Goal: Transaction & Acquisition: Purchase product/service

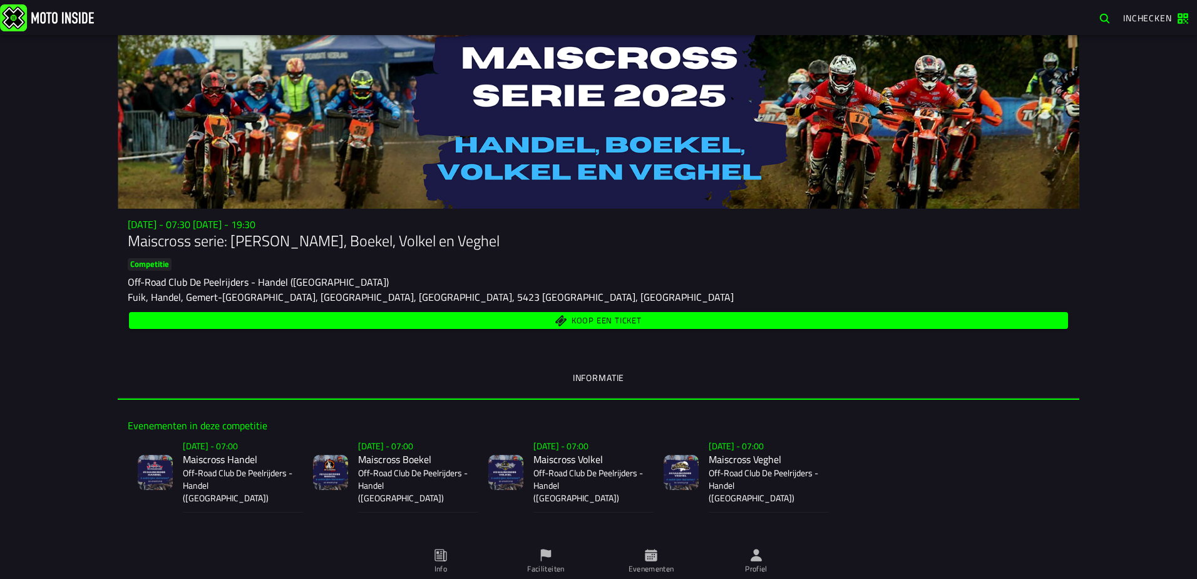
click at [581, 320] on span "Koop een ticket" at bounding box center [607, 321] width 70 height 8
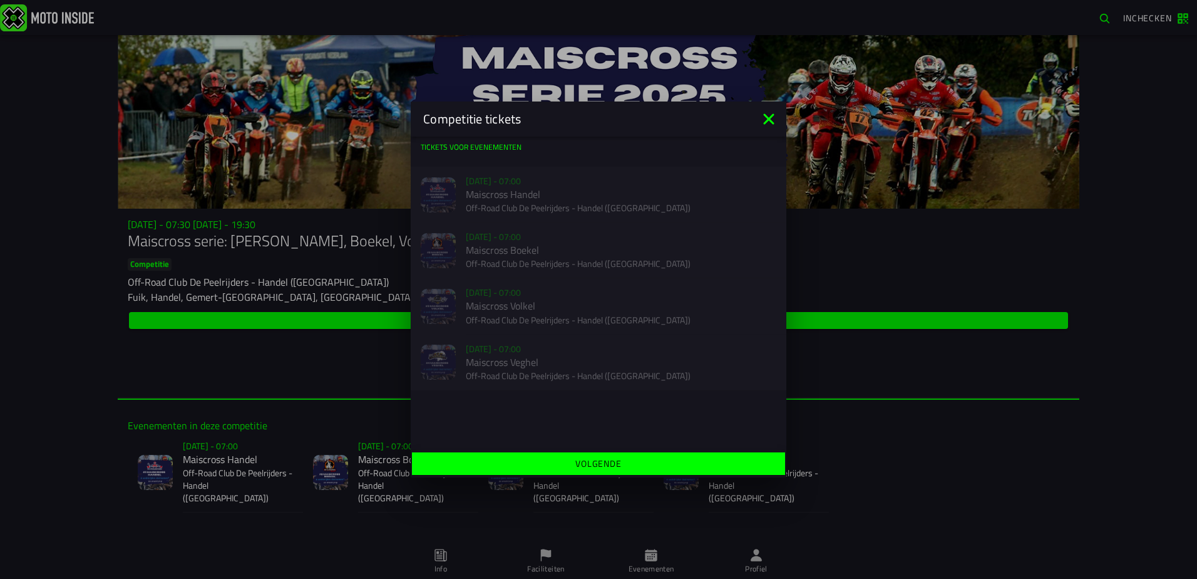
click at [0, 0] on slot "Volgende" at bounding box center [0, 0] width 0 height 0
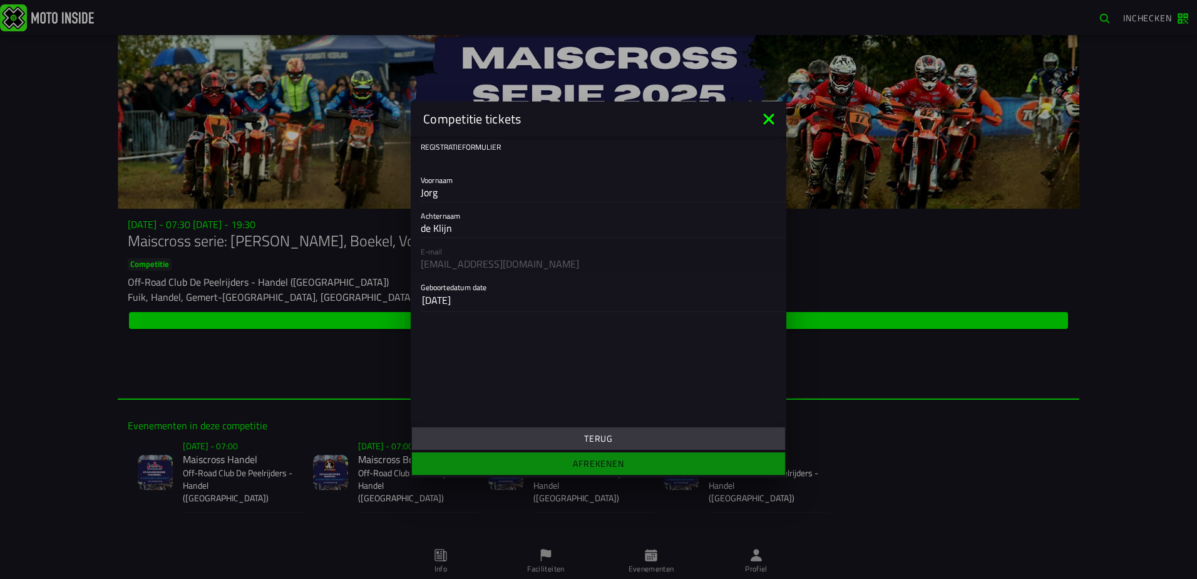
click at [768, 117] on icon at bounding box center [768, 118] width 11 height 11
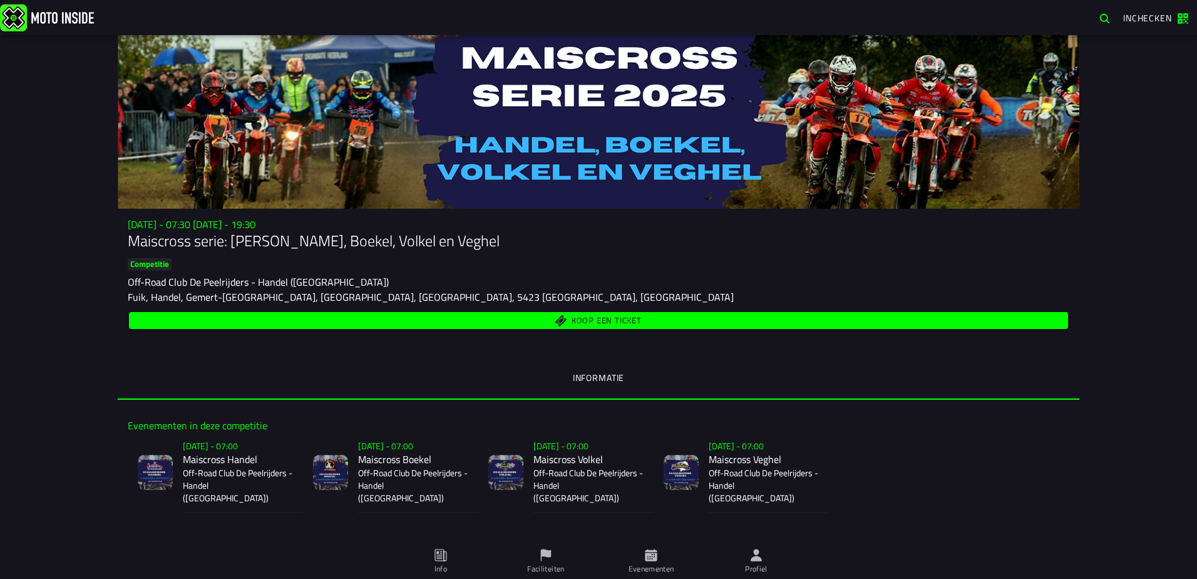
click at [591, 374] on ion-segment-button "Informatie" at bounding box center [599, 378] width 962 height 43
click at [579, 317] on span "Koop een ticket" at bounding box center [607, 321] width 70 height 8
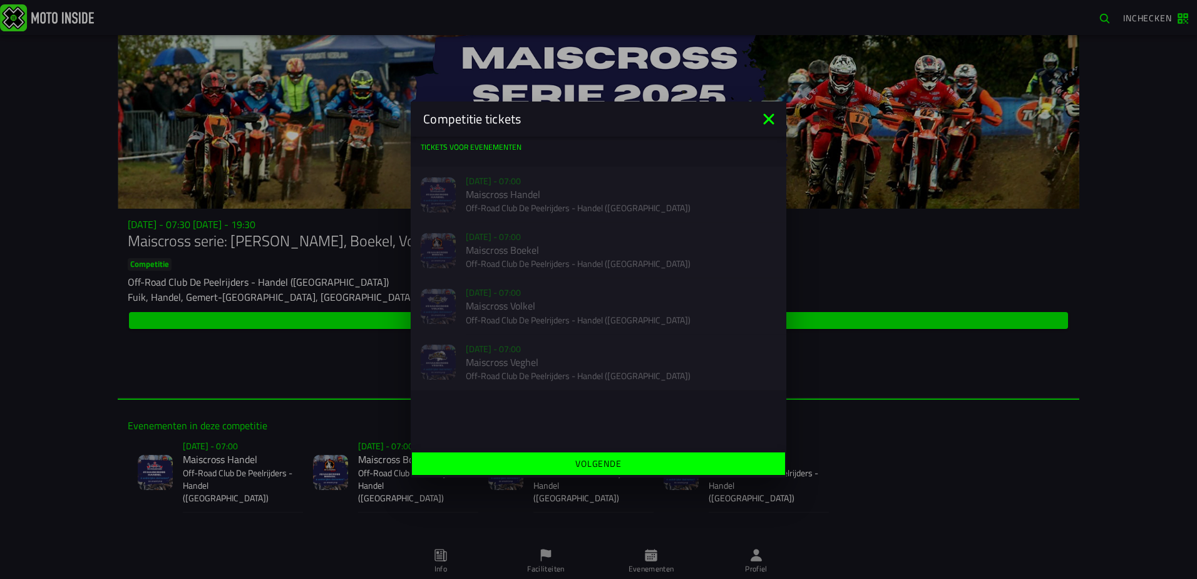
click at [0, 0] on slot "Volgende" at bounding box center [0, 0] width 0 height 0
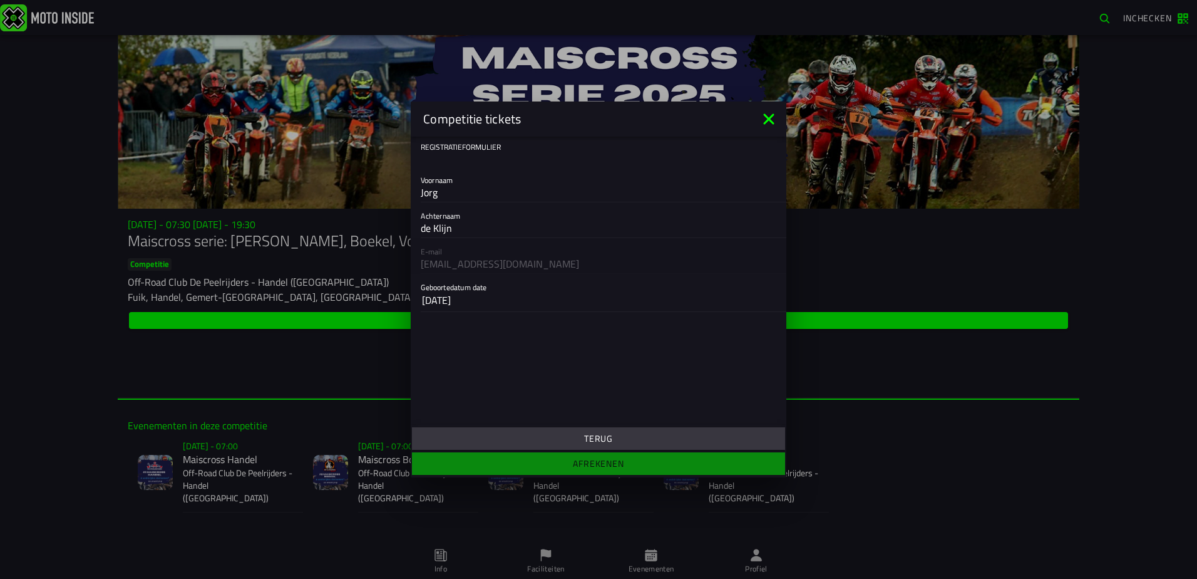
click at [769, 116] on icon at bounding box center [769, 119] width 20 height 20
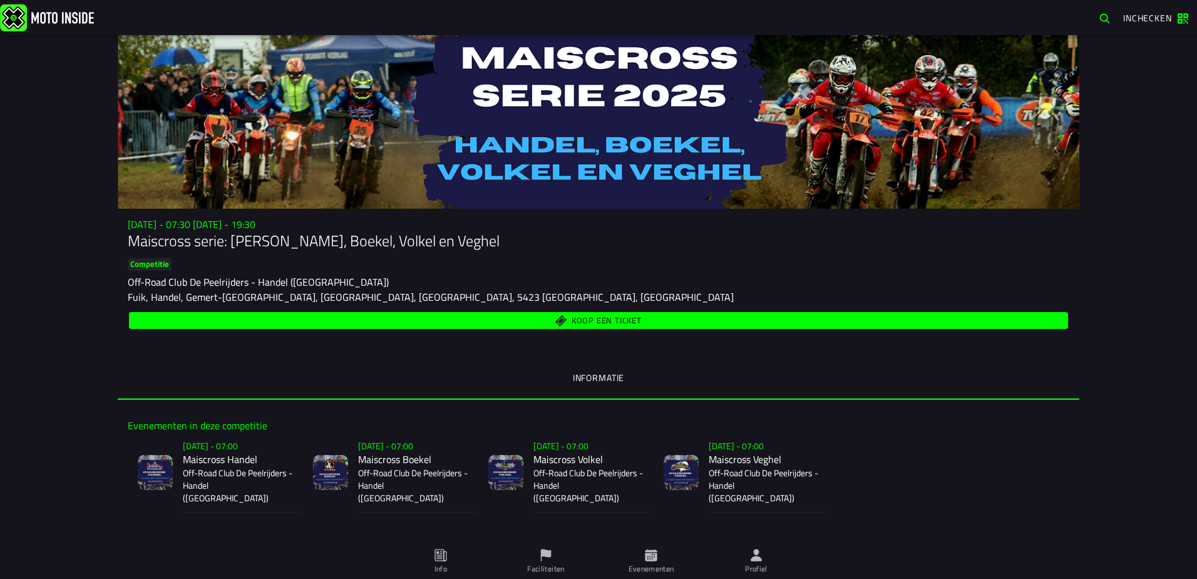
click at [582, 318] on span "Koop een ticket" at bounding box center [607, 321] width 70 height 8
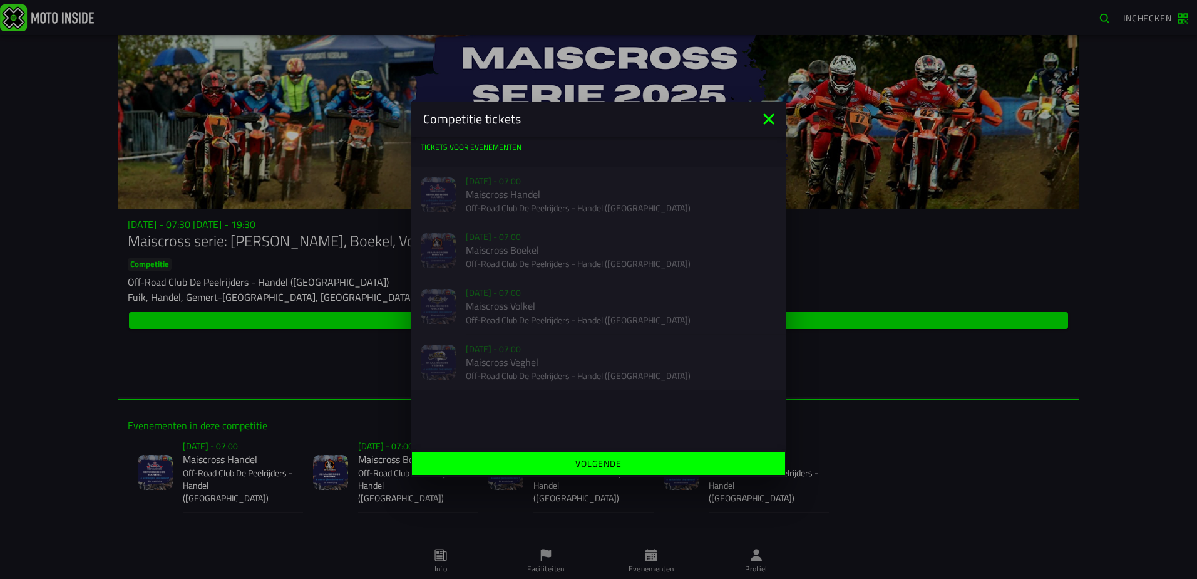
click at [770, 118] on icon at bounding box center [768, 118] width 11 height 11
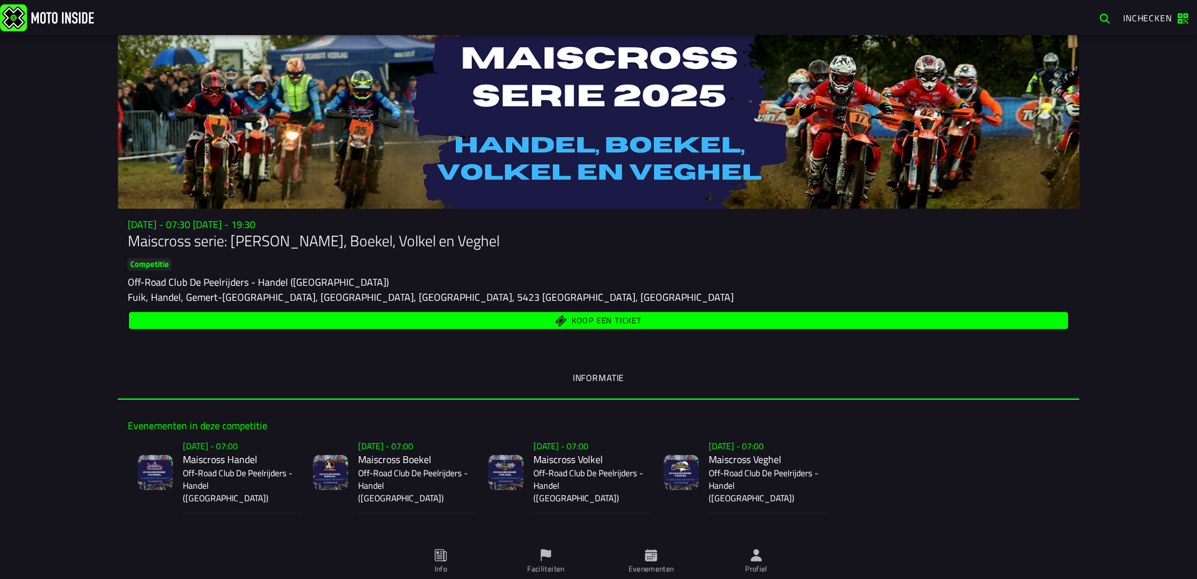
click at [590, 317] on span "Koop een ticket" at bounding box center [607, 321] width 70 height 8
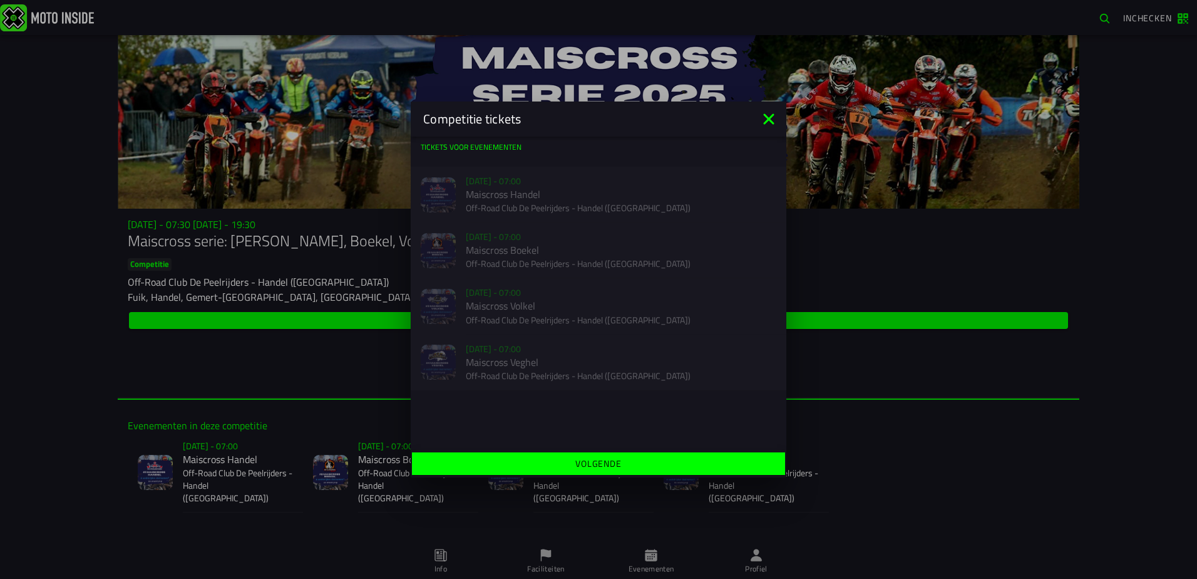
click at [0, 0] on slot "Volgende" at bounding box center [0, 0] width 0 height 0
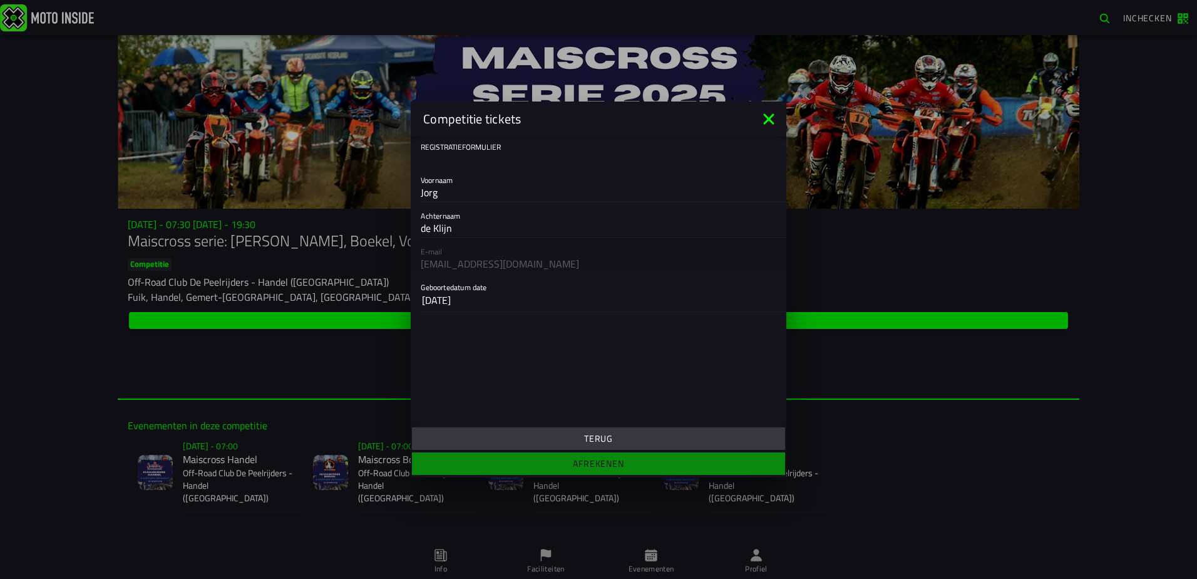
click at [0, 0] on slot "Terug" at bounding box center [0, 0] width 0 height 0
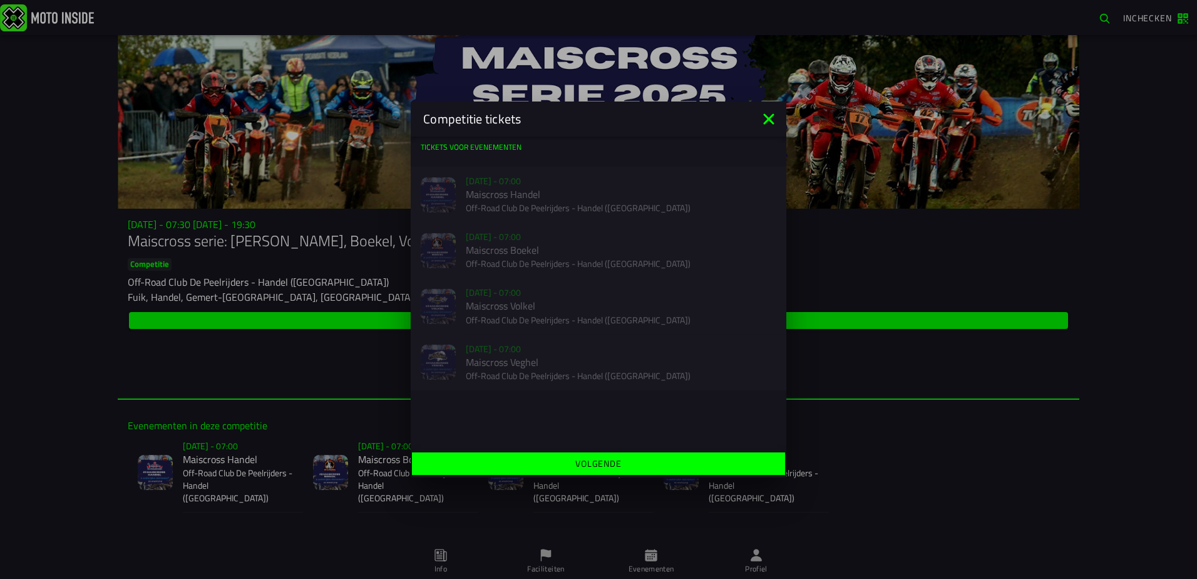
click at [769, 118] on icon at bounding box center [768, 118] width 11 height 11
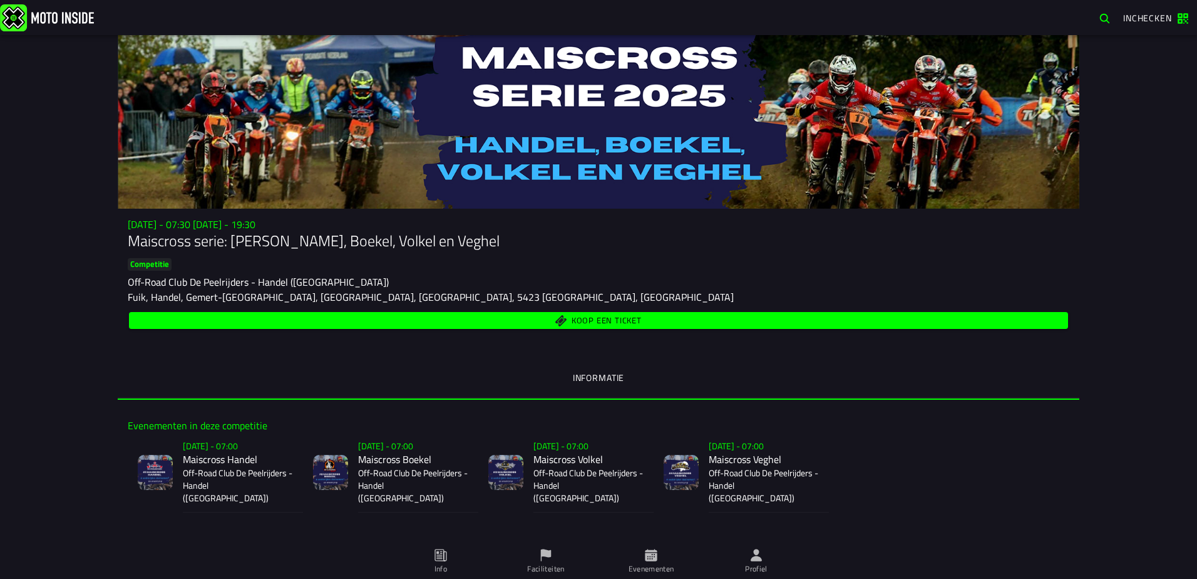
click at [590, 317] on span "Koop een ticket" at bounding box center [607, 321] width 70 height 8
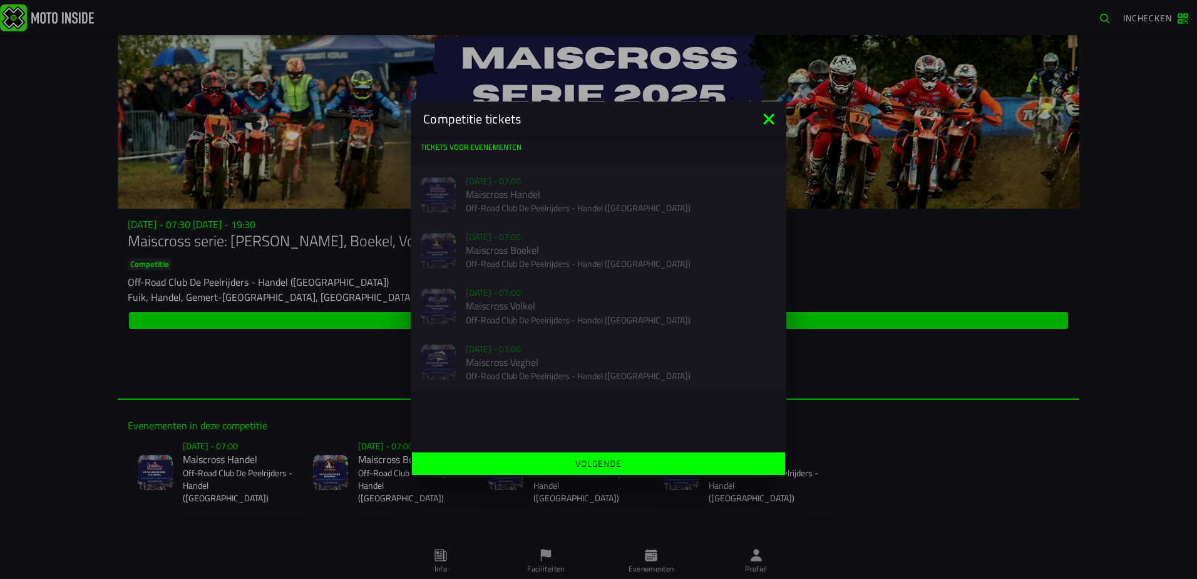
click at [768, 117] on icon at bounding box center [768, 118] width 11 height 11
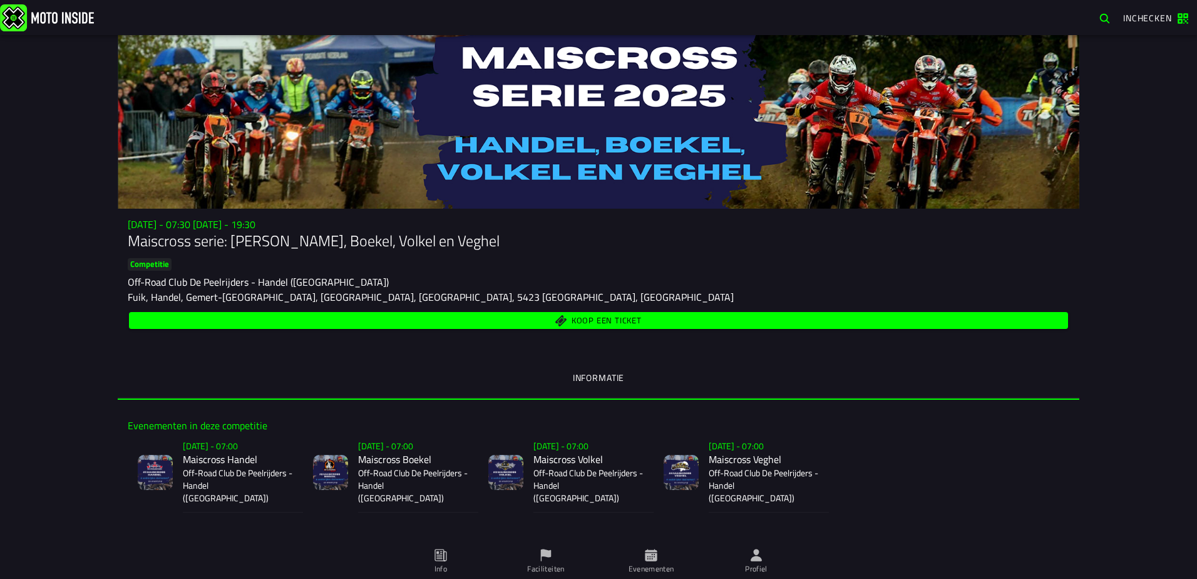
click at [587, 319] on span "Koop een ticket" at bounding box center [607, 321] width 70 height 8
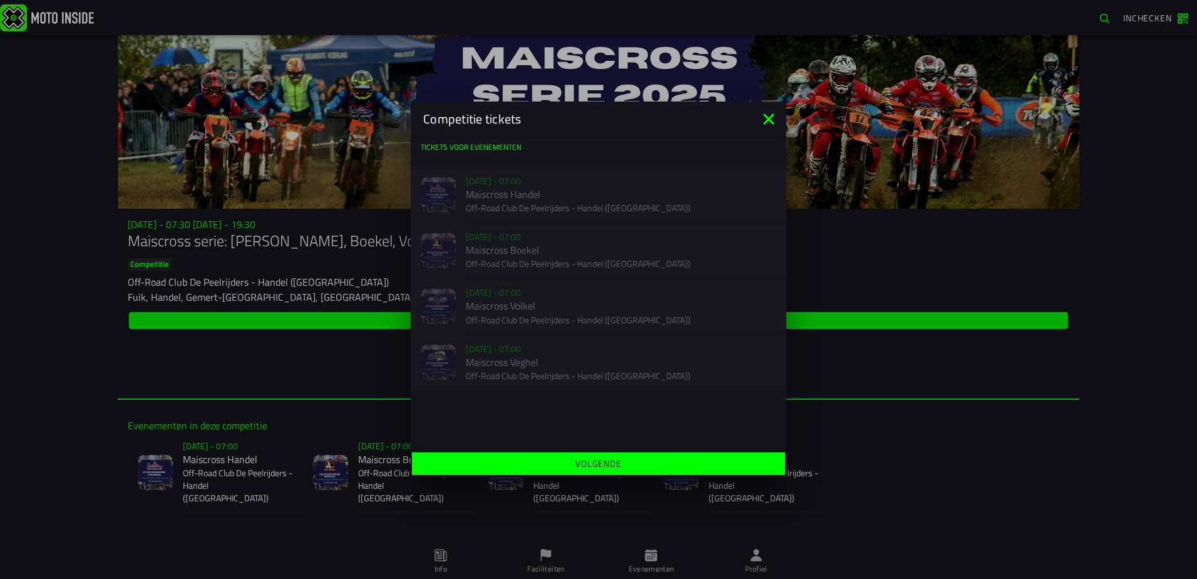
click at [771, 116] on icon at bounding box center [768, 118] width 11 height 11
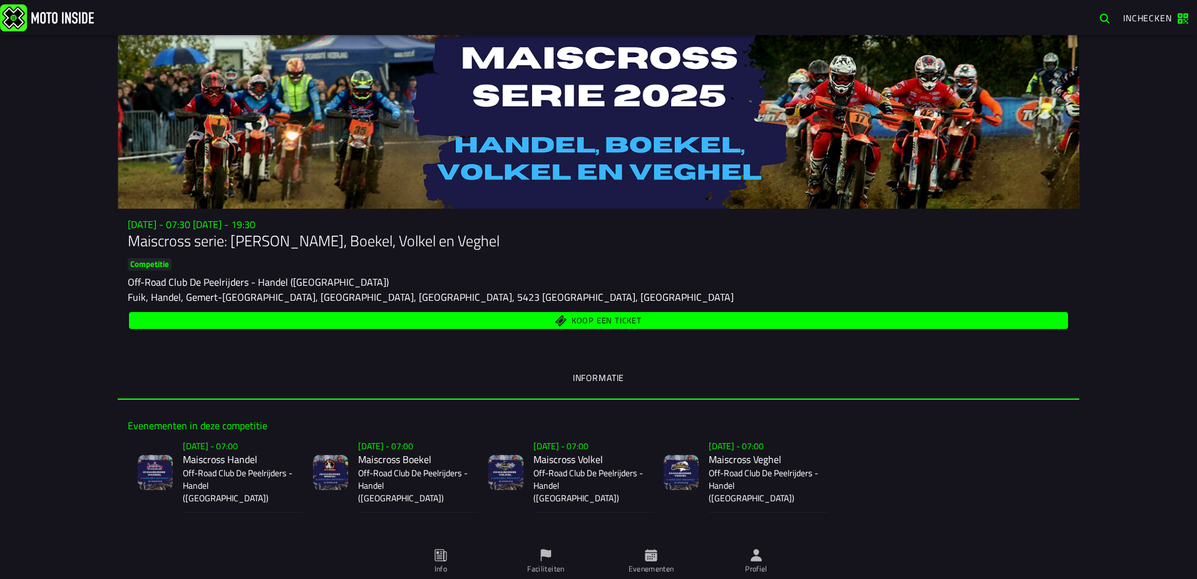
click at [581, 317] on span "Koop een ticket" at bounding box center [607, 321] width 70 height 8
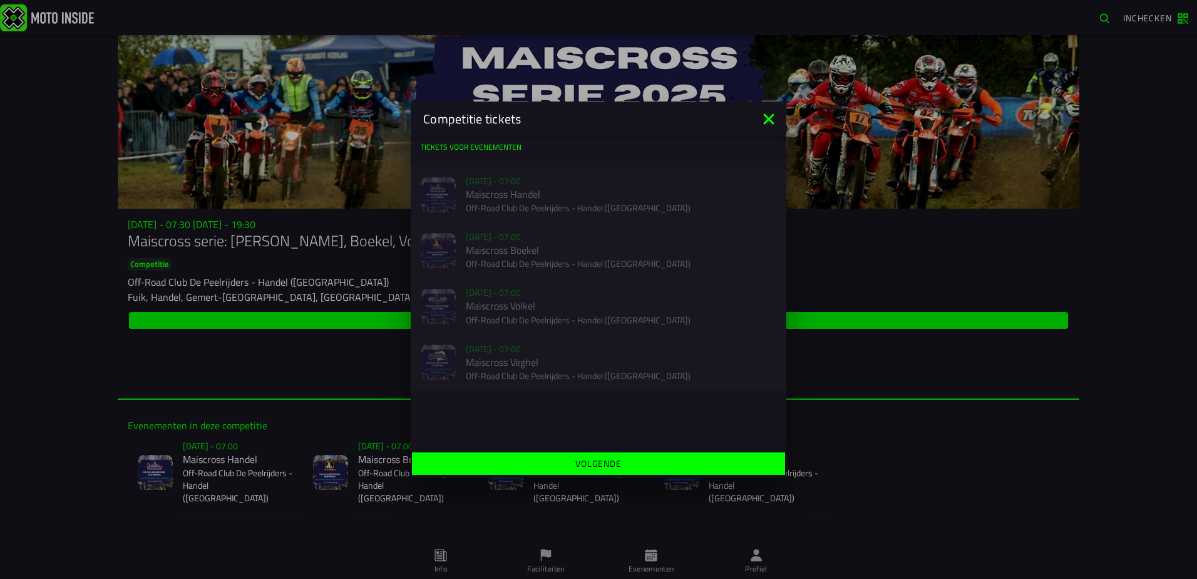
click at [0, 0] on slot "Volgende" at bounding box center [0, 0] width 0 height 0
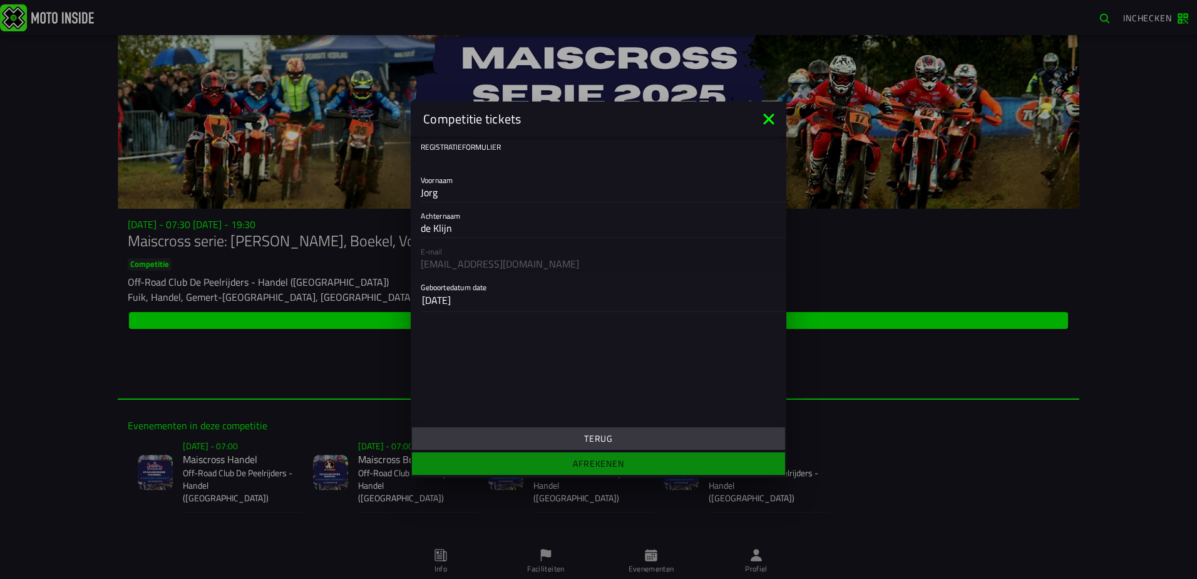
click at [596, 460] on ion-footer "Terug Afrekenen" at bounding box center [599, 451] width 376 height 53
click at [770, 118] on icon at bounding box center [768, 118] width 11 height 11
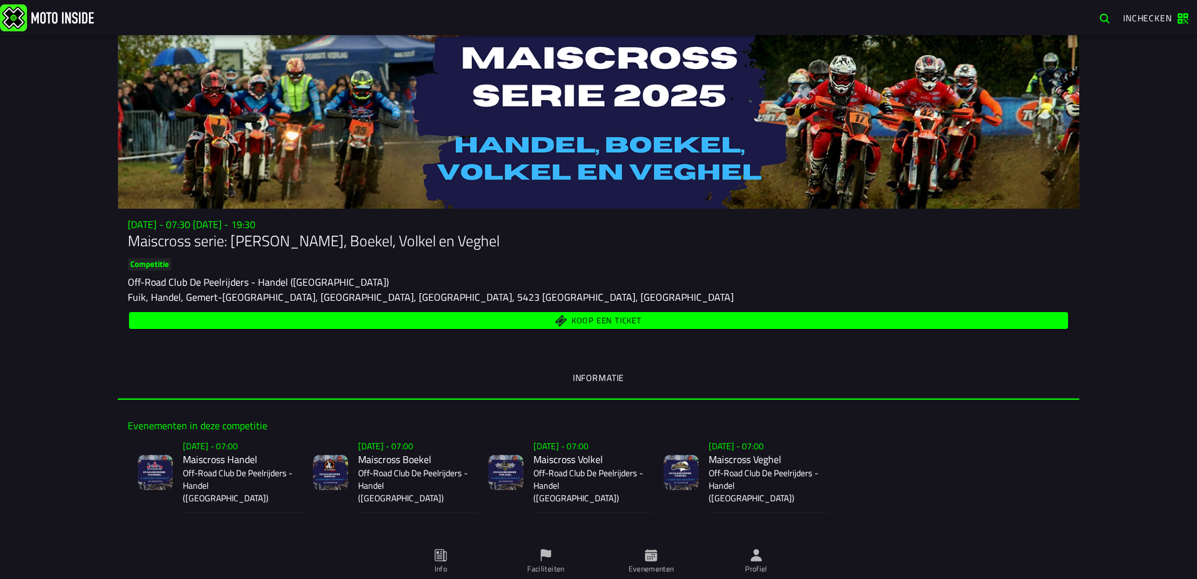
click at [577, 319] on span "Koop een ticket" at bounding box center [607, 321] width 70 height 8
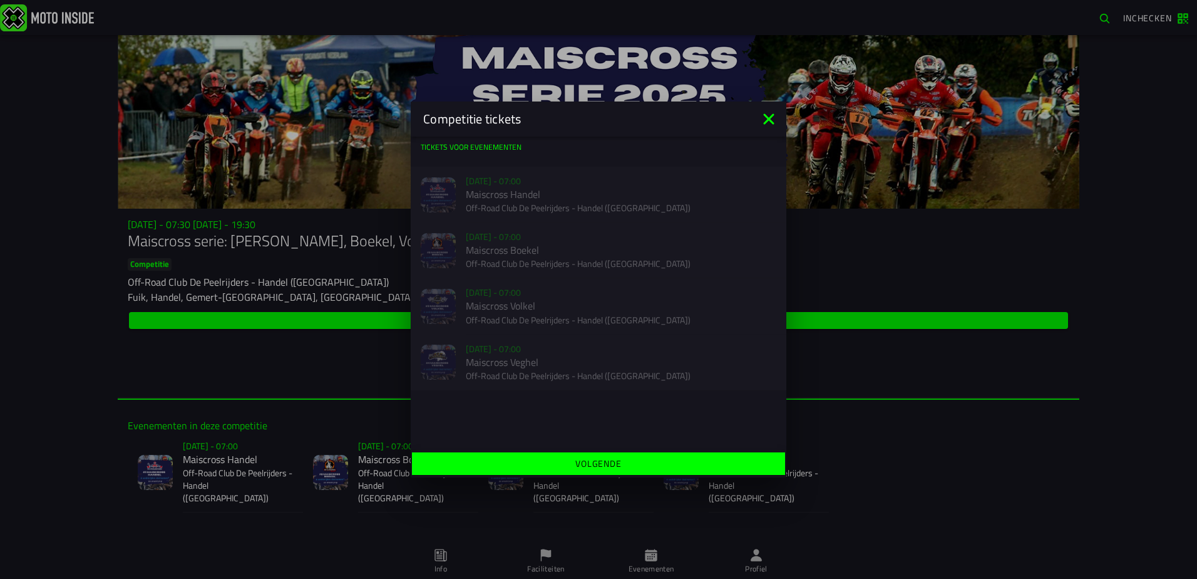
click at [766, 118] on icon at bounding box center [769, 119] width 20 height 20
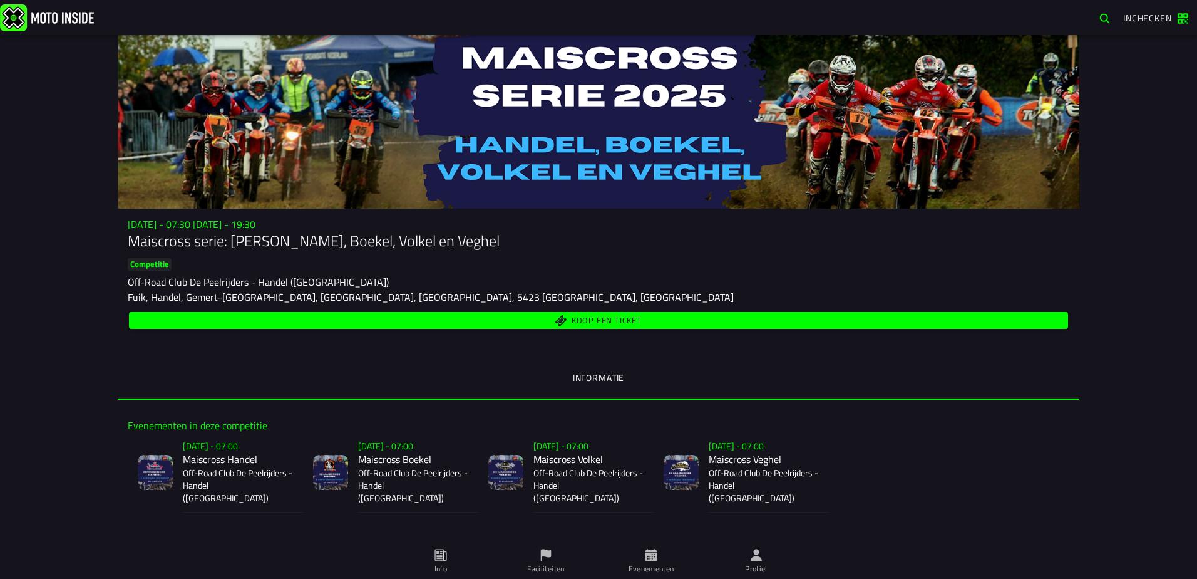
click at [587, 317] on span "Koop een ticket" at bounding box center [607, 321] width 70 height 8
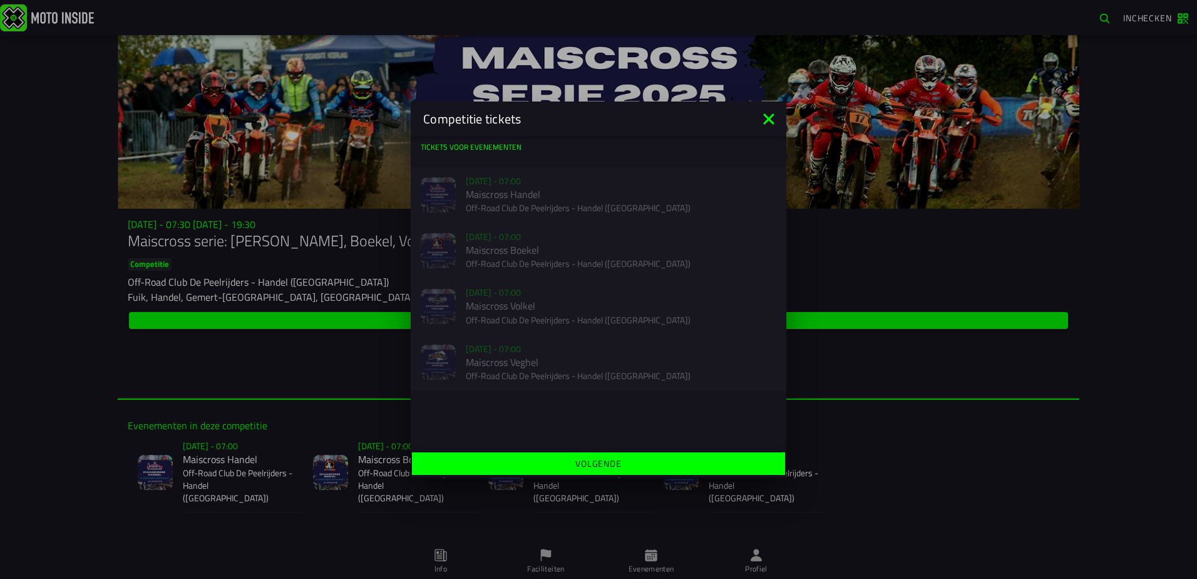
click at [0, 0] on slot "Volgende" at bounding box center [0, 0] width 0 height 0
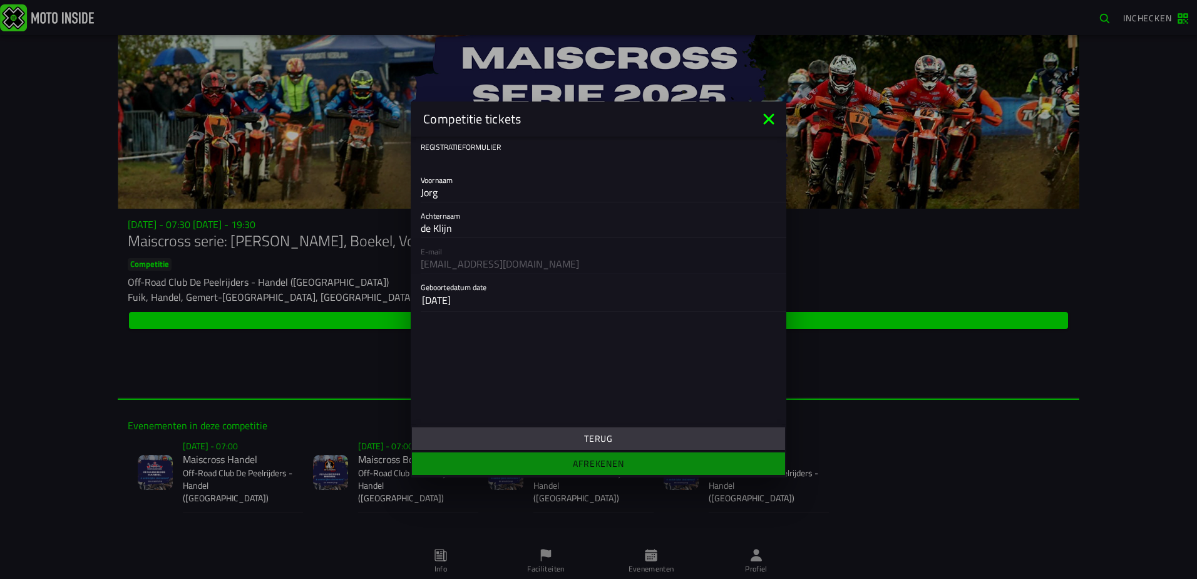
click at [589, 461] on ion-footer "Terug Afrekenen" at bounding box center [599, 451] width 376 height 53
click at [771, 116] on icon at bounding box center [768, 118] width 11 height 11
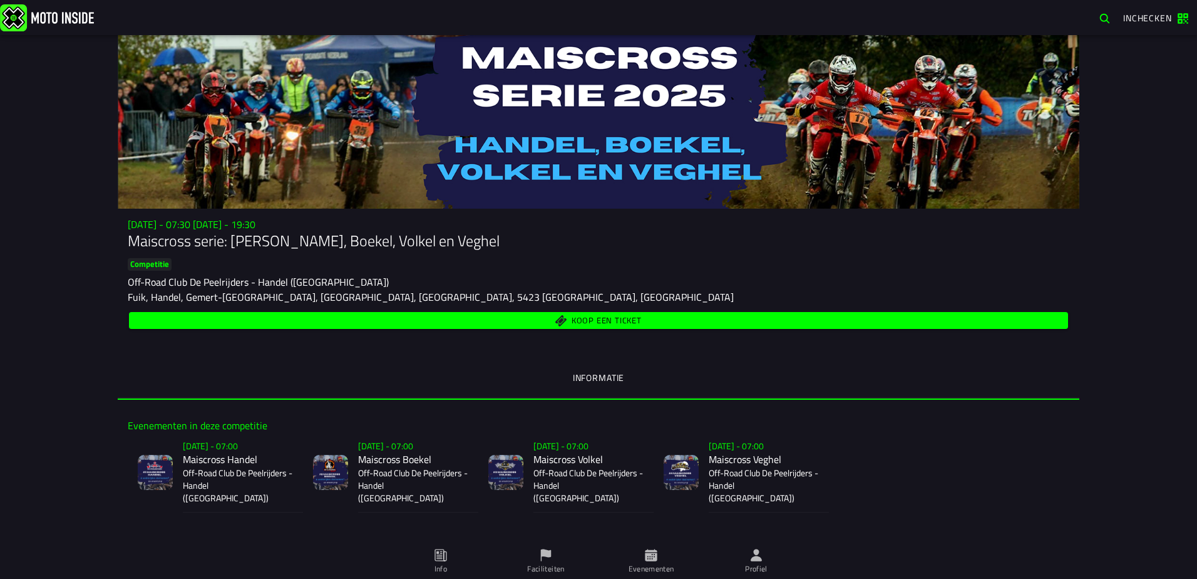
click at [585, 317] on span "Koop een ticket" at bounding box center [607, 321] width 70 height 8
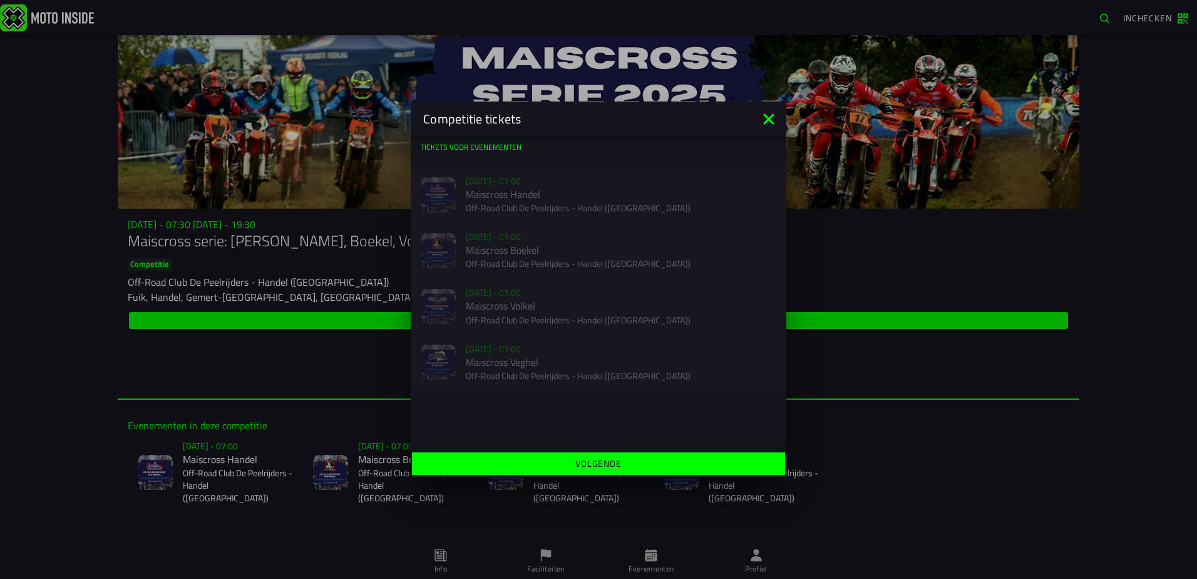
click at [0, 0] on slot "Volgende" at bounding box center [0, 0] width 0 height 0
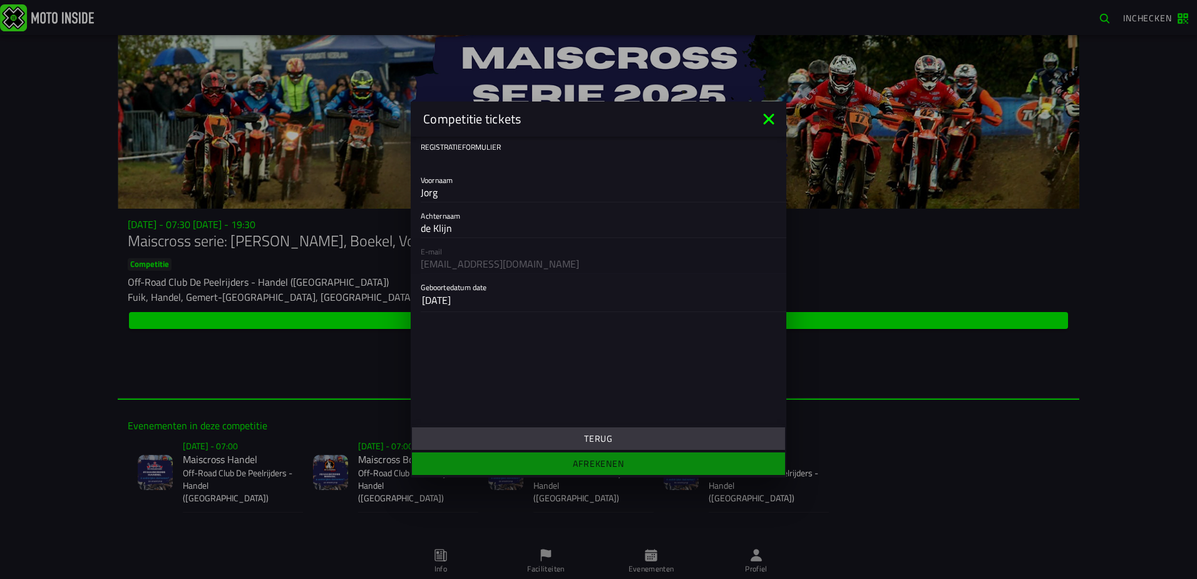
click at [599, 463] on ion-footer "Terug Afrekenen" at bounding box center [599, 451] width 376 height 53
click at [768, 118] on icon at bounding box center [768, 118] width 11 height 11
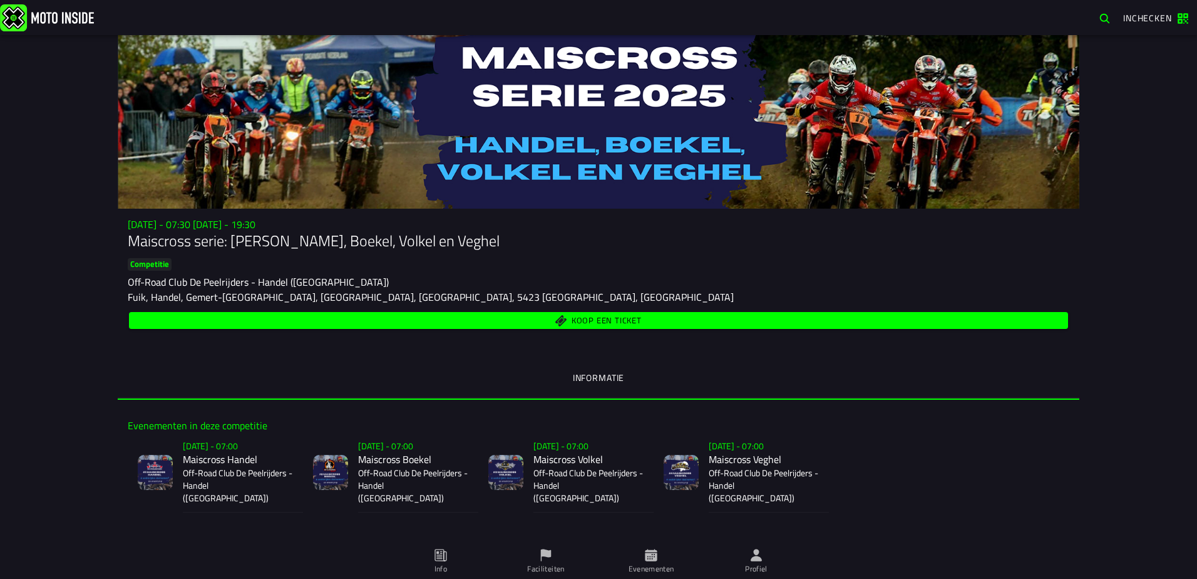
click at [582, 318] on span "Koop een ticket" at bounding box center [607, 321] width 70 height 8
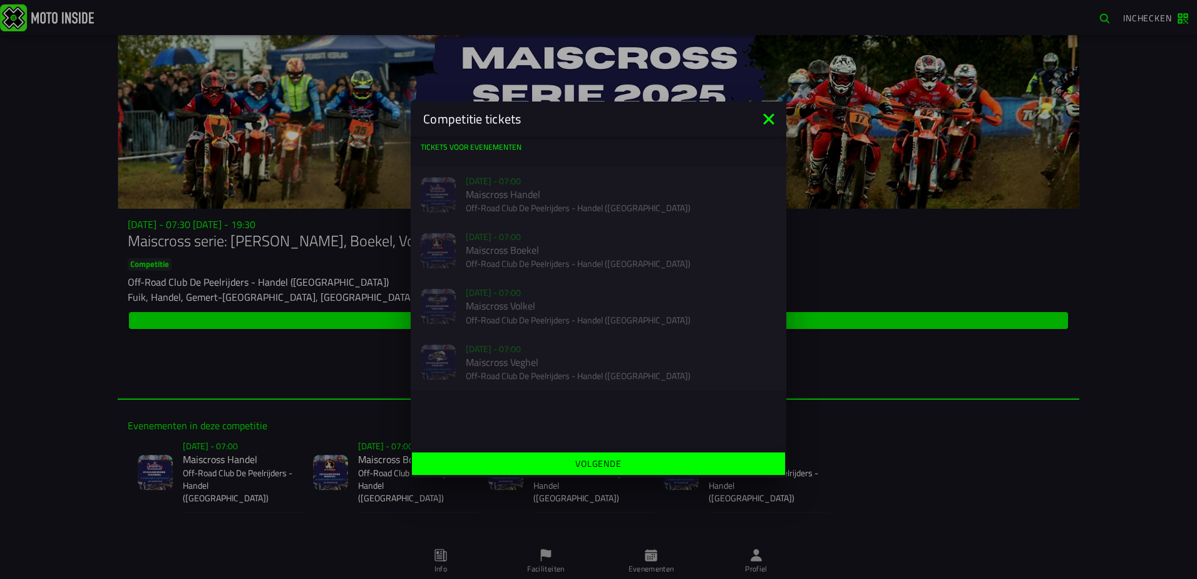
click at [0, 0] on slot "Volgende" at bounding box center [0, 0] width 0 height 0
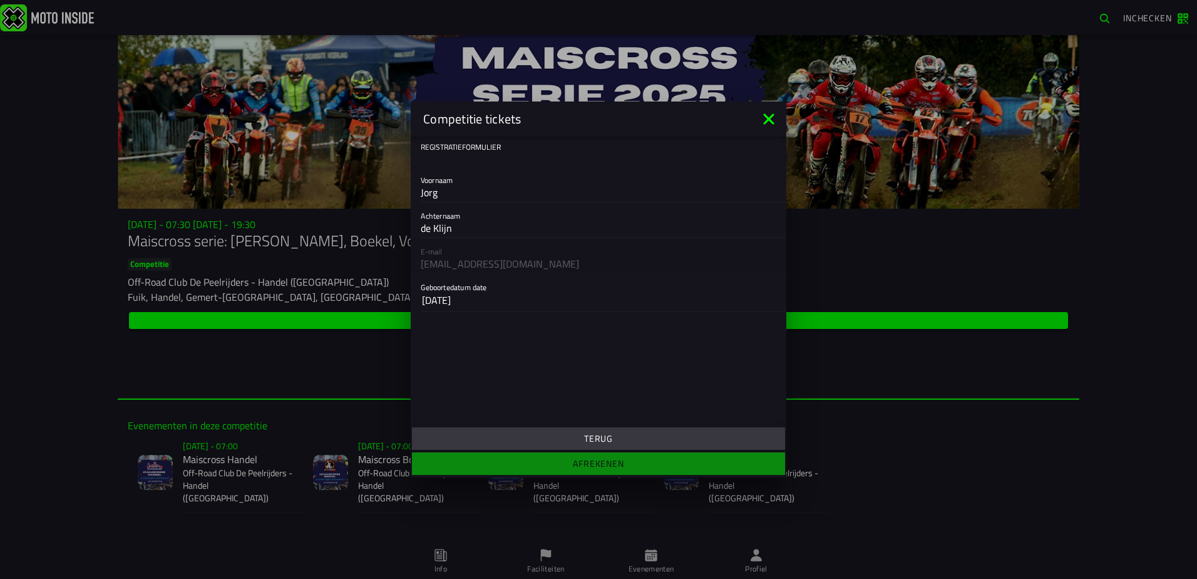
click at [594, 460] on ion-footer "Terug Afrekenen" at bounding box center [599, 451] width 376 height 53
click at [0, 0] on slot "Terug" at bounding box center [0, 0] width 0 height 0
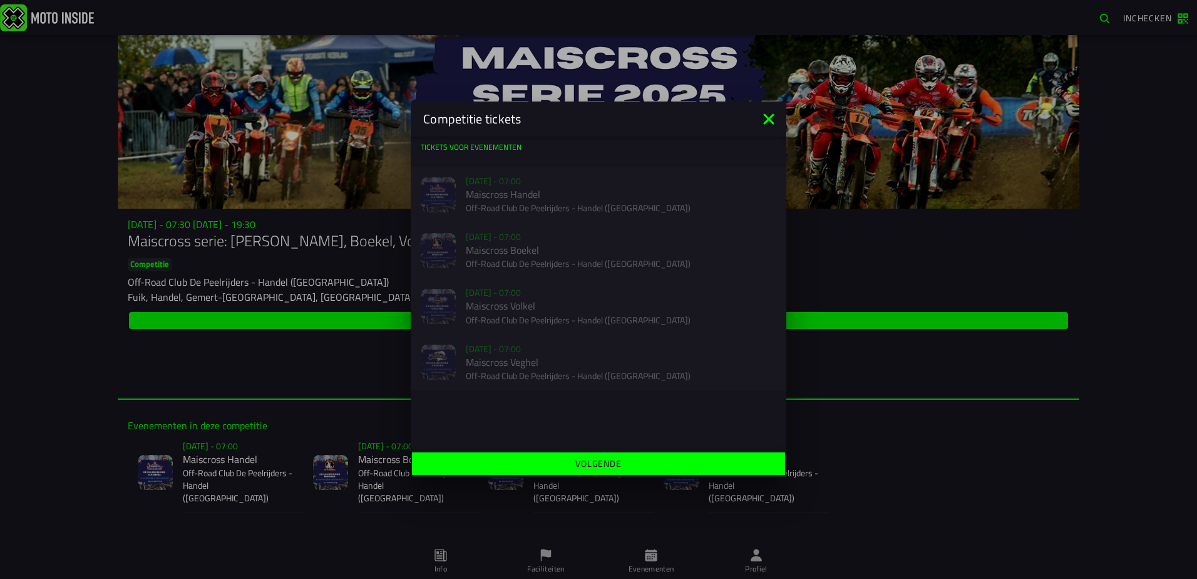
click at [767, 116] on icon at bounding box center [768, 118] width 11 height 11
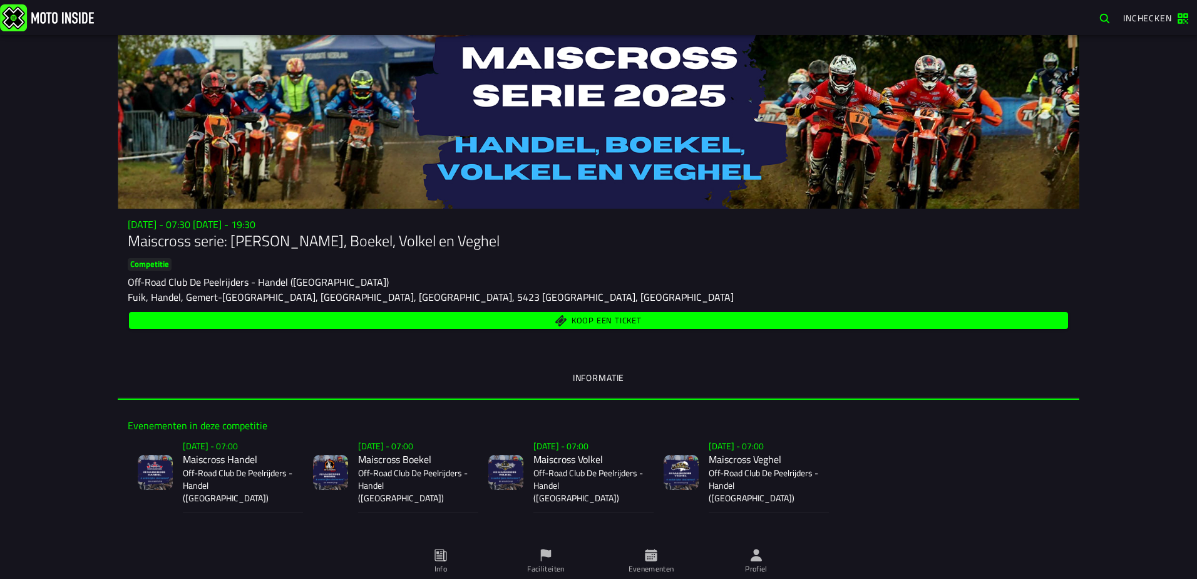
click at [582, 319] on span "Koop een ticket" at bounding box center [607, 321] width 70 height 8
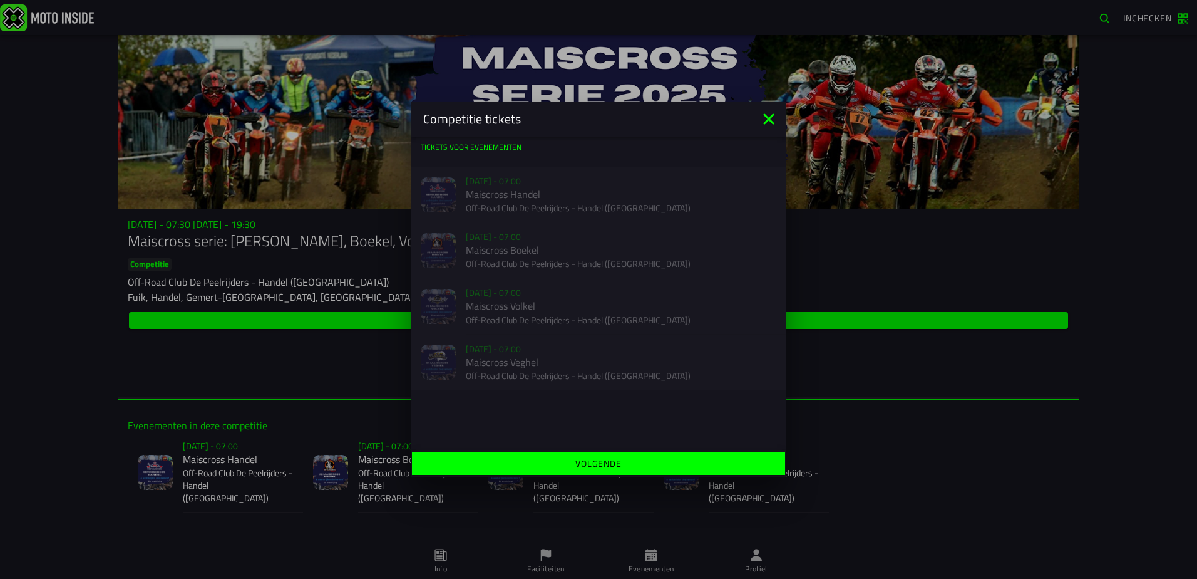
click at [0, 0] on slot "Volgende" at bounding box center [0, 0] width 0 height 0
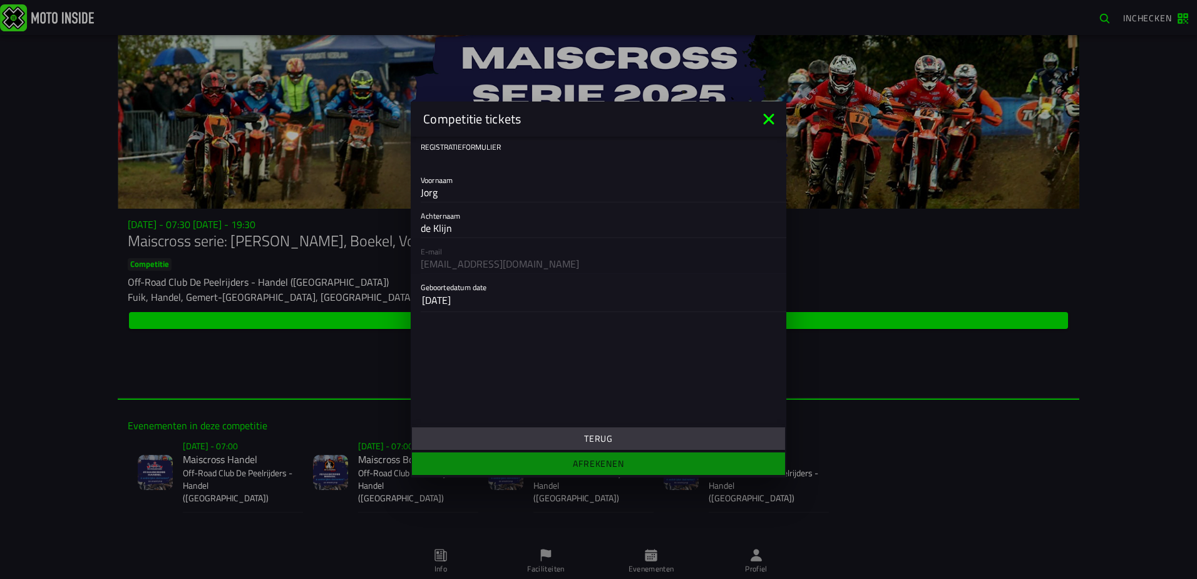
click at [770, 120] on icon at bounding box center [768, 118] width 11 height 11
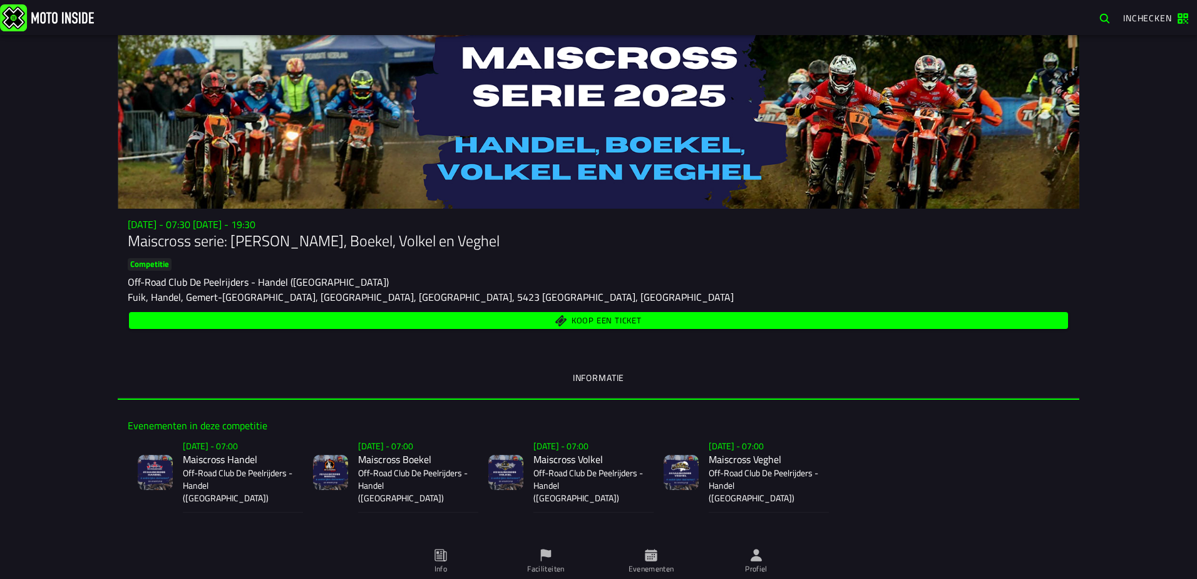
click at [585, 317] on span "Koop een ticket" at bounding box center [607, 321] width 70 height 8
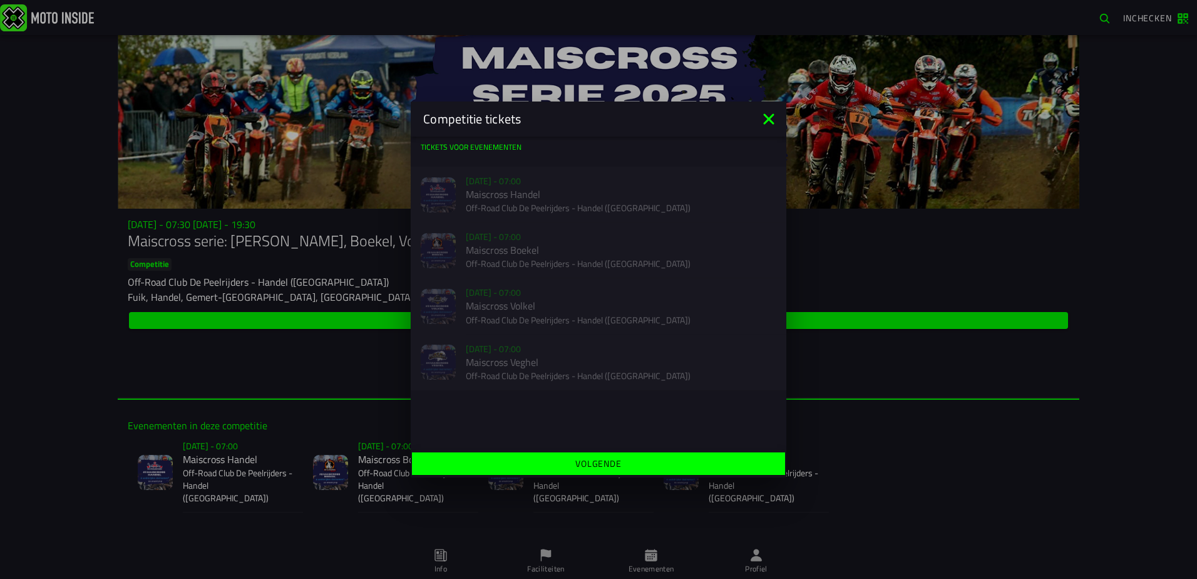
click at [0, 0] on slot "Volgende" at bounding box center [0, 0] width 0 height 0
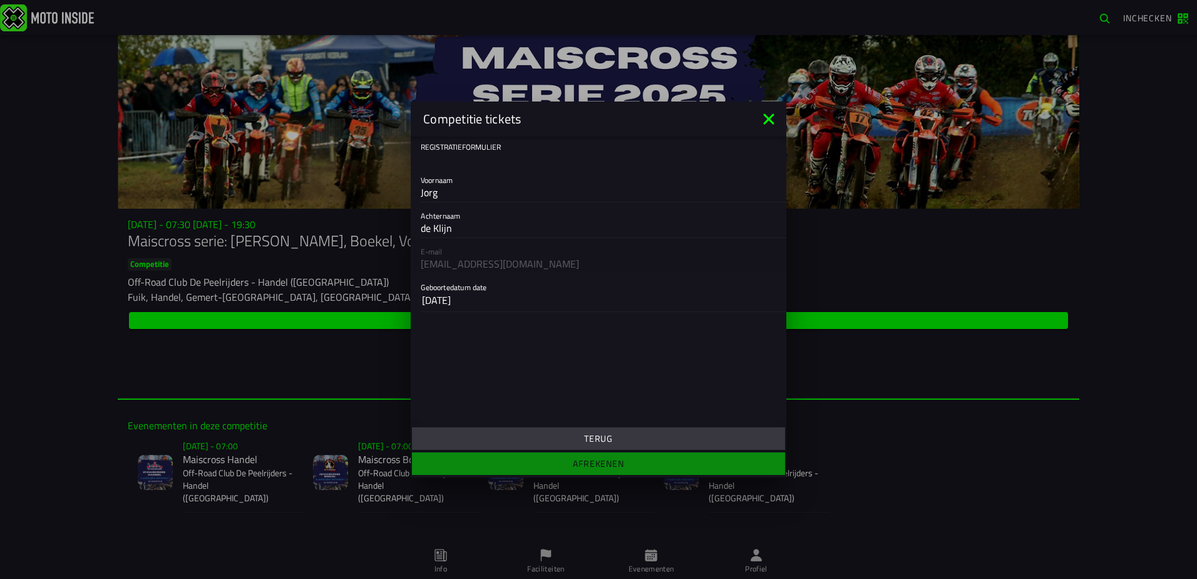
click at [771, 119] on icon at bounding box center [769, 119] width 20 height 20
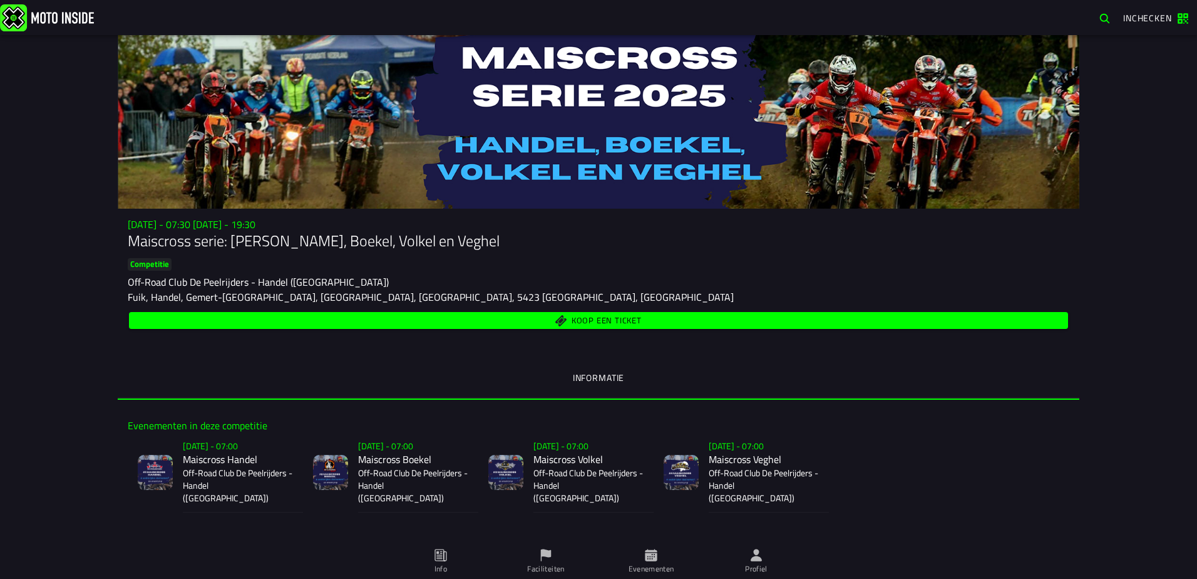
click at [579, 317] on span "Koop een ticket" at bounding box center [607, 321] width 70 height 8
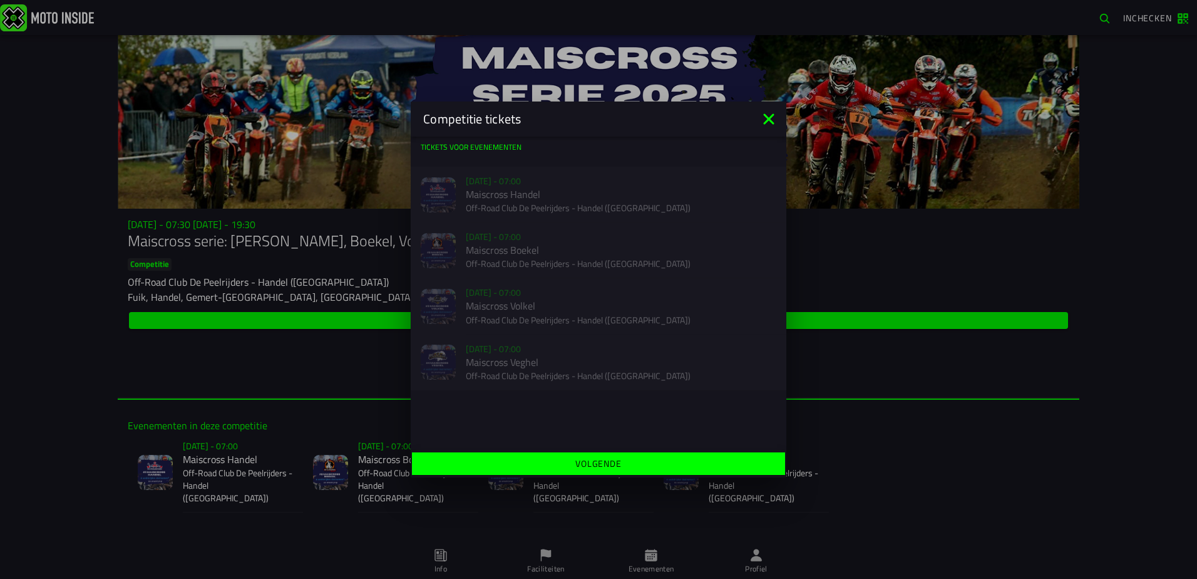
click at [0, 0] on slot "Volgende" at bounding box center [0, 0] width 0 height 0
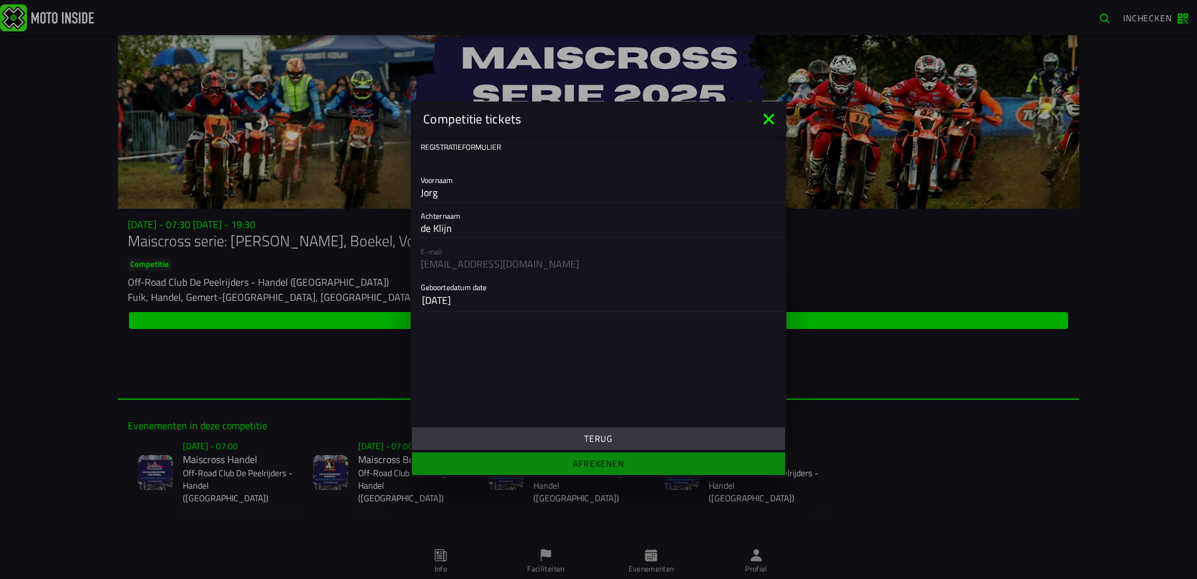
click at [767, 115] on icon at bounding box center [769, 119] width 20 height 20
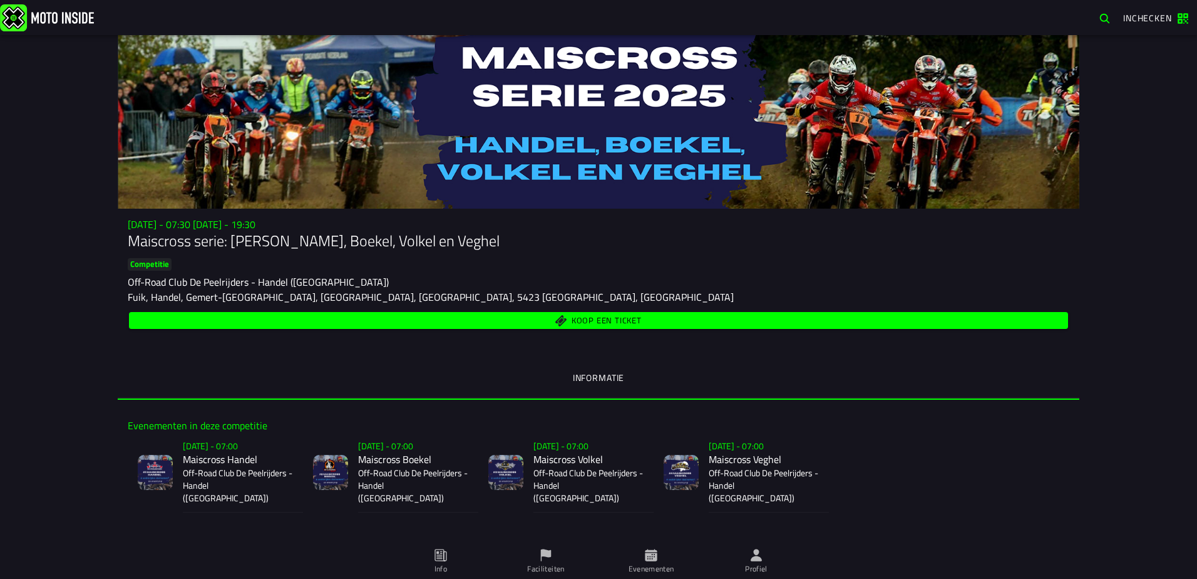
click at [575, 317] on span "Koop een ticket" at bounding box center [607, 321] width 70 height 8
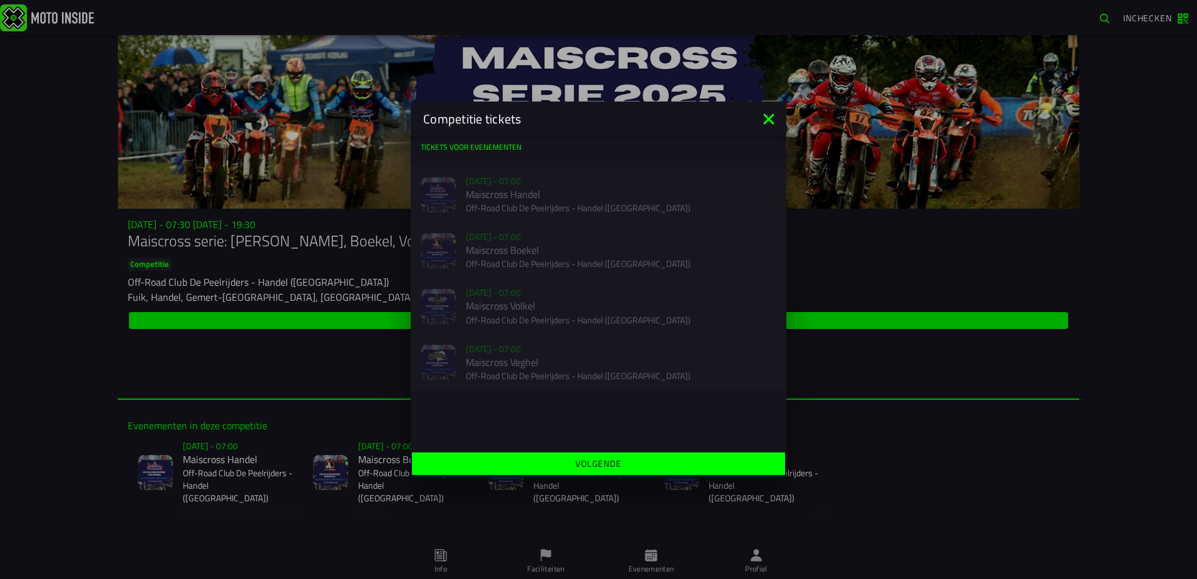
click at [0, 0] on slot "Volgende" at bounding box center [0, 0] width 0 height 0
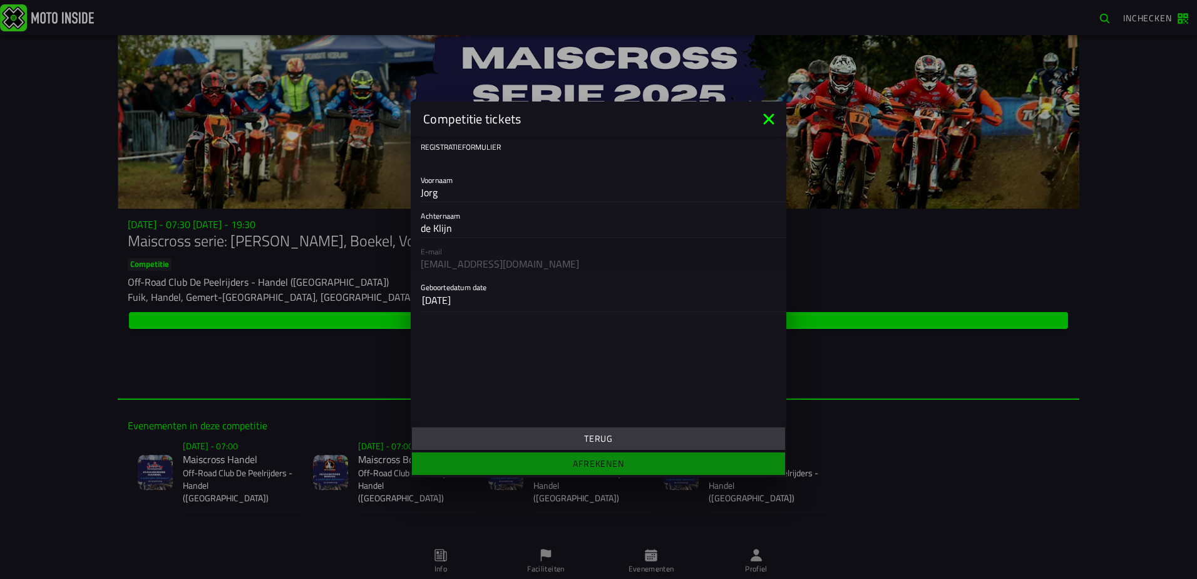
click at [770, 117] on icon at bounding box center [768, 118] width 11 height 11
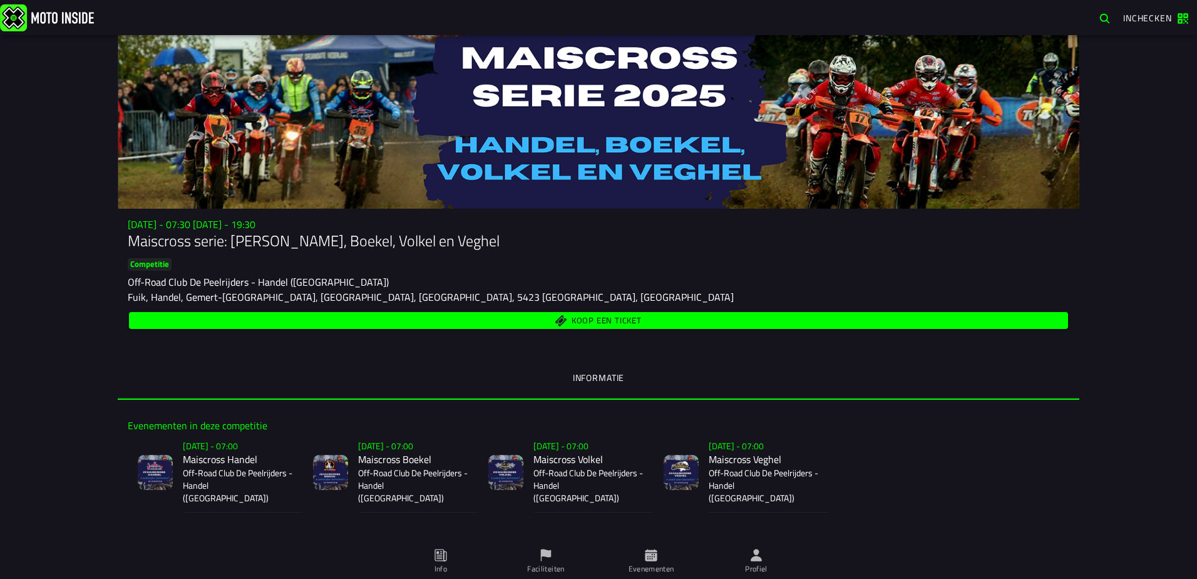
click at [578, 317] on span "Koop een ticket" at bounding box center [607, 321] width 70 height 8
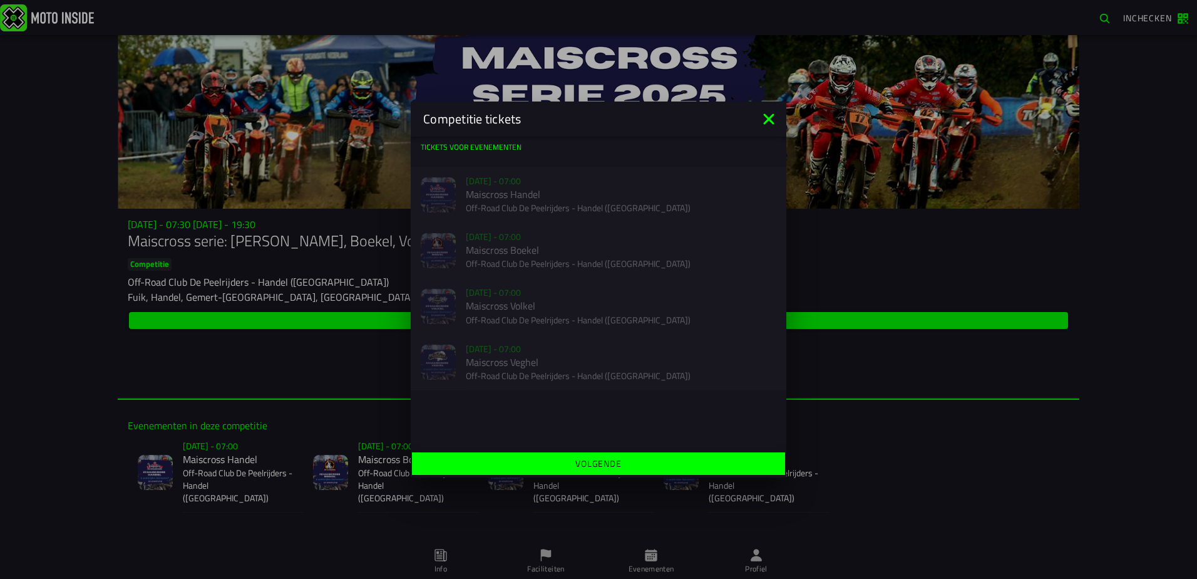
click at [770, 118] on icon at bounding box center [768, 118] width 11 height 11
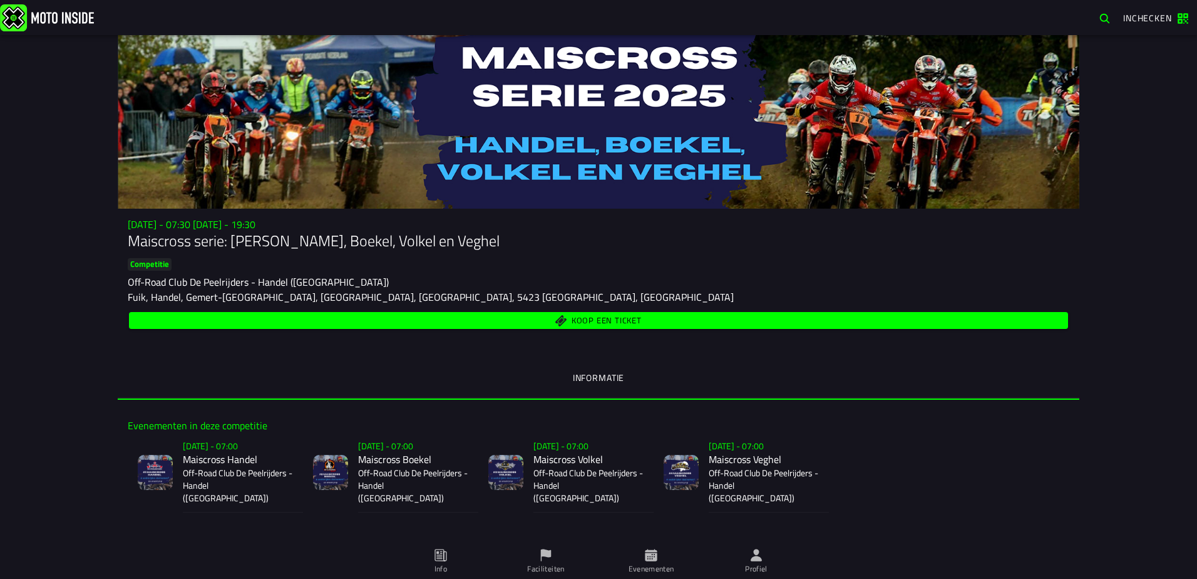
click at [579, 318] on span "Koop een ticket" at bounding box center [607, 321] width 70 height 8
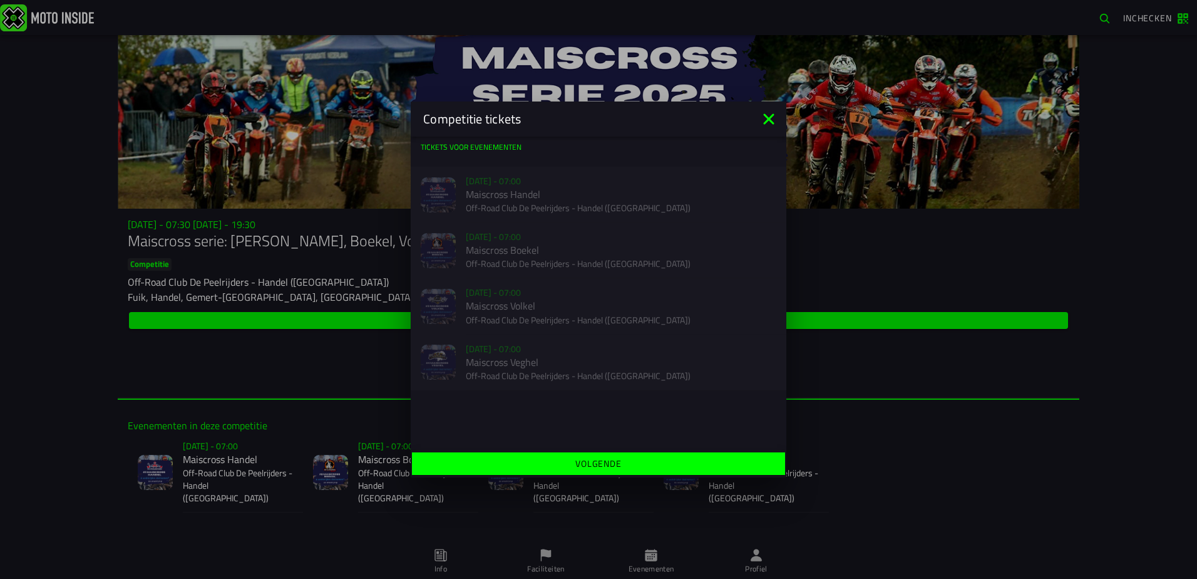
click at [768, 115] on icon at bounding box center [769, 119] width 20 height 20
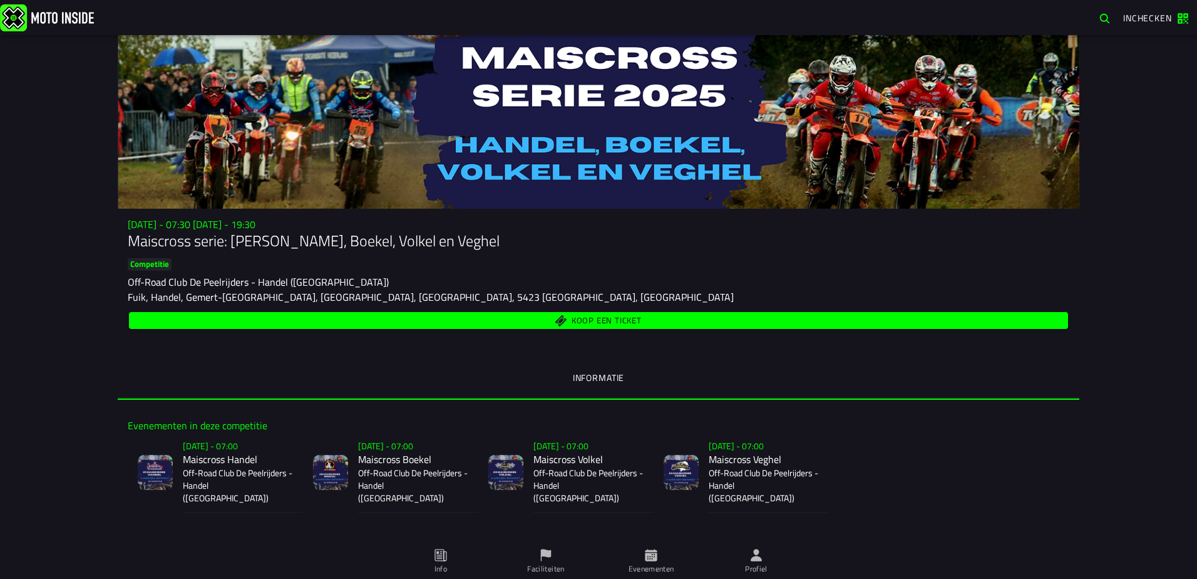
click at [577, 317] on span "Koop een ticket" at bounding box center [607, 321] width 70 height 8
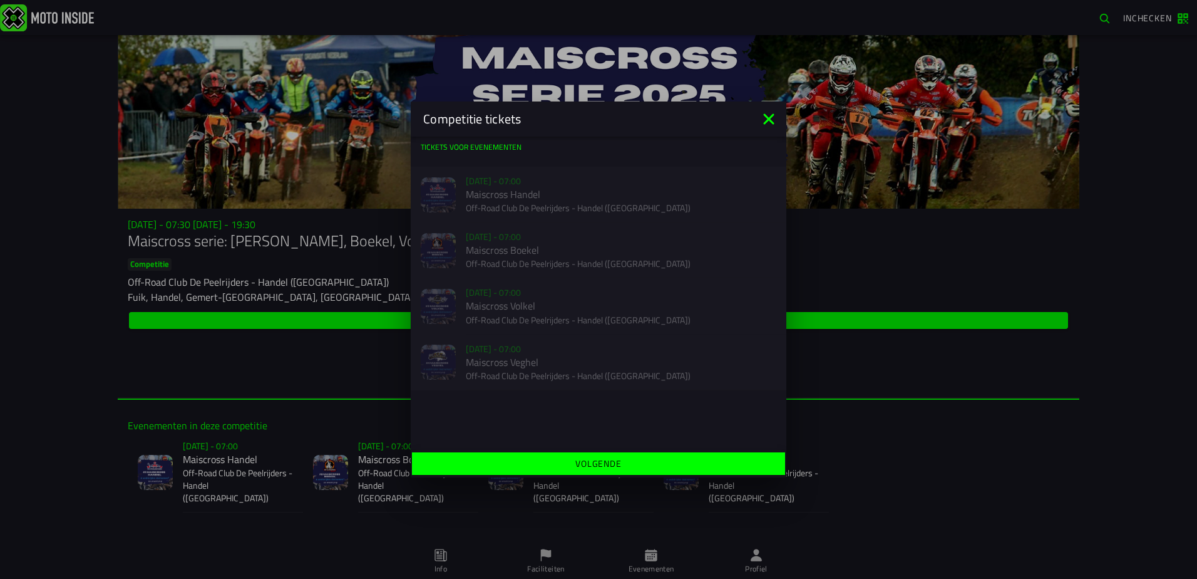
click at [767, 117] on icon at bounding box center [768, 118] width 11 height 11
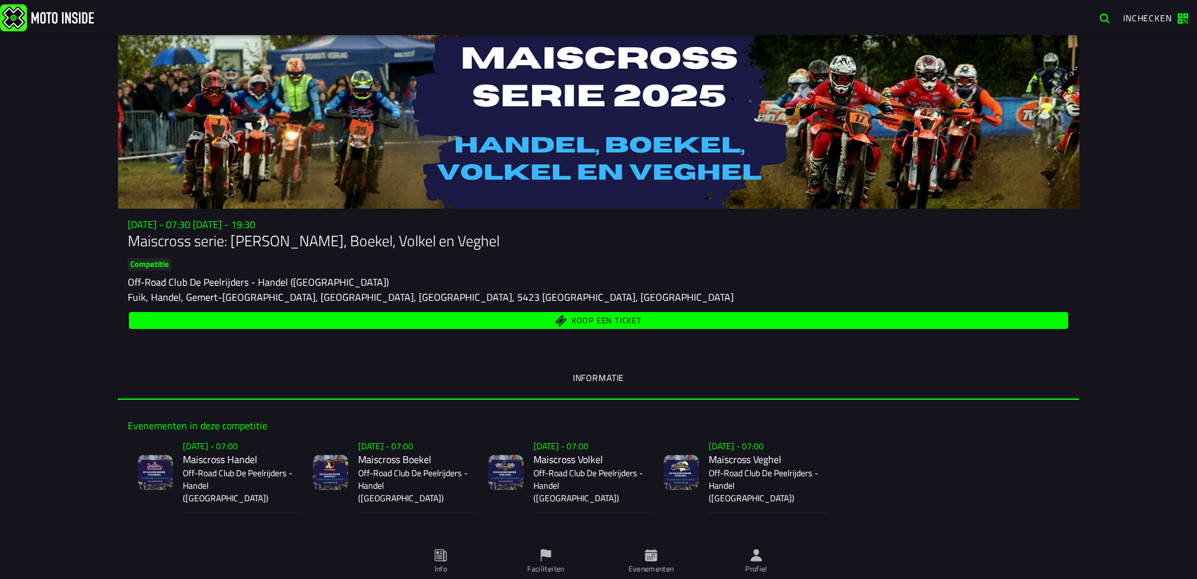
click at [584, 318] on span "Koop een ticket" at bounding box center [607, 321] width 70 height 8
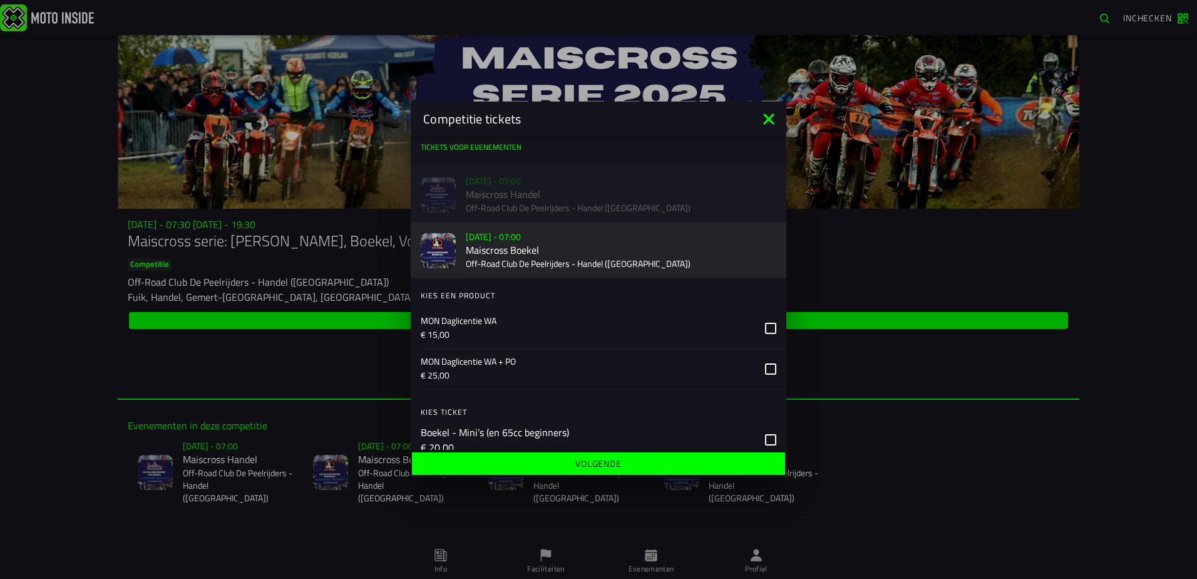
click at [0, 0] on slot "Volgende" at bounding box center [0, 0] width 0 height 0
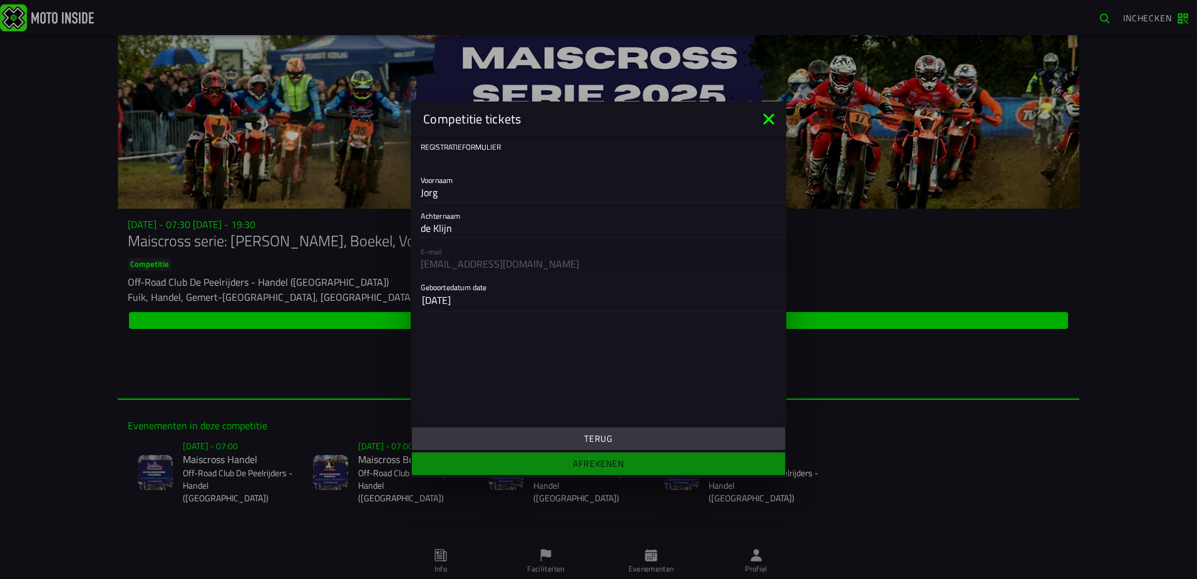
click at [768, 118] on icon at bounding box center [768, 118] width 11 height 11
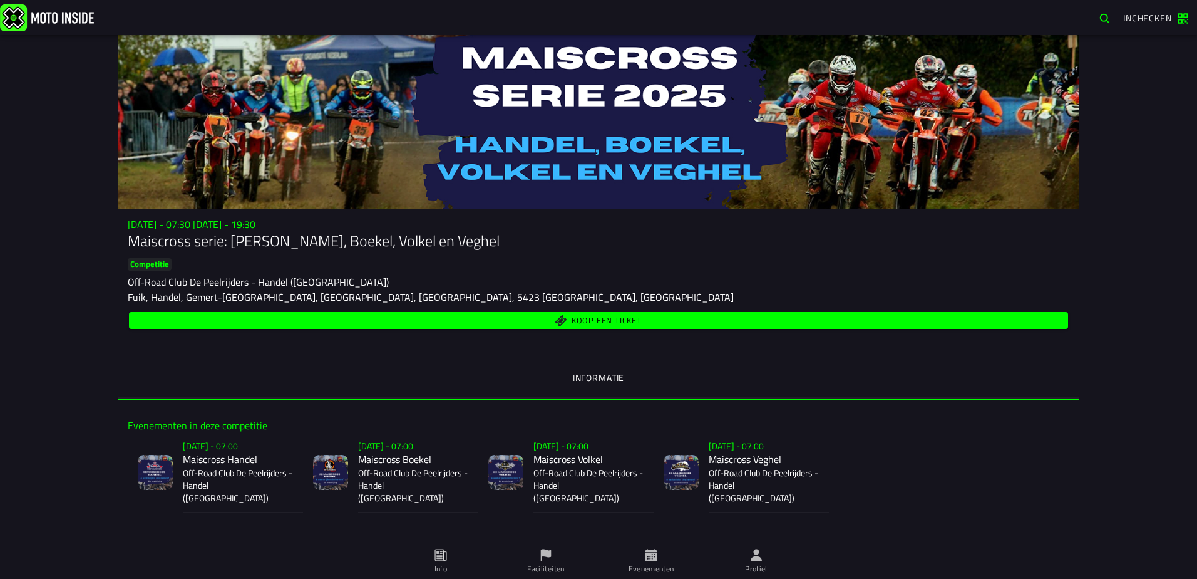
click at [594, 320] on span "Koop een ticket" at bounding box center [607, 321] width 70 height 8
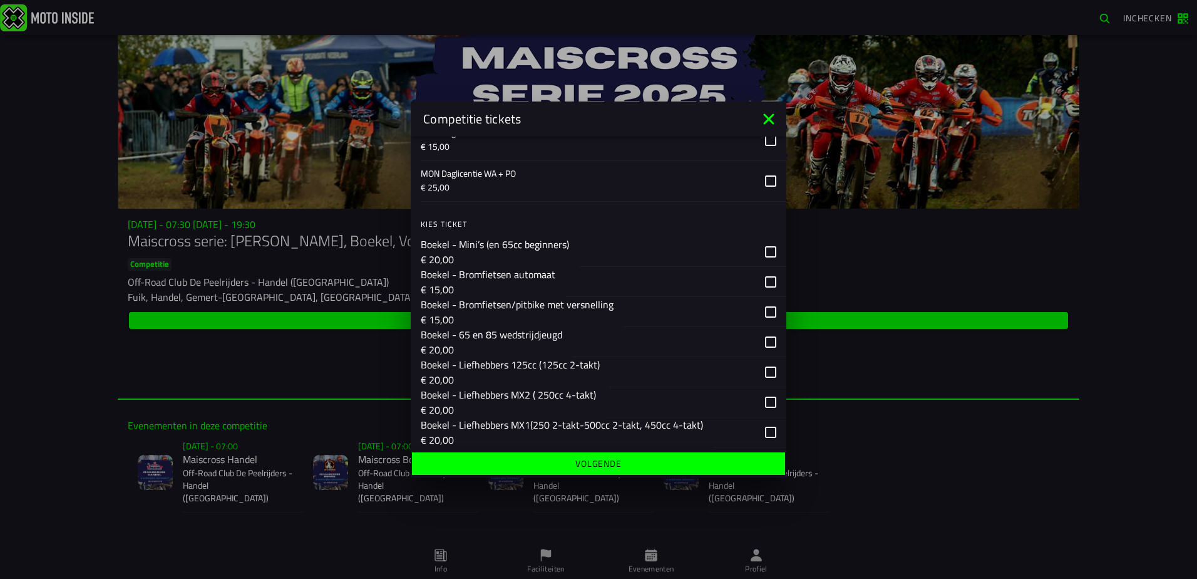
scroll to position [376, 0]
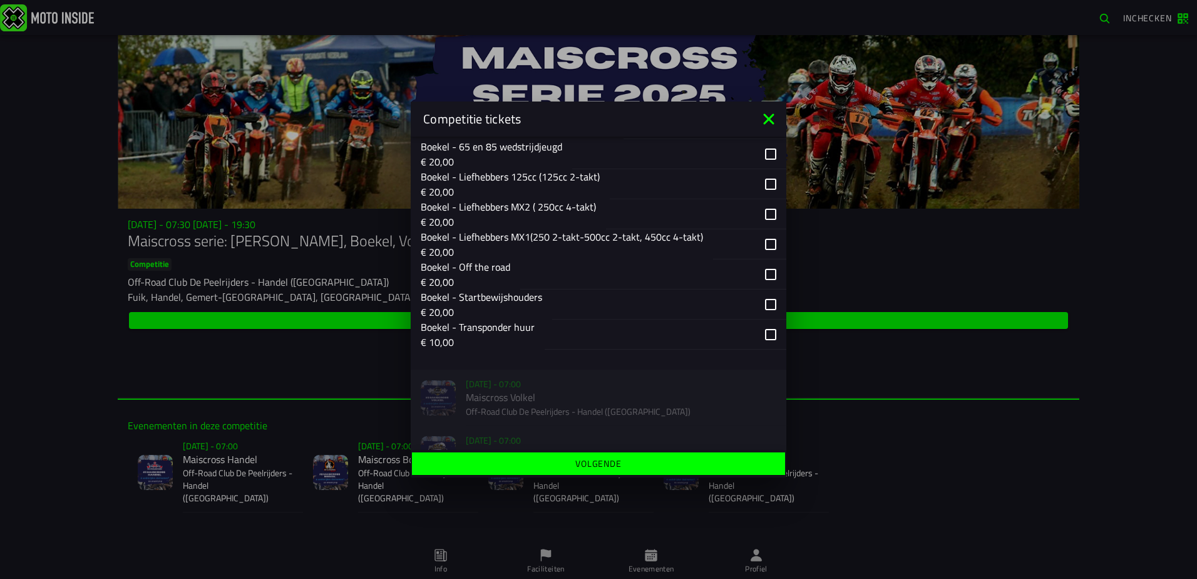
click at [760, 242] on div "button" at bounding box center [749, 244] width 73 height 30
click at [0, 0] on slot "Volgende" at bounding box center [0, 0] width 0 height 0
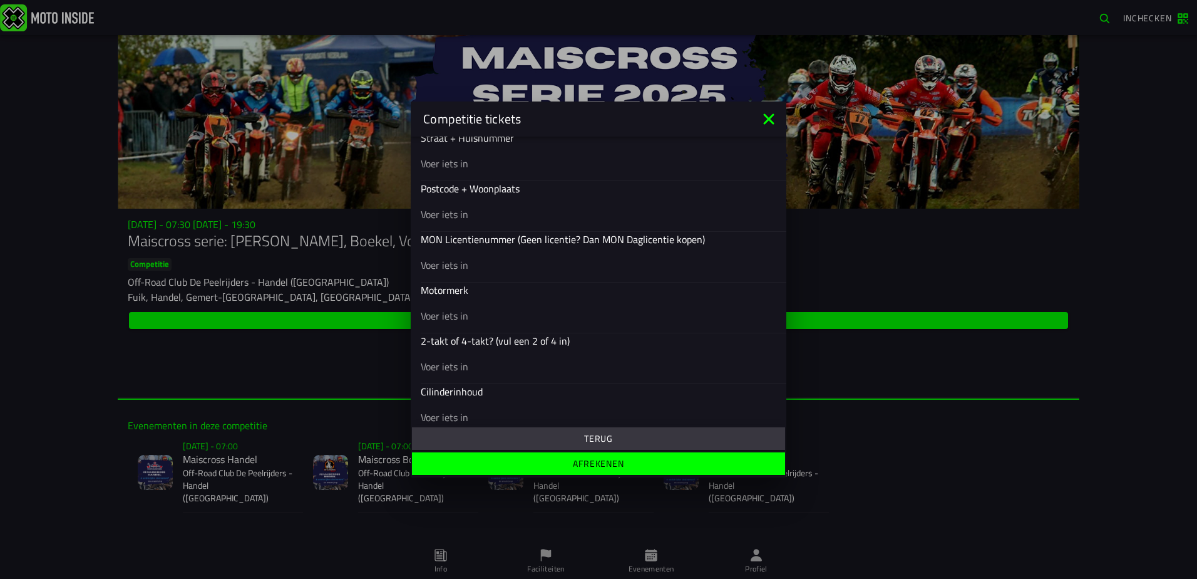
scroll to position [369, 0]
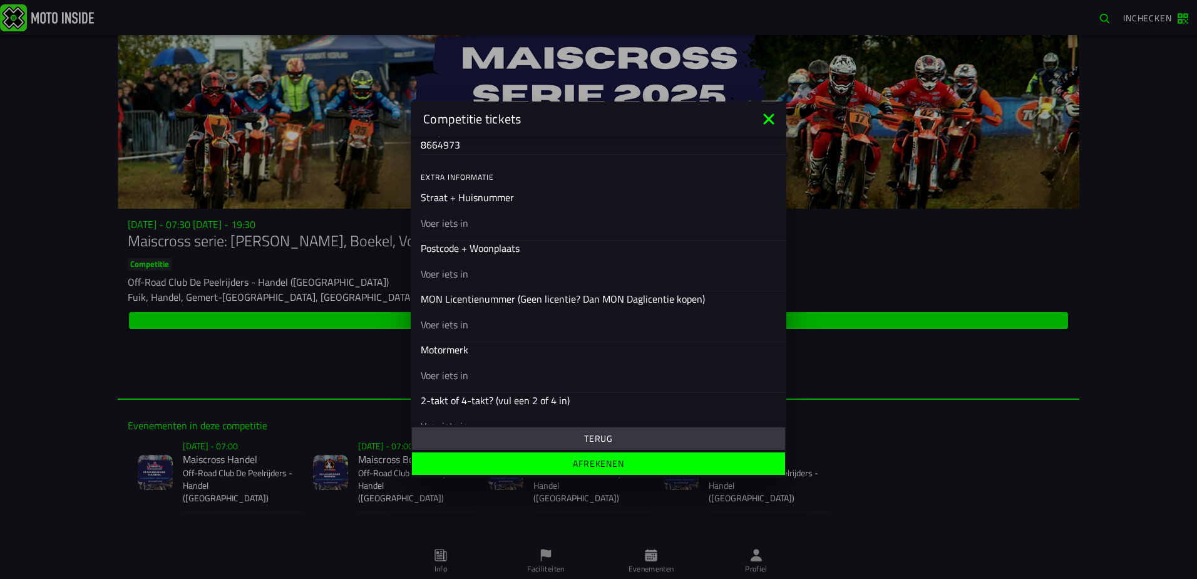
click at [493, 349] on ion-input "Motormerk" at bounding box center [599, 367] width 356 height 50
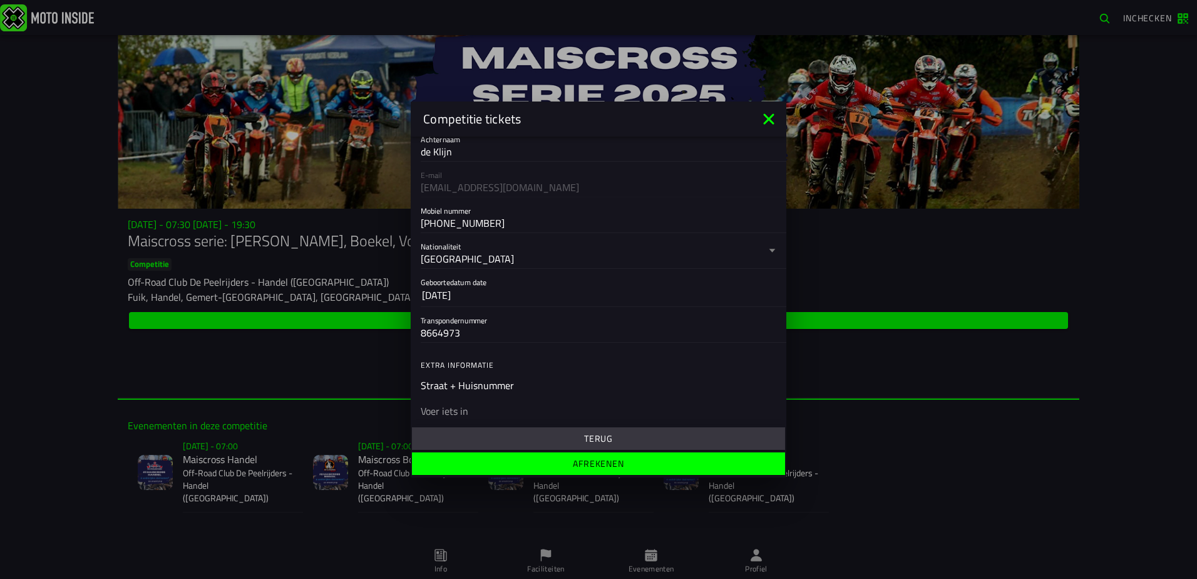
scroll to position [307, 0]
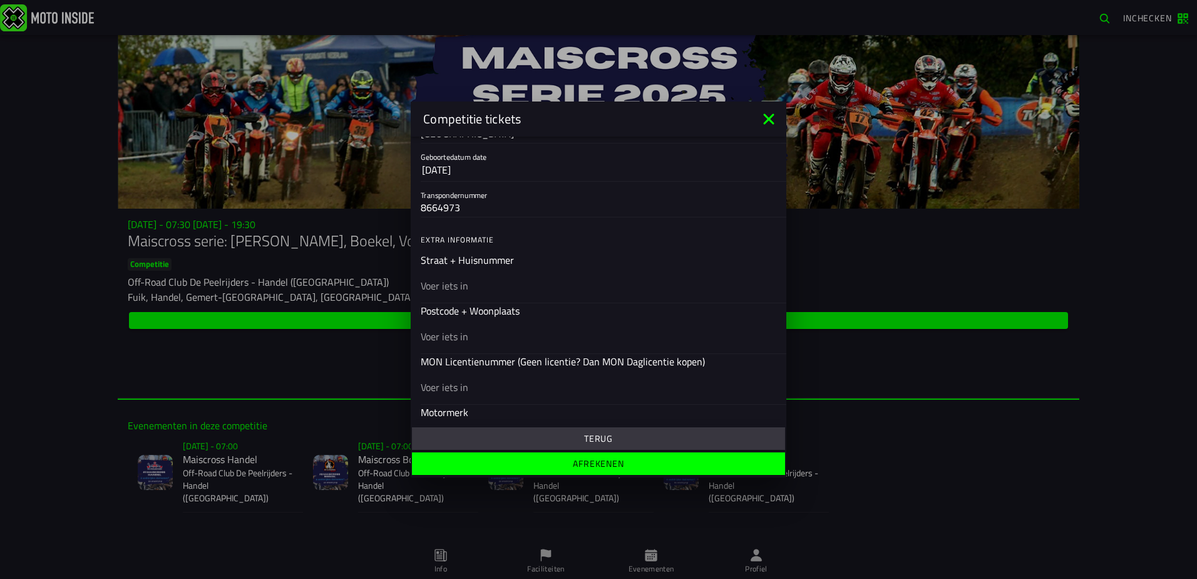
click at [478, 287] on input "text" at bounding box center [599, 285] width 356 height 15
type input "sleutelbloem 25"
click at [472, 336] on input "text" at bounding box center [599, 336] width 356 height 15
type input "5427 BR"
click at [478, 388] on input "text" at bounding box center [599, 386] width 356 height 15
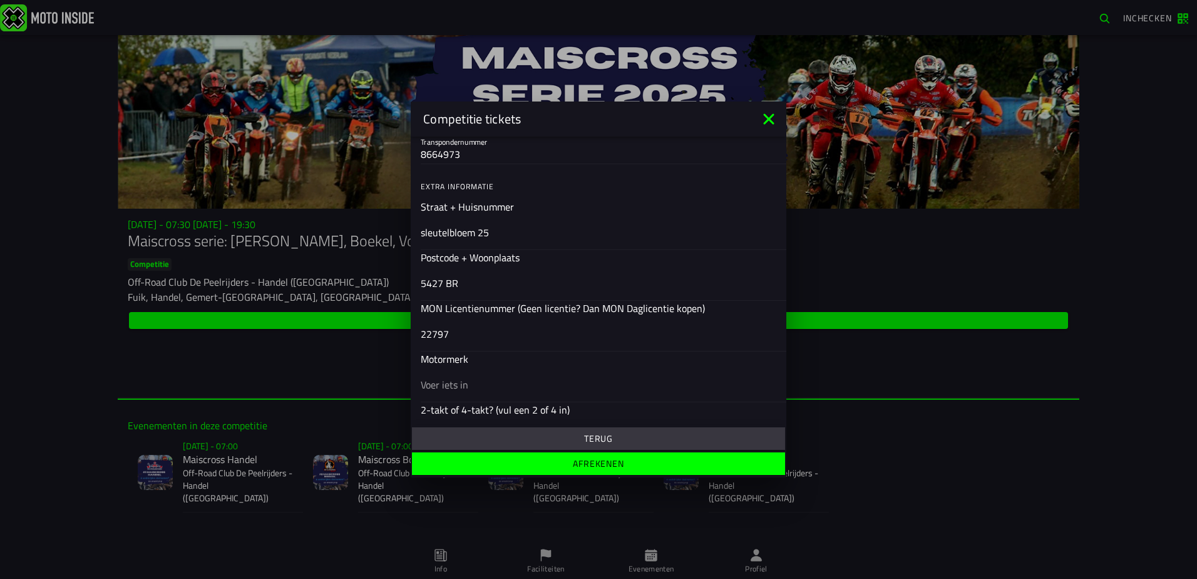
scroll to position [432, 0]
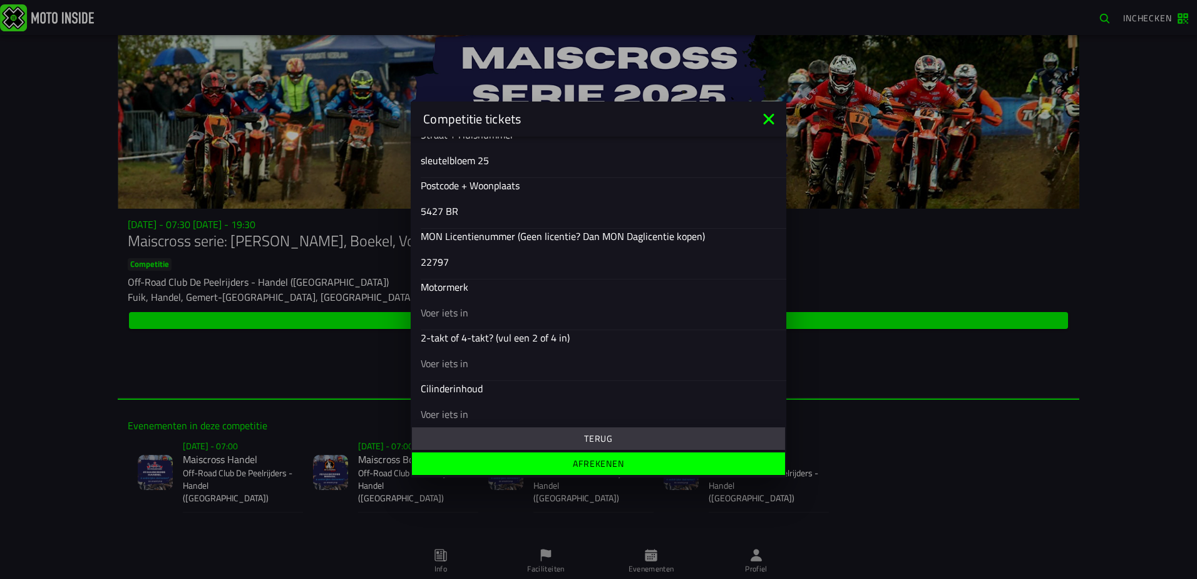
type input "22797"
click at [461, 316] on input "text" at bounding box center [599, 312] width 356 height 15
type input "yamaha"
click at [497, 364] on input "text" at bounding box center [599, 363] width 356 height 15
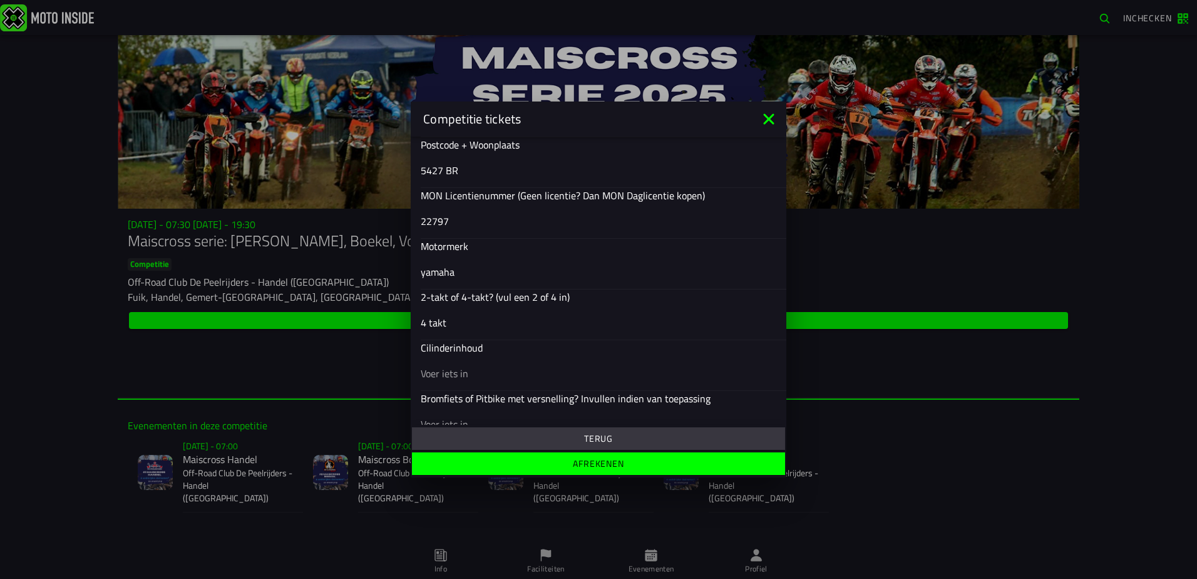
scroll to position [495, 0]
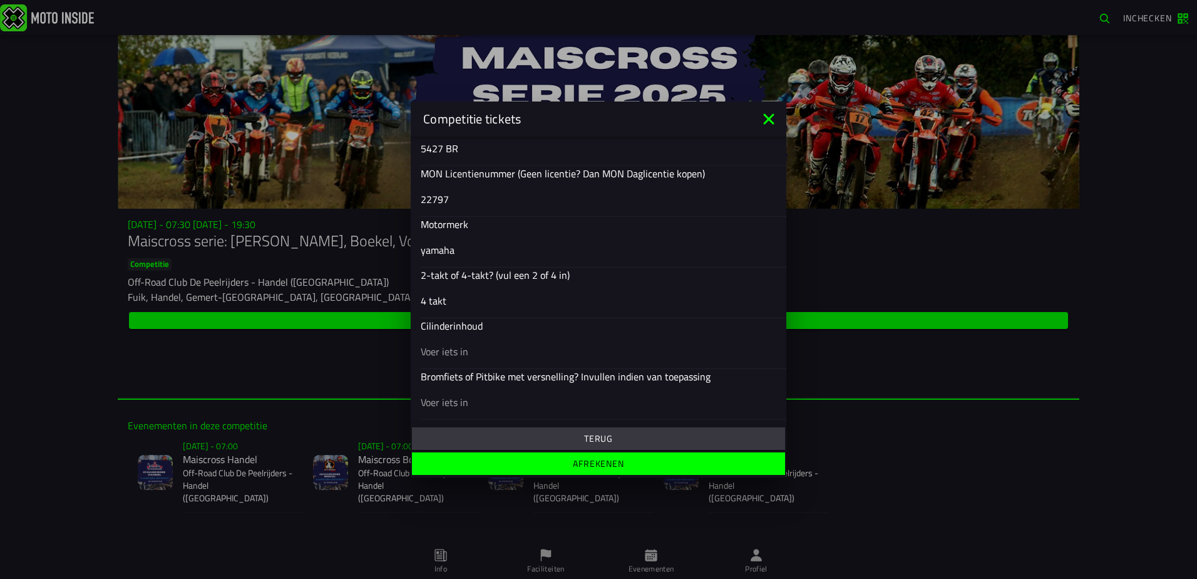
type input "4 takt"
click at [461, 354] on input "text" at bounding box center [599, 351] width 356 height 15
type input "450"
click at [0, 0] on slot "Afrekenen" at bounding box center [0, 0] width 0 height 0
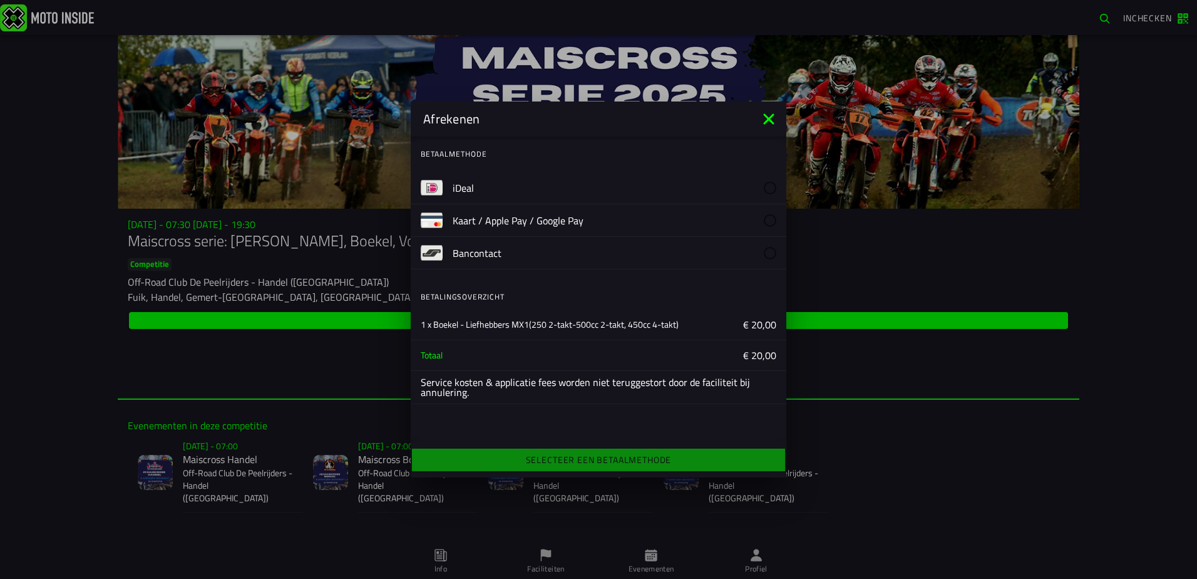
click at [0, 0] on slot "iDeal" at bounding box center [0, 0] width 0 height 0
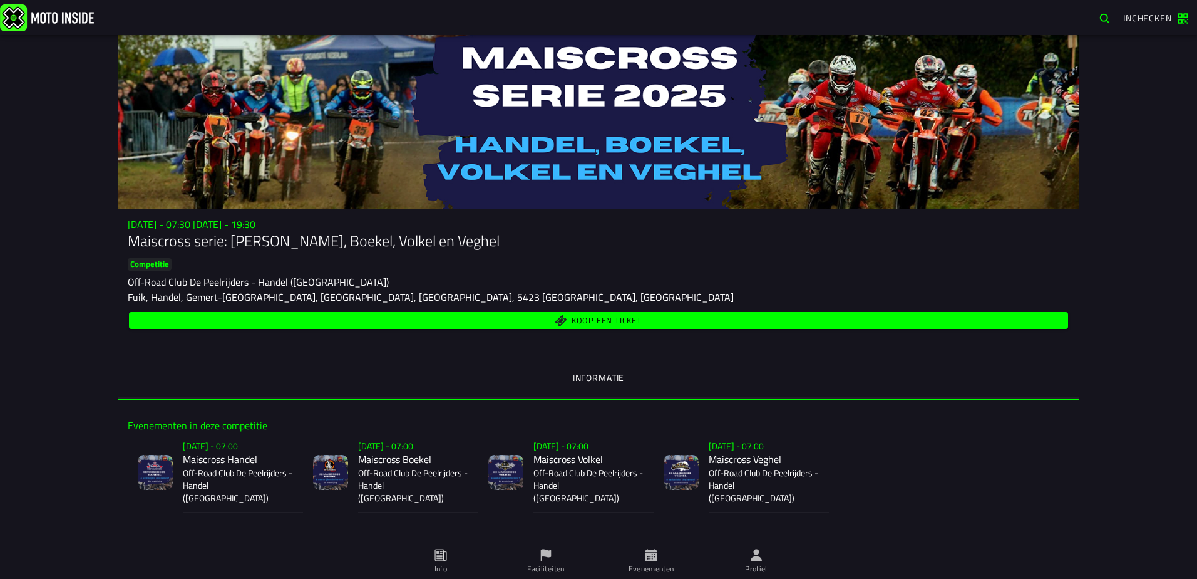
click at [592, 317] on span "Koop een ticket" at bounding box center [607, 321] width 70 height 8
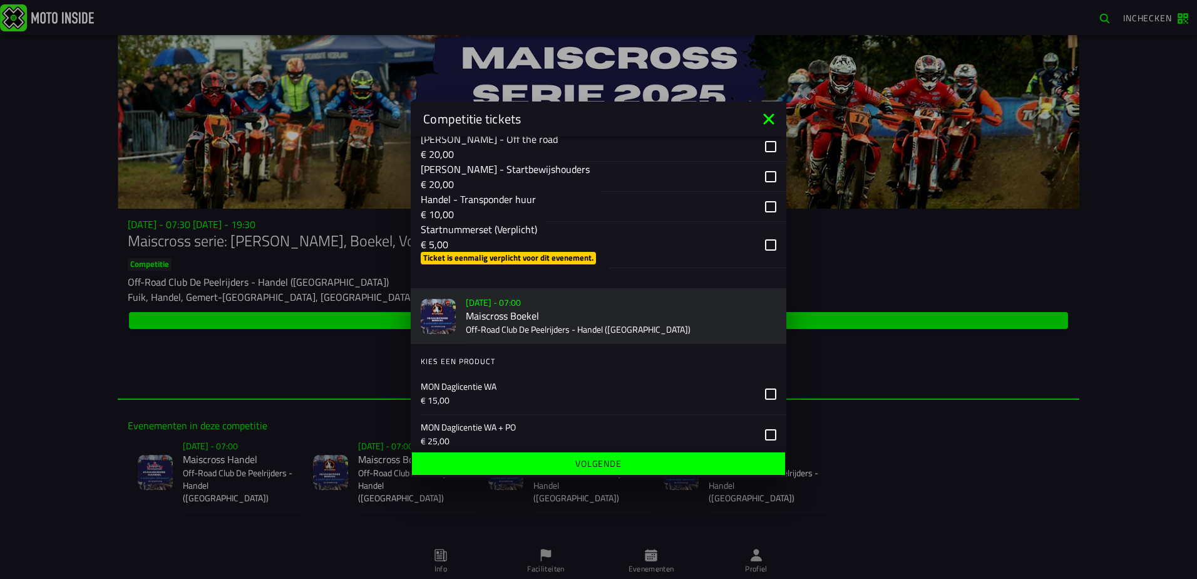
scroll to position [313, 0]
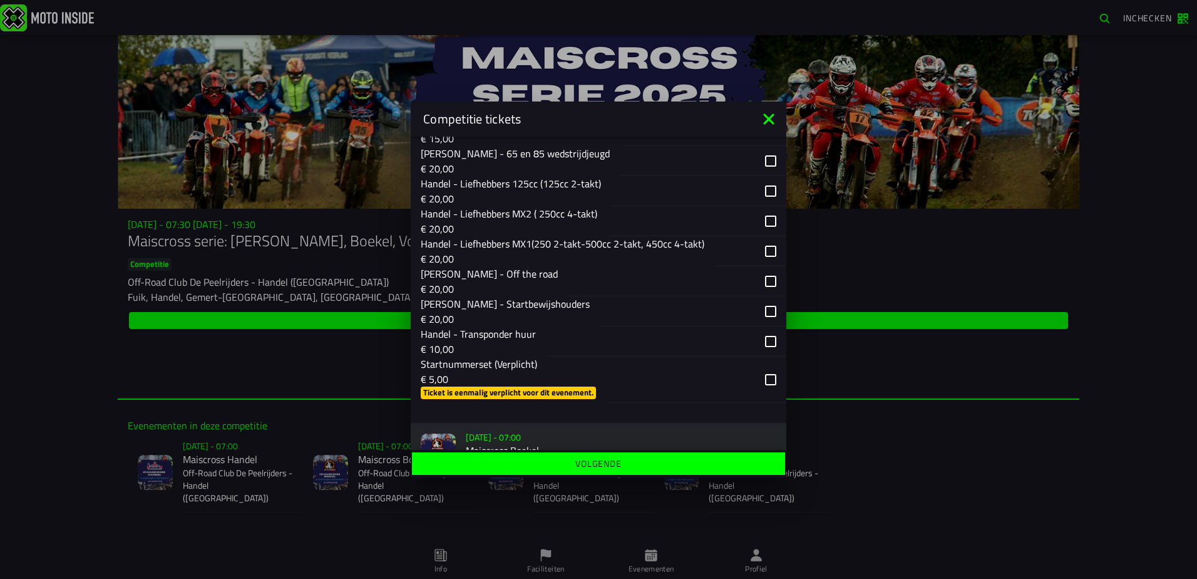
click at [760, 249] on div "button" at bounding box center [750, 251] width 72 height 30
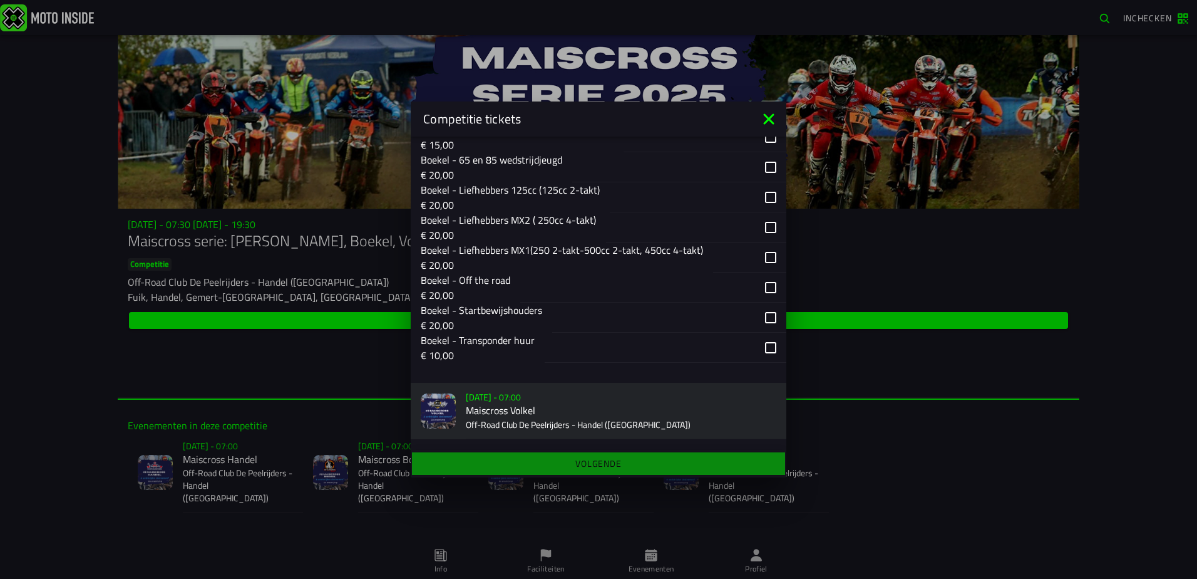
scroll to position [877, 0]
click at [758, 254] on div "button" at bounding box center [749, 257] width 73 height 30
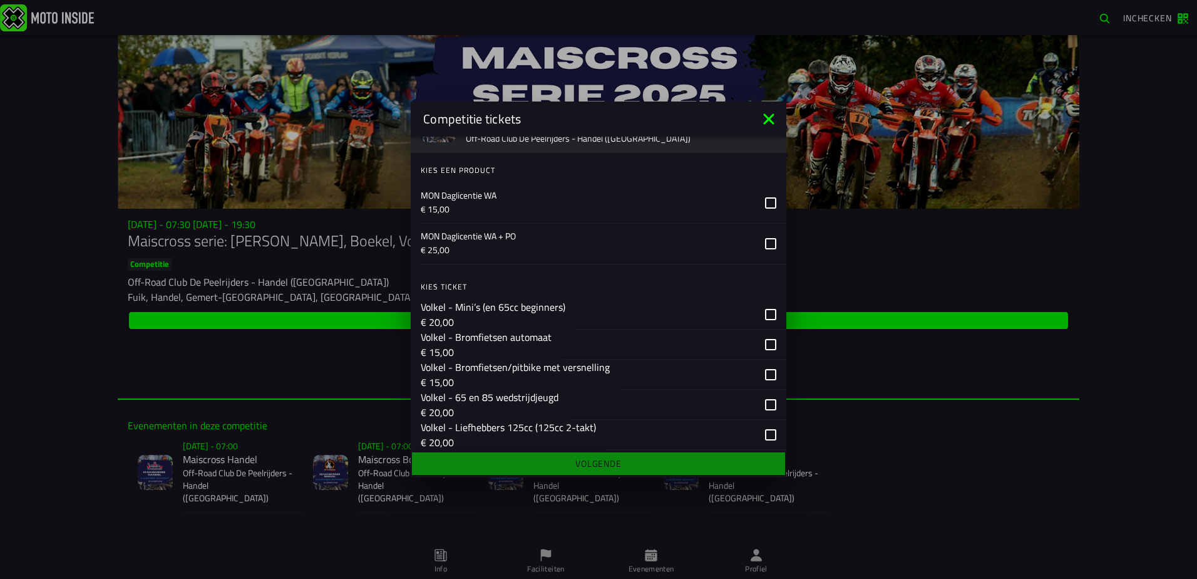
scroll to position [1252, 0]
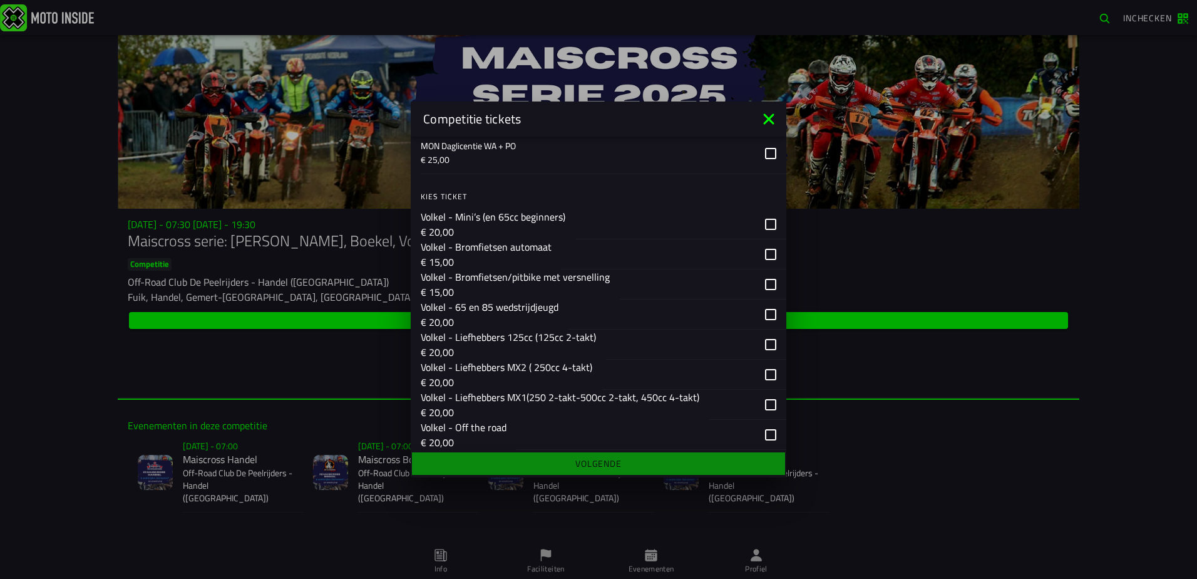
click at [762, 402] on div "button" at bounding box center [747, 404] width 77 height 30
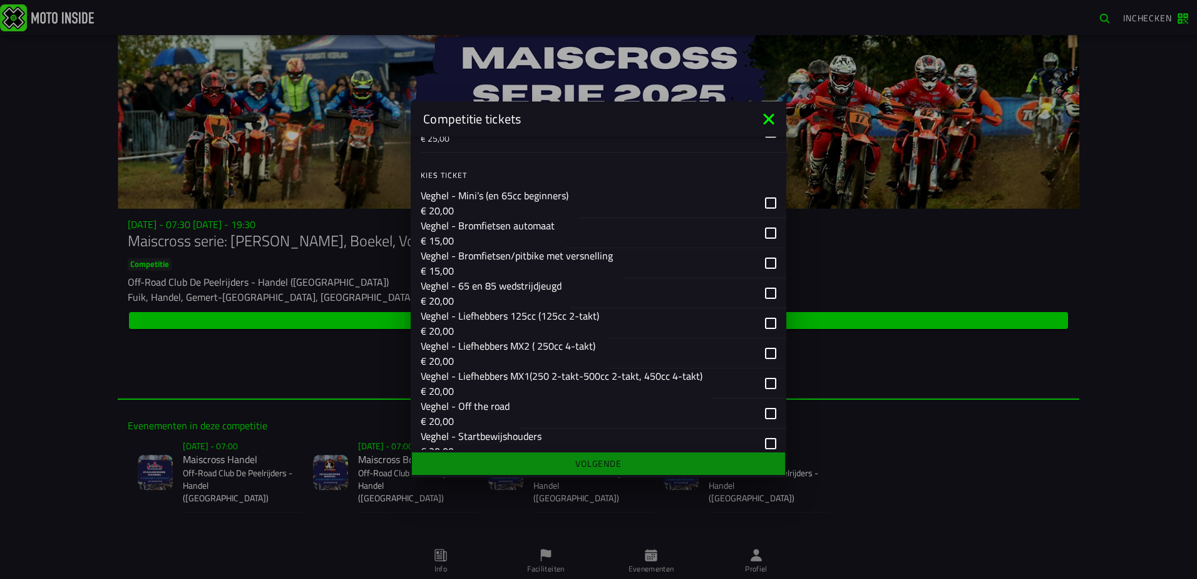
scroll to position [1816, 0]
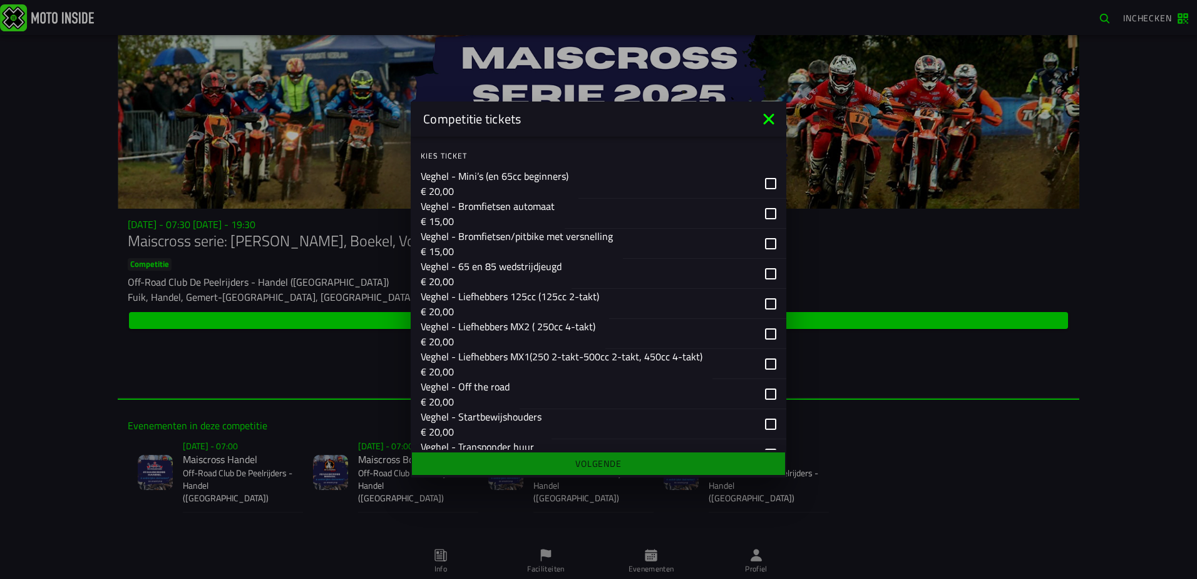
click at [760, 363] on div "button" at bounding box center [750, 364] width 74 height 30
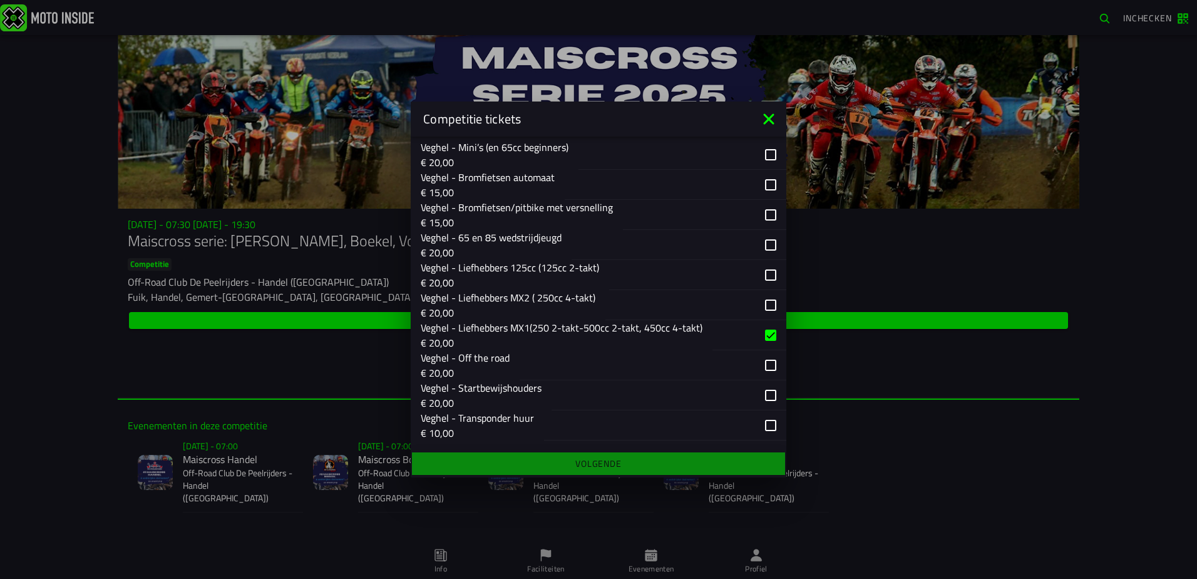
scroll to position [1860, 0]
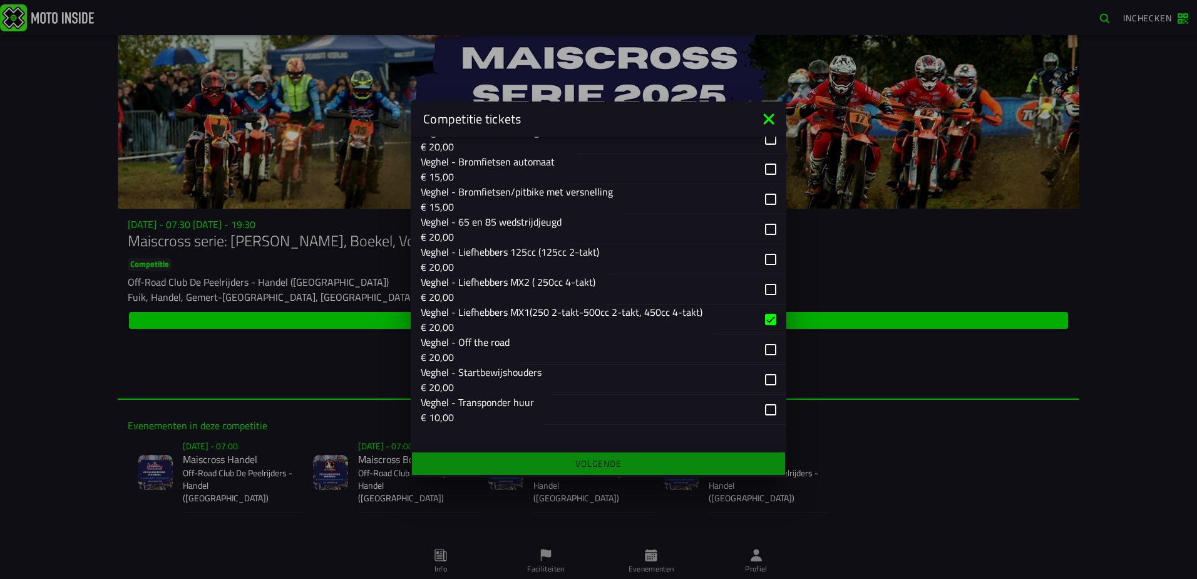
click at [593, 463] on ion-footer "Volgende" at bounding box center [599, 464] width 376 height 28
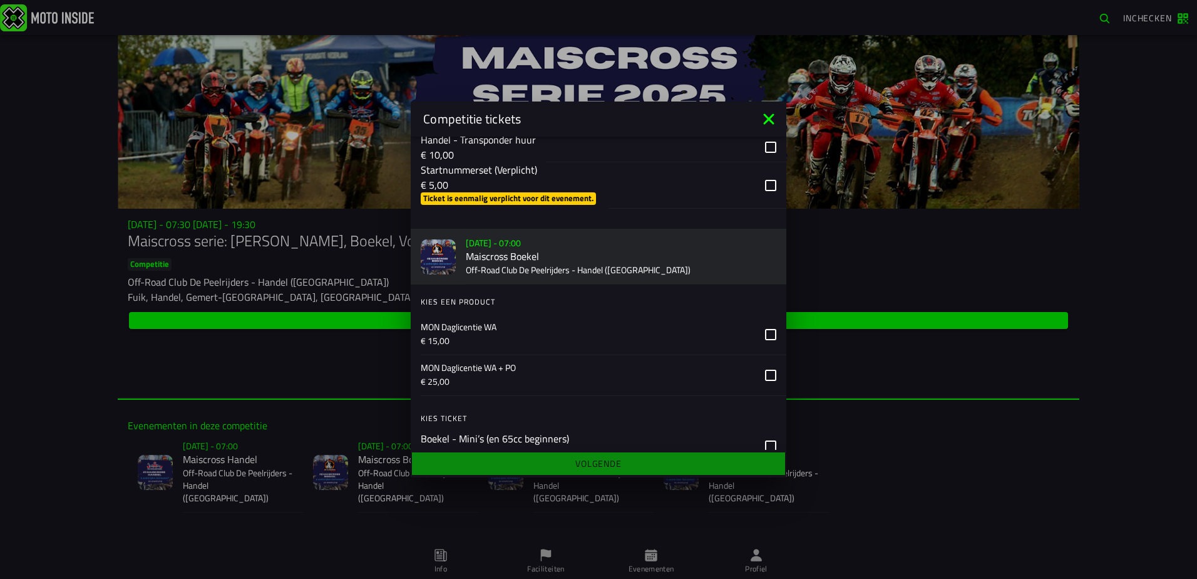
scroll to position [420, 0]
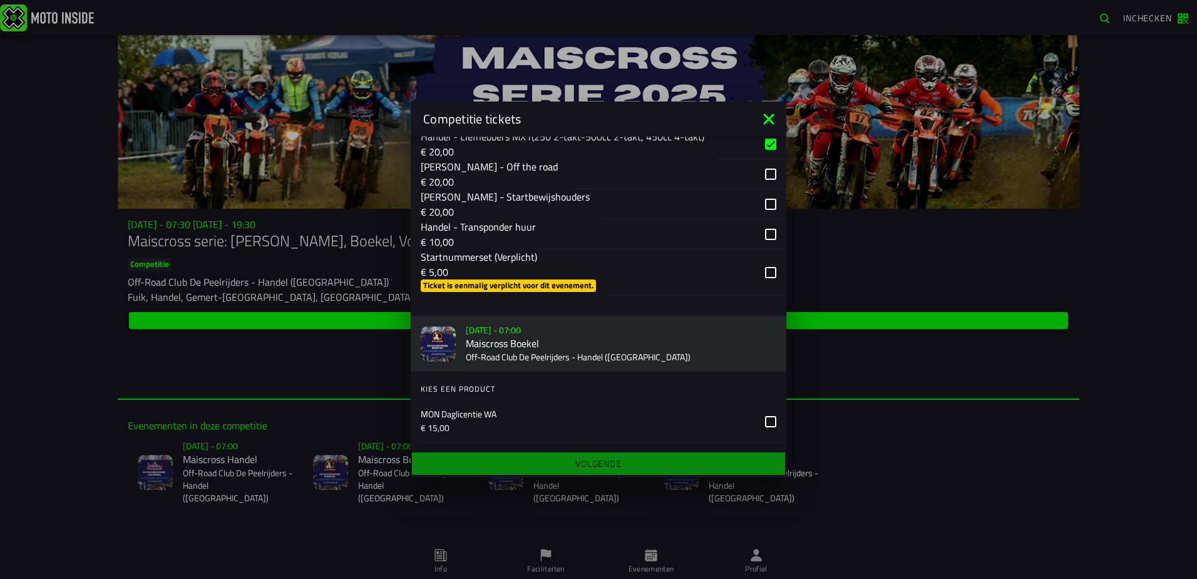
click at [763, 270] on div "button" at bounding box center [698, 272] width 178 height 46
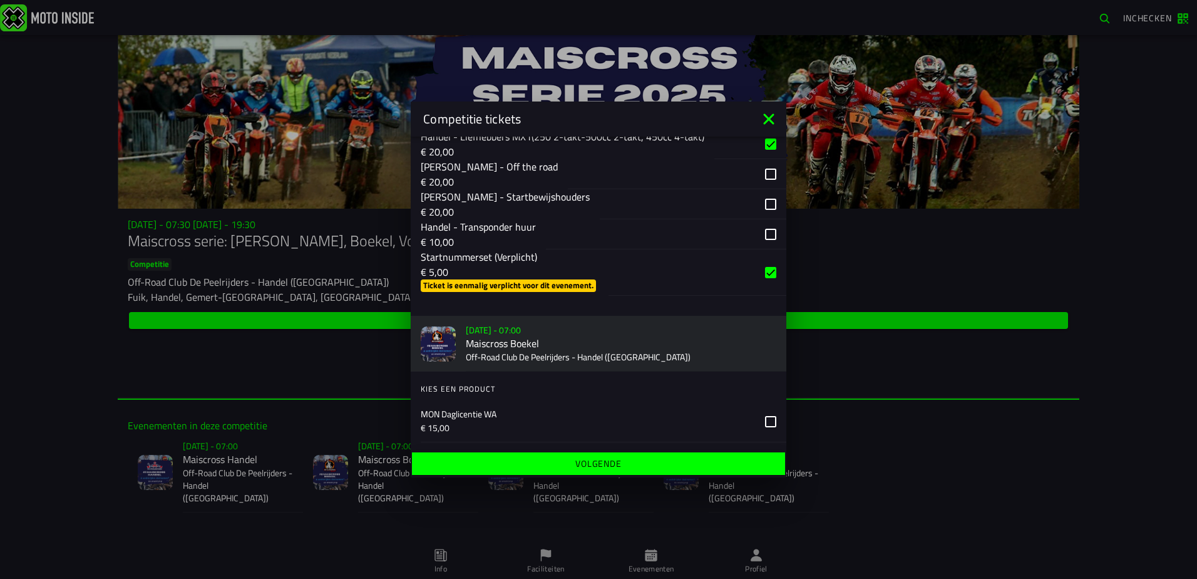
scroll to position [733, 0]
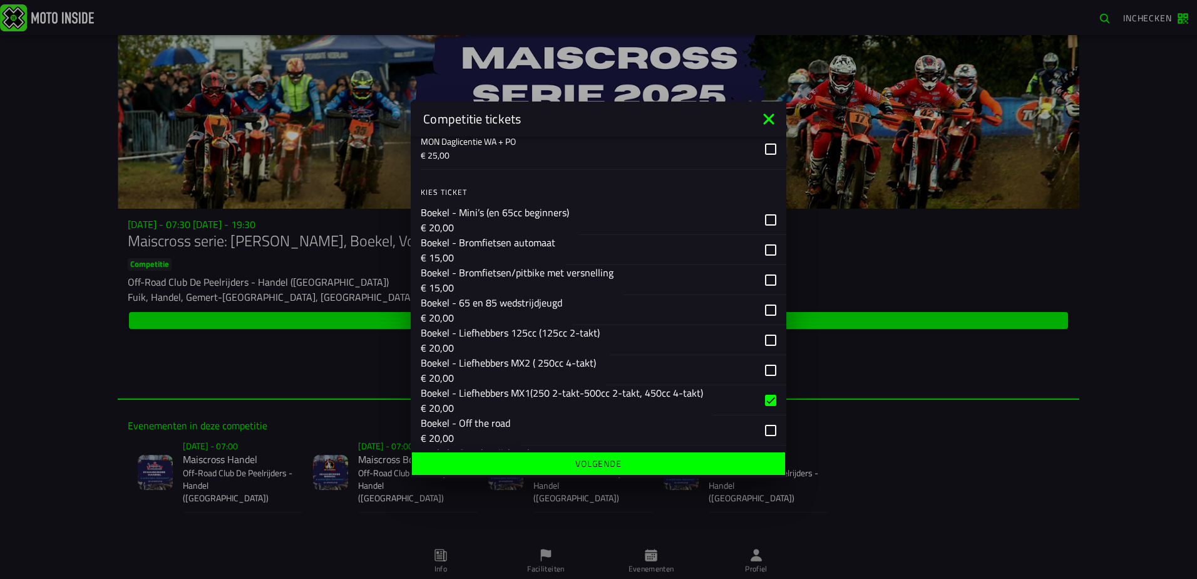
click at [0, 0] on slot "Volgende" at bounding box center [0, 0] width 0 height 0
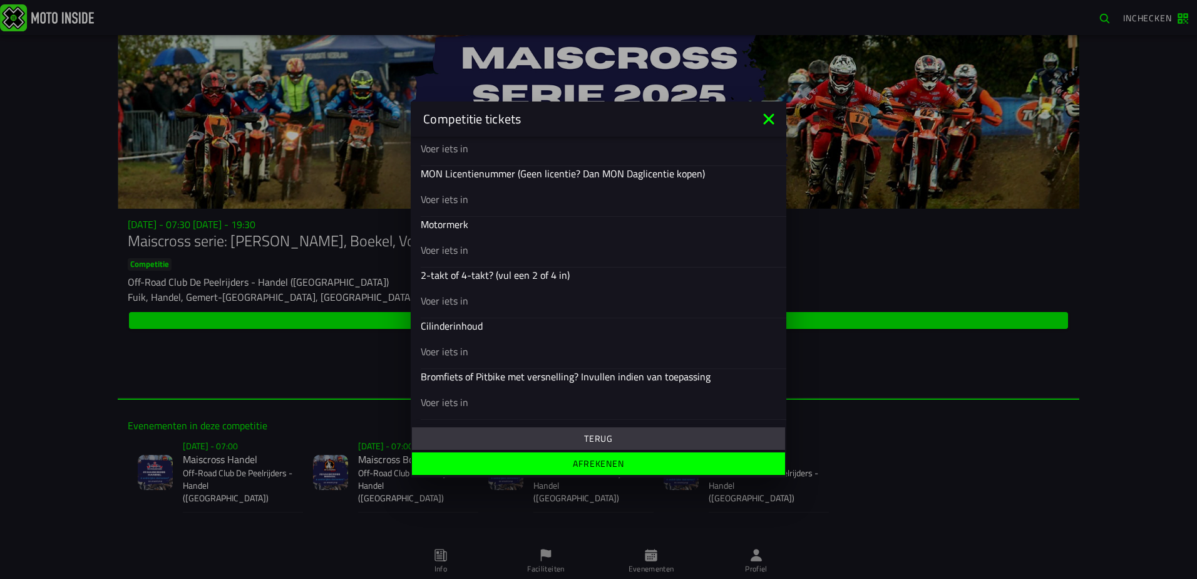
scroll to position [244, 0]
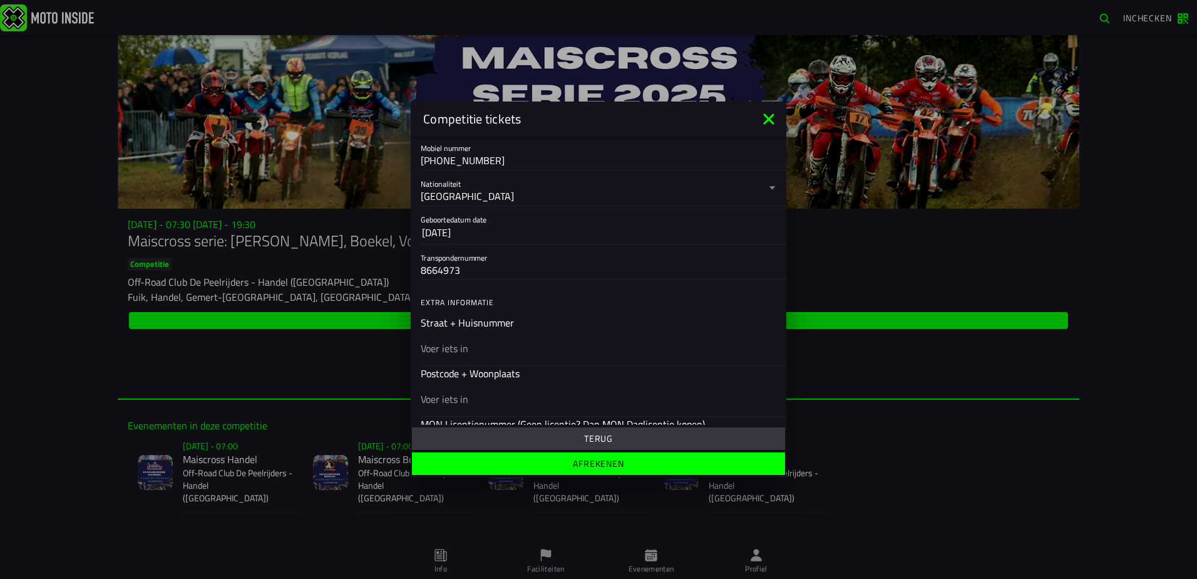
click at [496, 354] on input "text" at bounding box center [599, 348] width 356 height 15
type input "sleutelbloem 25"
click at [468, 400] on input "text" at bounding box center [599, 398] width 356 height 15
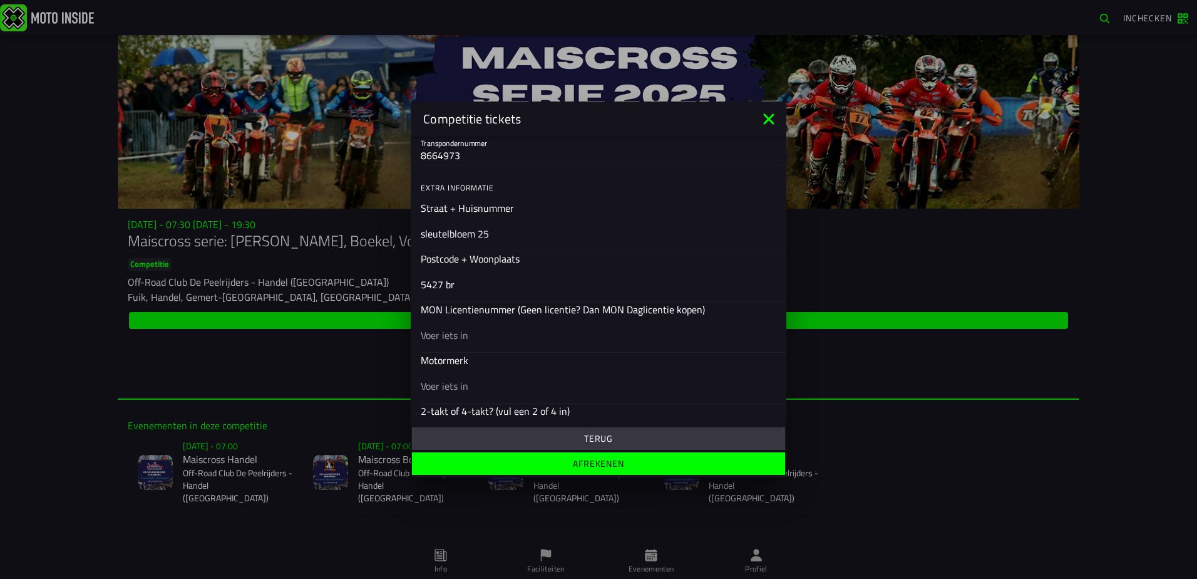
scroll to position [369, 0]
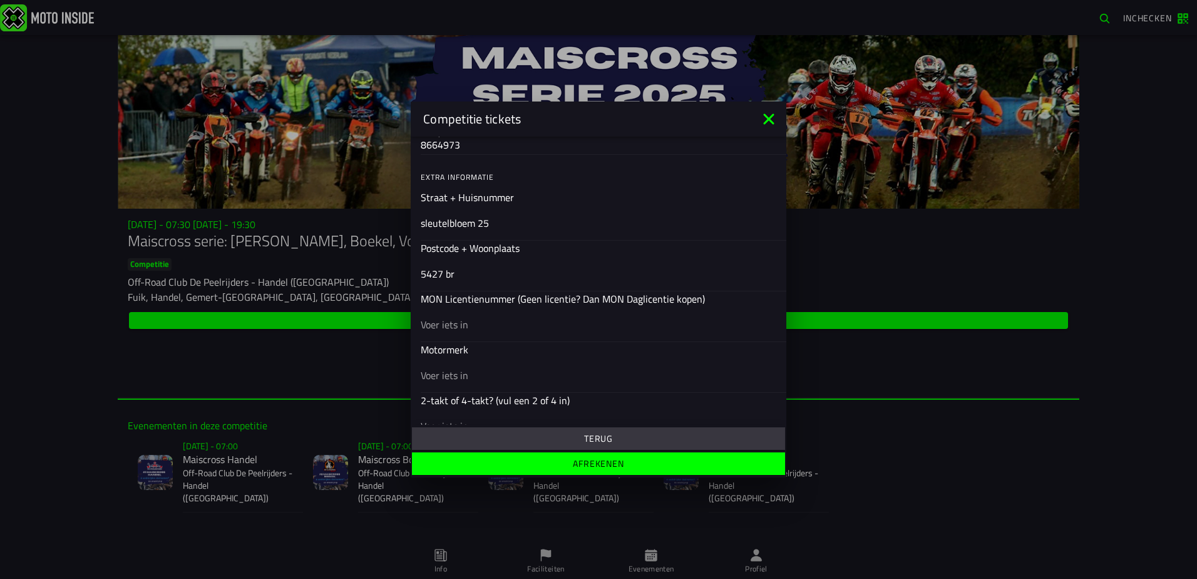
type input "5427 br"
click at [435, 321] on input "text" at bounding box center [599, 324] width 356 height 15
type input "22797"
click at [441, 376] on input "text" at bounding box center [599, 375] width 356 height 15
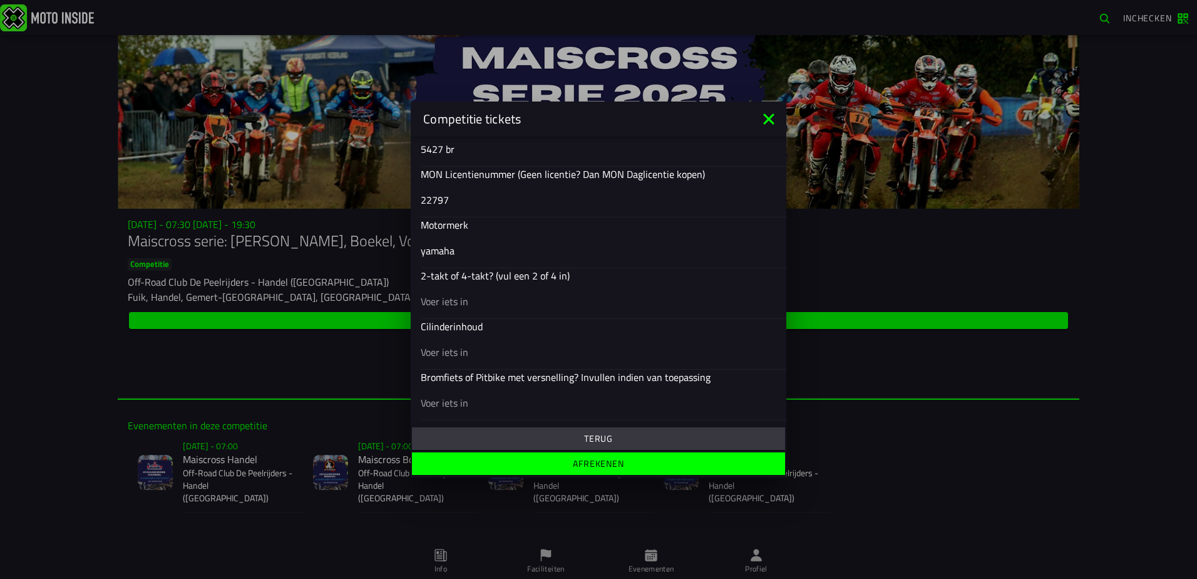
scroll to position [495, 0]
type input "yamaha"
click at [452, 306] on input "text" at bounding box center [599, 300] width 356 height 15
type input "4 takt"
click at [455, 351] on input "text" at bounding box center [599, 351] width 356 height 15
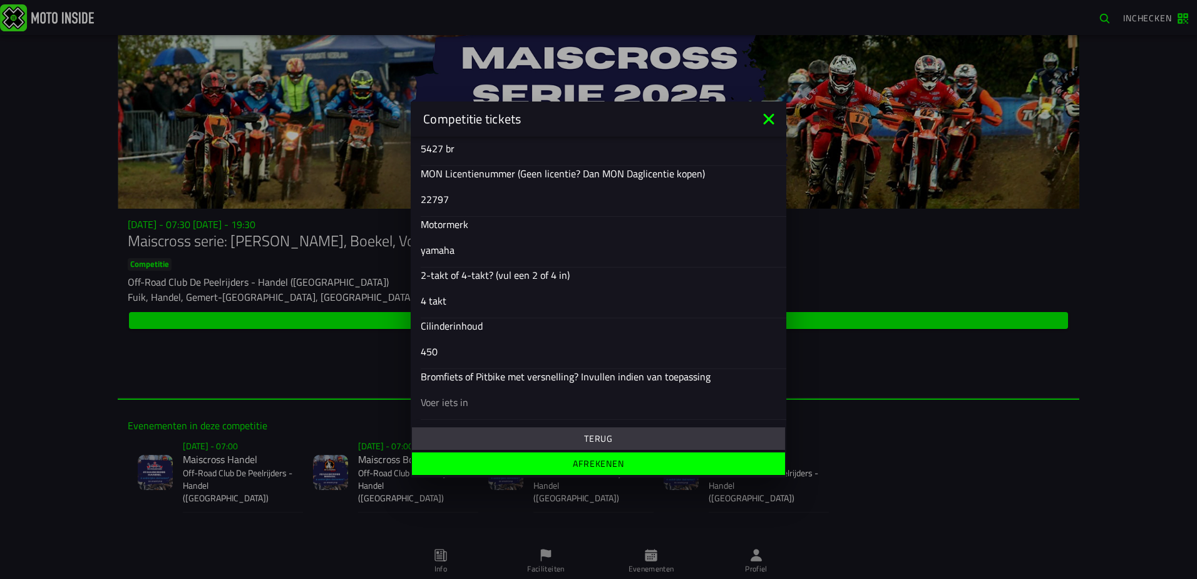
type input "450"
click at [0, 0] on slot "Afrekenen" at bounding box center [0, 0] width 0 height 0
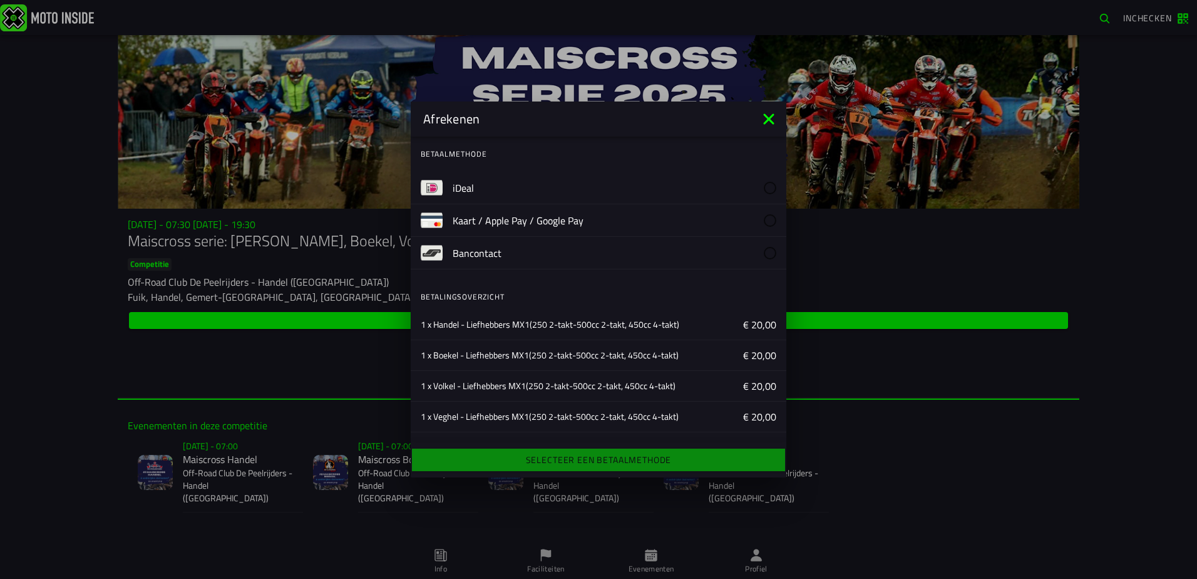
click at [0, 0] on slot "iDeal" at bounding box center [0, 0] width 0 height 0
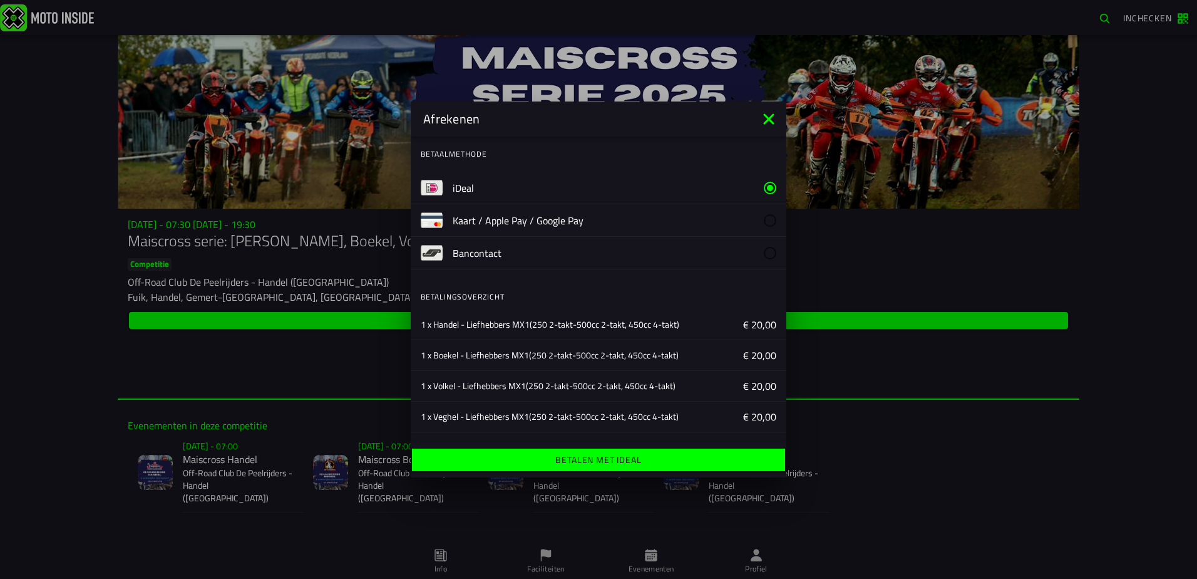
click at [587, 458] on ion-label "Betalen met iDeal" at bounding box center [598, 459] width 86 height 9
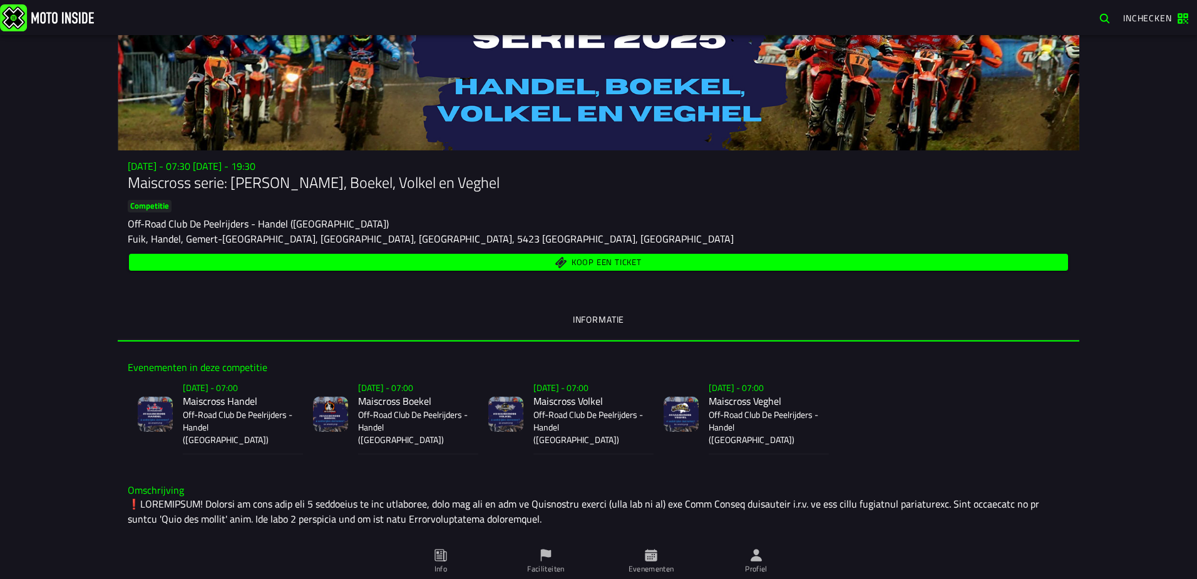
scroll to position [125, 0]
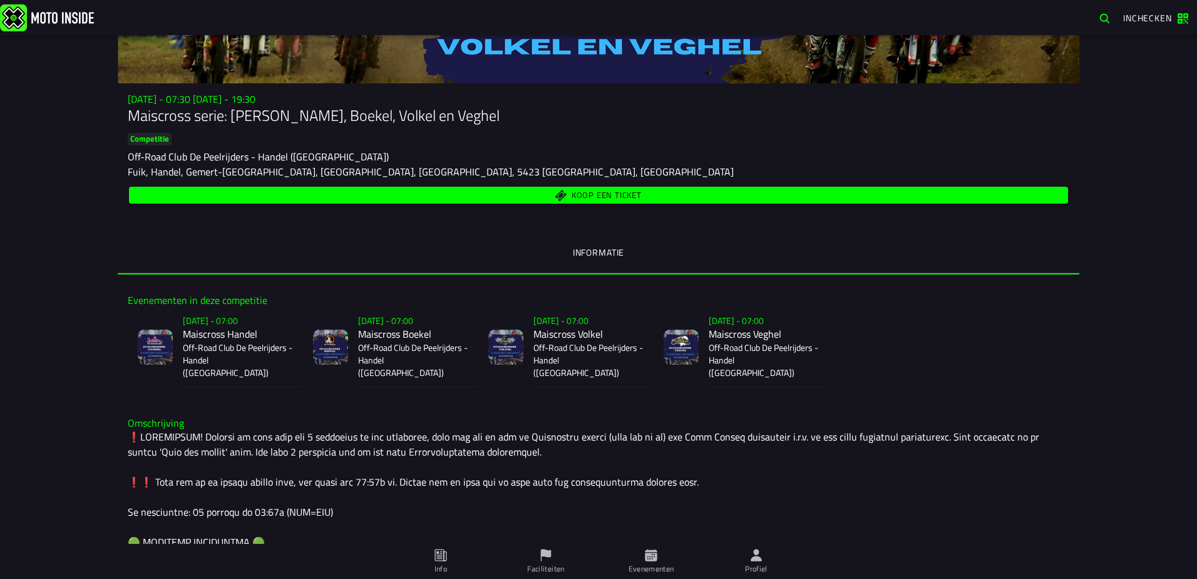
click at [651, 555] on icon at bounding box center [651, 555] width 12 height 12
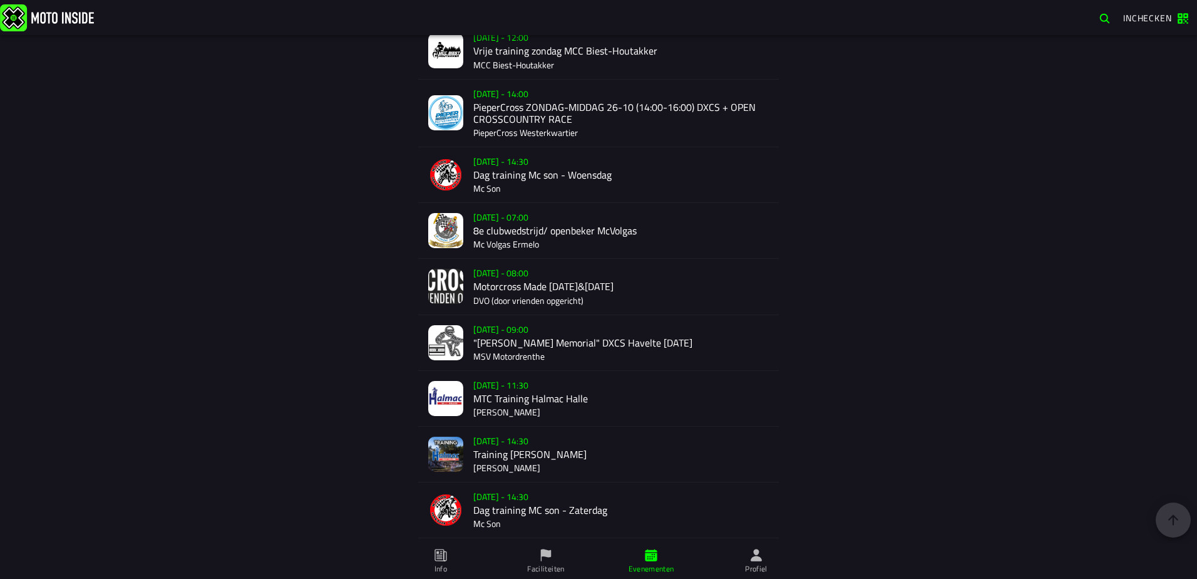
scroll to position [1991, 0]
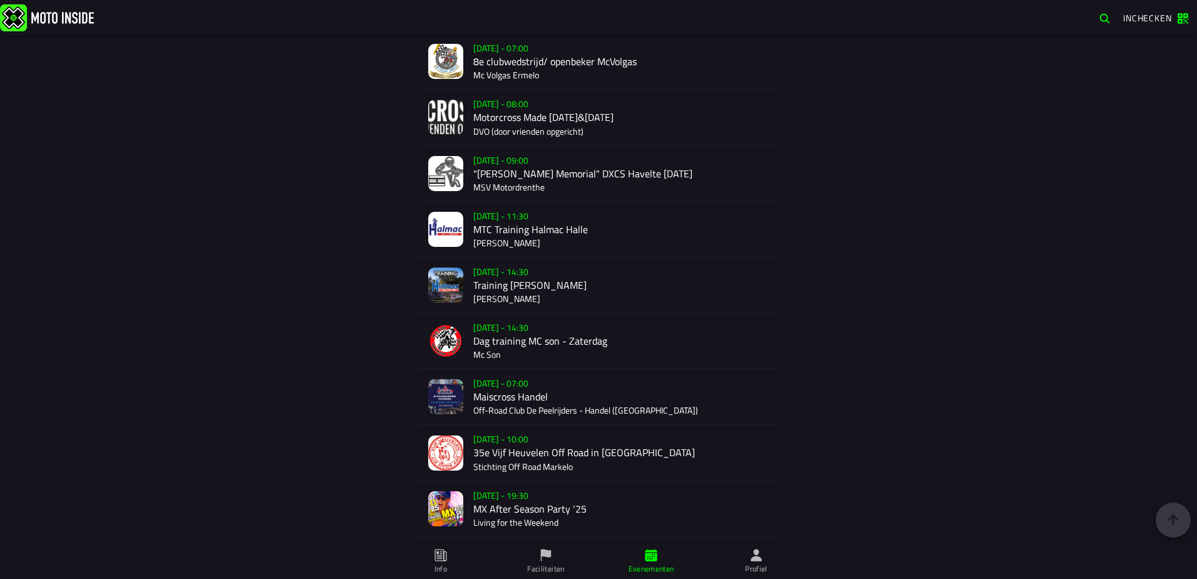
click at [482, 383] on div "Verkoop nog niet gestart Su 2 Nov - 07:00 Maiscross Handel Off-Road Club De Pee…" at bounding box center [621, 396] width 296 height 55
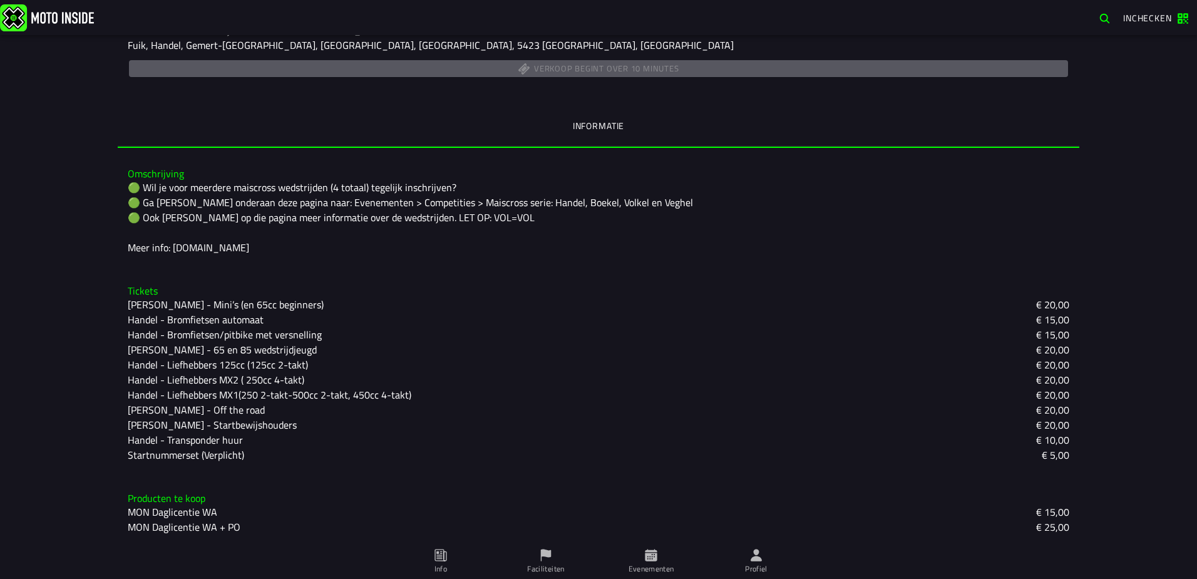
scroll to position [236, 0]
click at [1140, 16] on span "Inchecken" at bounding box center [1147, 17] width 49 height 13
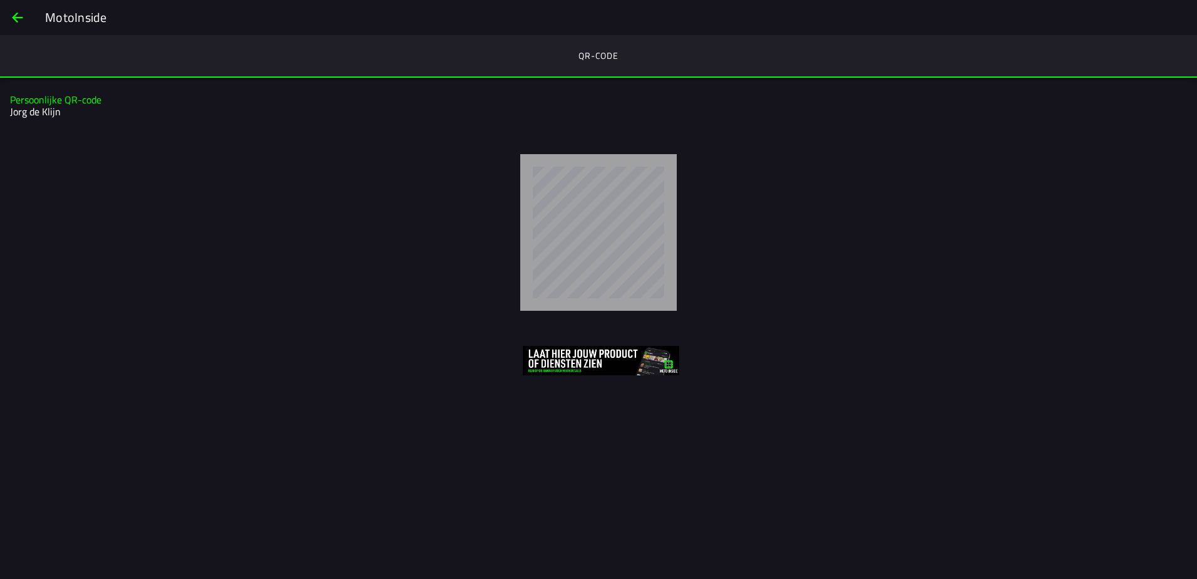
click at [18, 17] on span "back" at bounding box center [17, 18] width 15 height 30
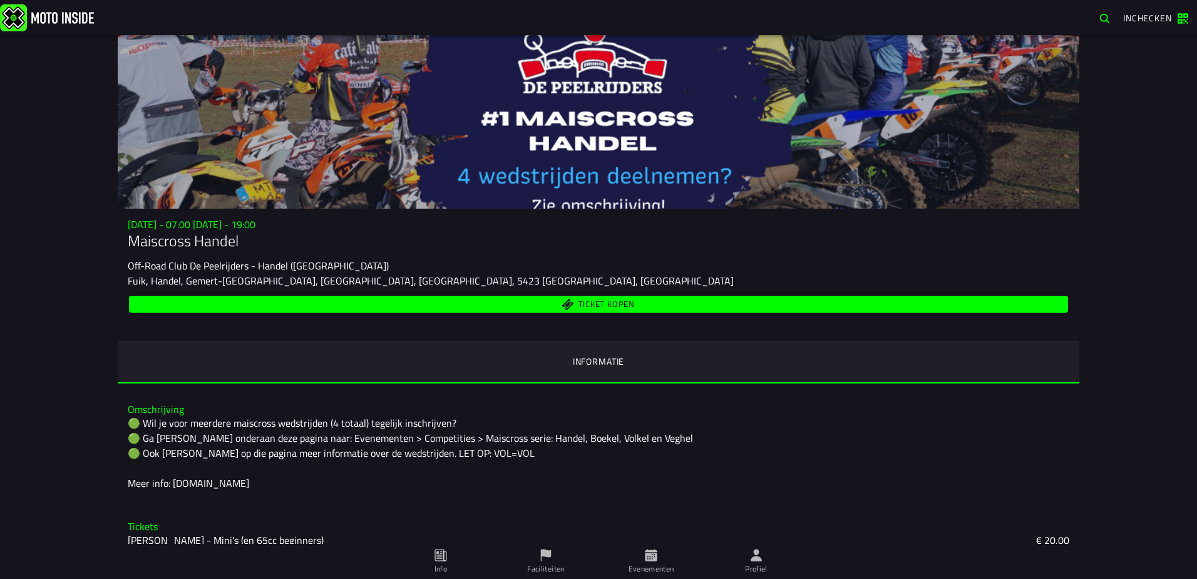
click at [594, 301] on span "Ticket kopen" at bounding box center [607, 305] width 56 height 8
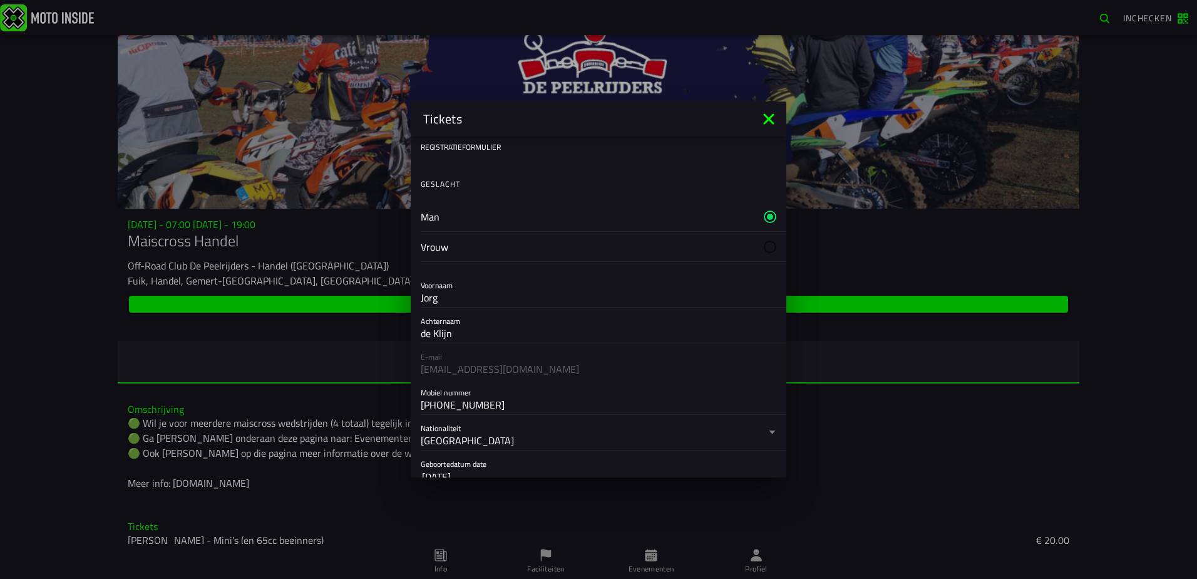
click at [768, 117] on icon at bounding box center [768, 118] width 11 height 11
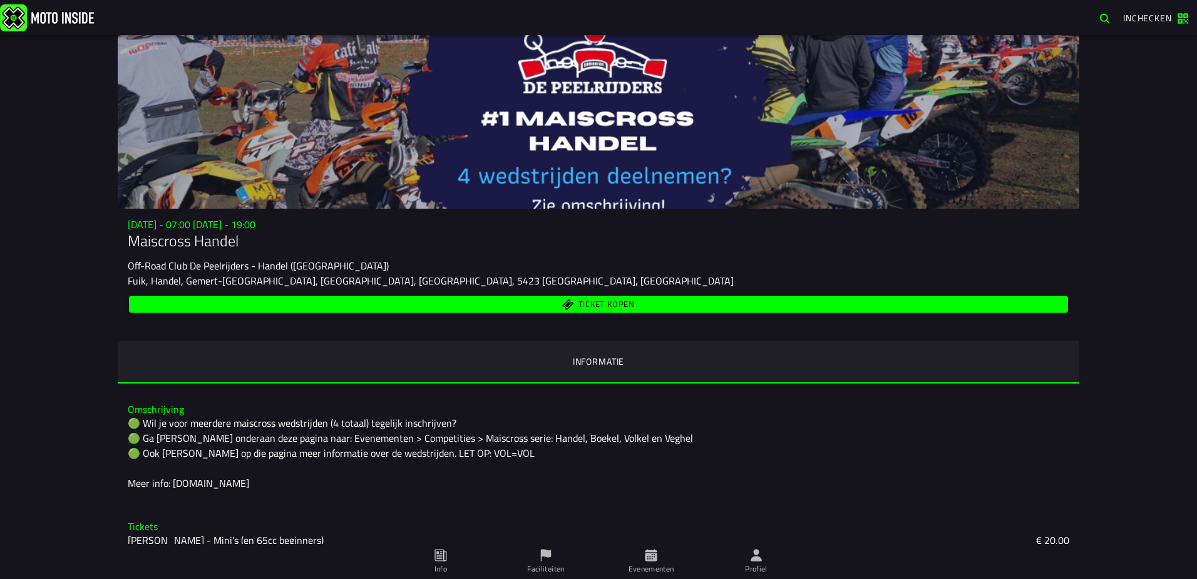
click at [601, 301] on span "Ticket kopen" at bounding box center [607, 305] width 56 height 8
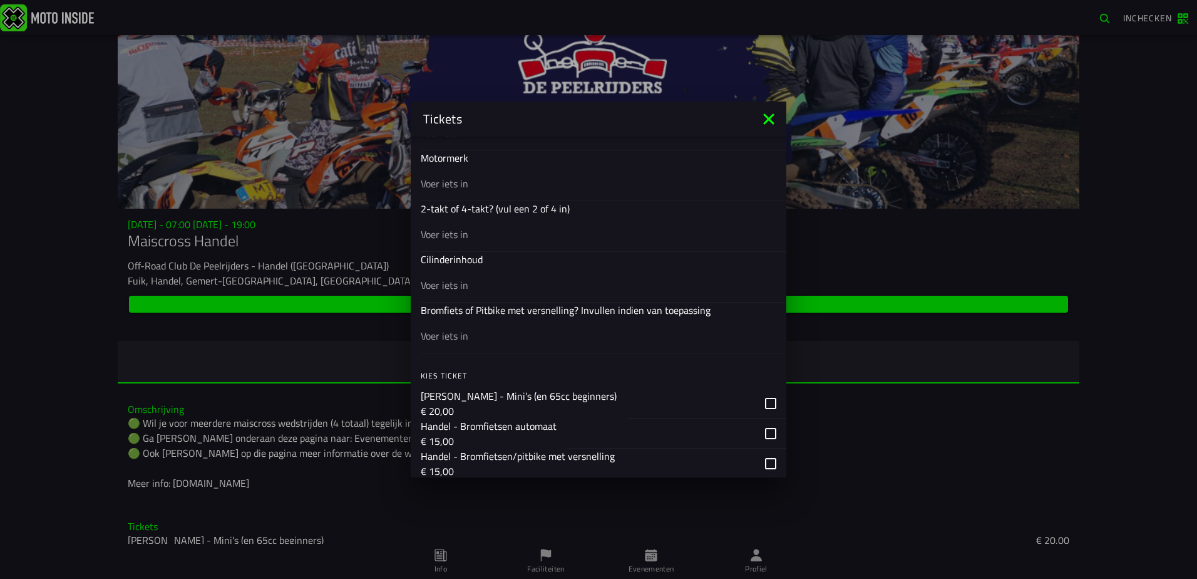
scroll to position [559, 0]
click at [763, 117] on icon at bounding box center [769, 119] width 20 height 20
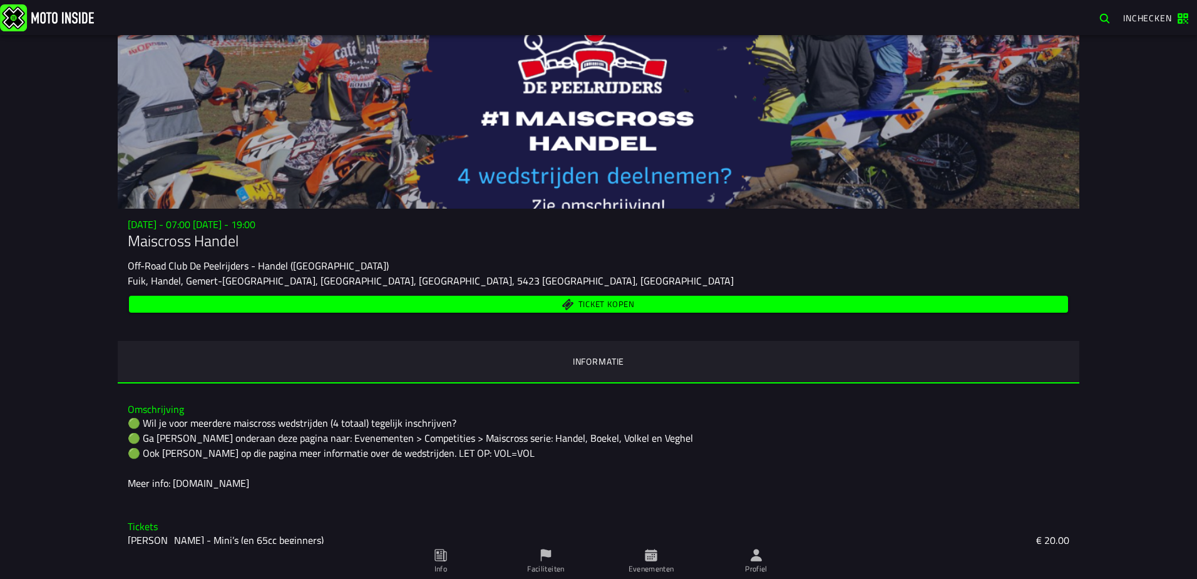
click at [0, 0] on icon at bounding box center [0, 0] width 0 height 0
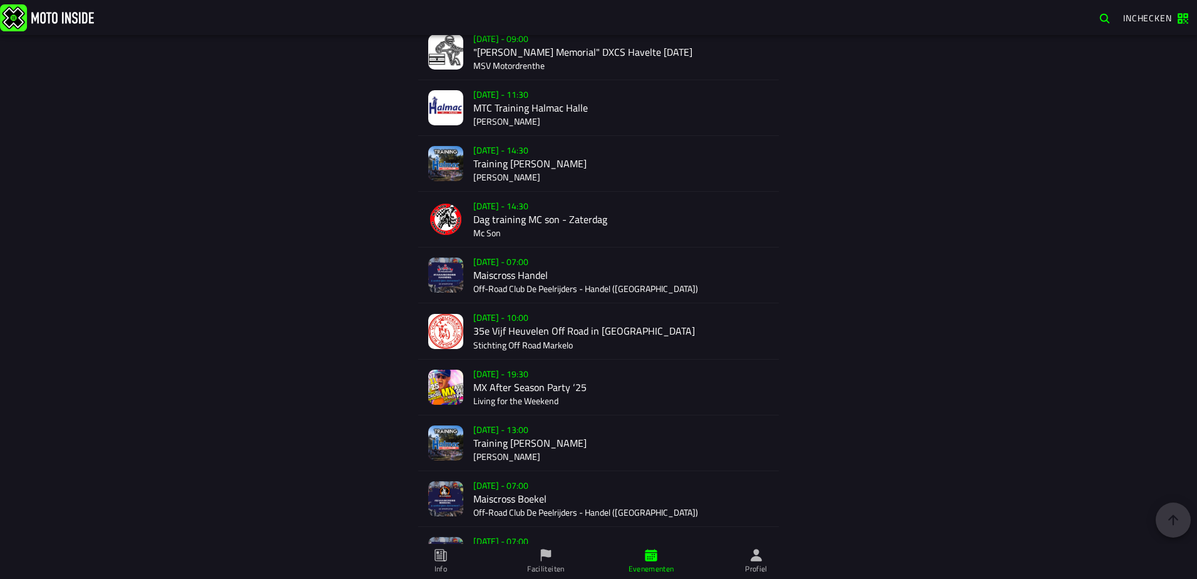
scroll to position [2134, 0]
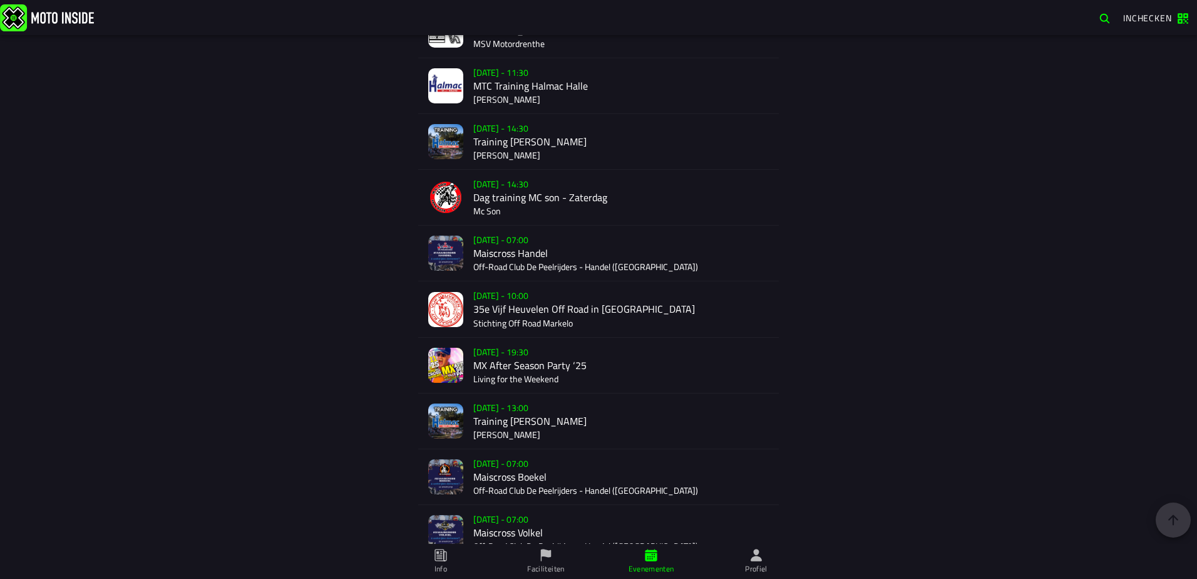
click at [483, 477] on div "Verkoop nog niet gestart Su 9 Nov - 07:00 Maiscross Boekel Off-Road Club De Pee…" at bounding box center [621, 476] width 296 height 55
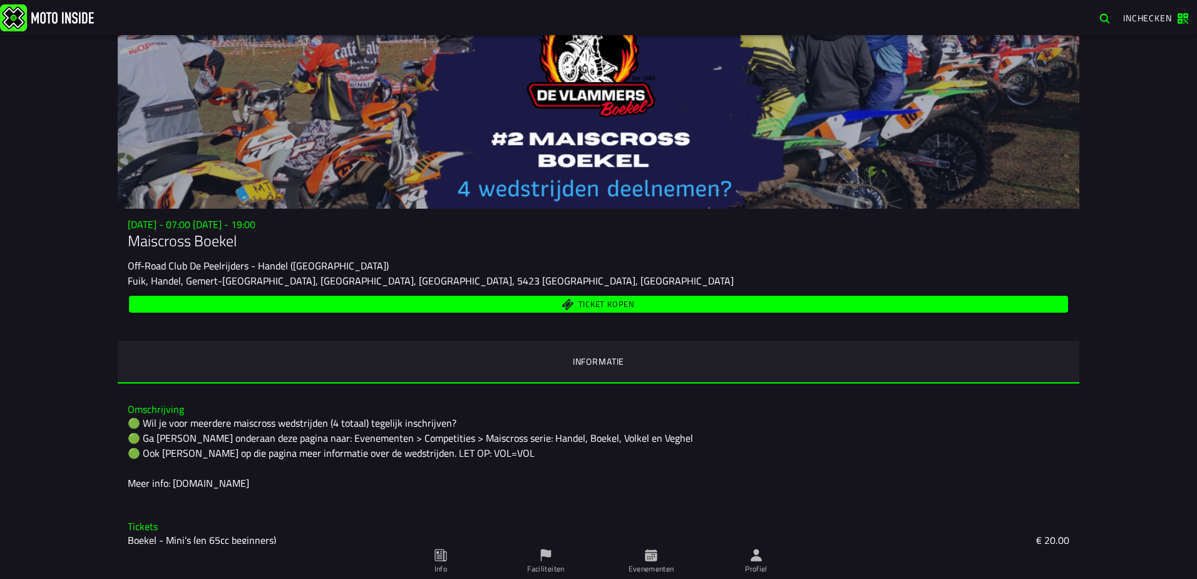
click at [597, 301] on span "Ticket kopen" at bounding box center [607, 305] width 56 height 8
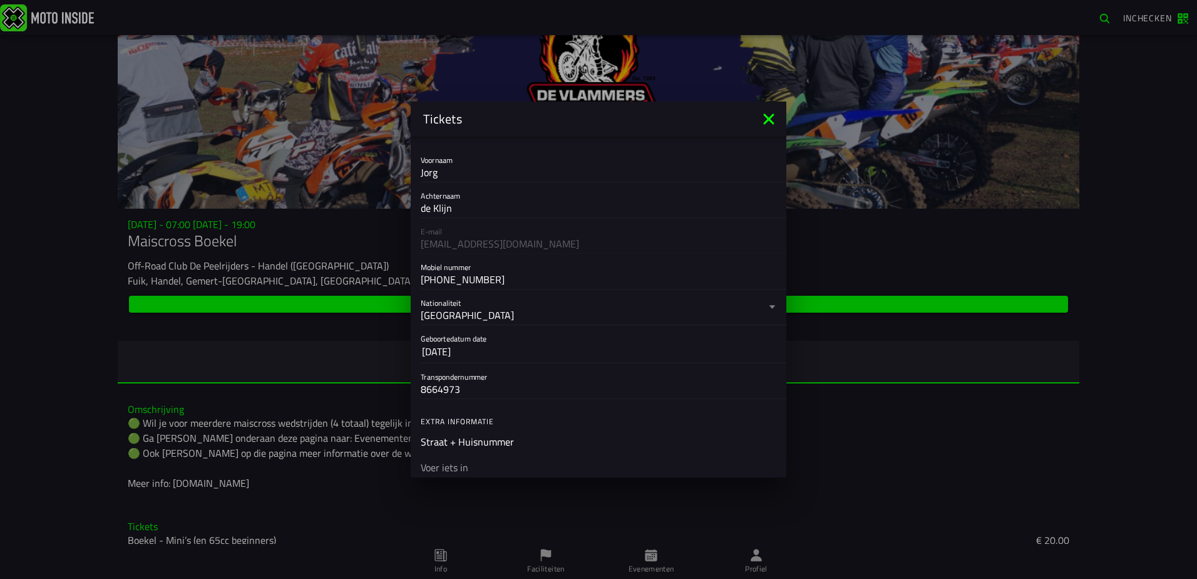
scroll to position [250, 0]
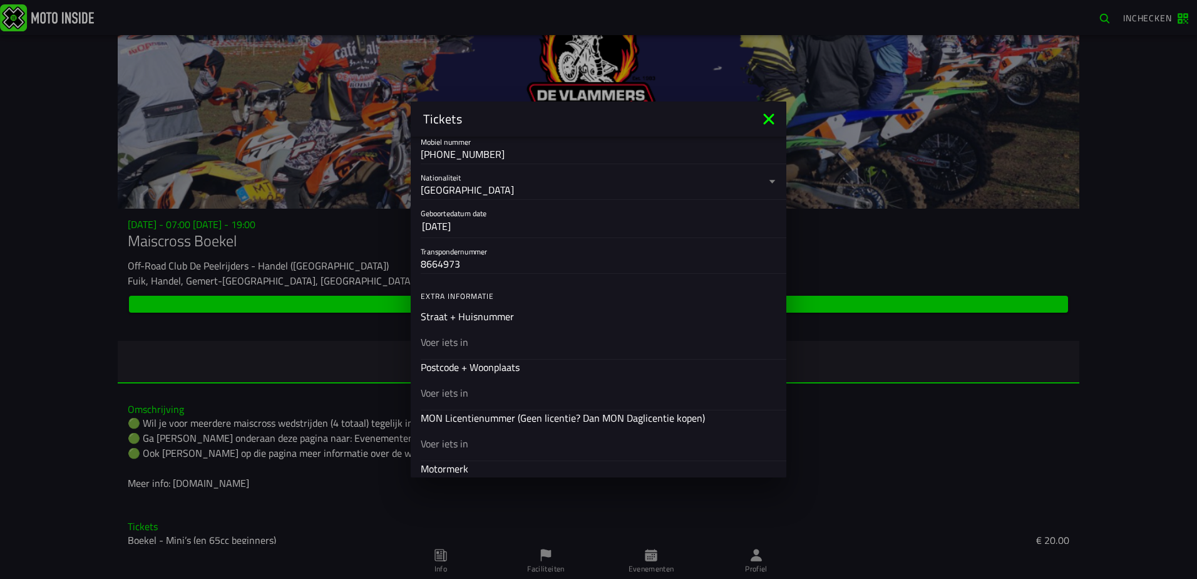
click at [468, 317] on ion-input "Straat + Huisnummer" at bounding box center [599, 334] width 356 height 50
click at [461, 341] on input "text" at bounding box center [599, 341] width 356 height 15
type input "sleutelbloem 25"
click at [446, 380] on div at bounding box center [599, 391] width 356 height 35
click at [446, 385] on input "text" at bounding box center [599, 392] width 356 height 15
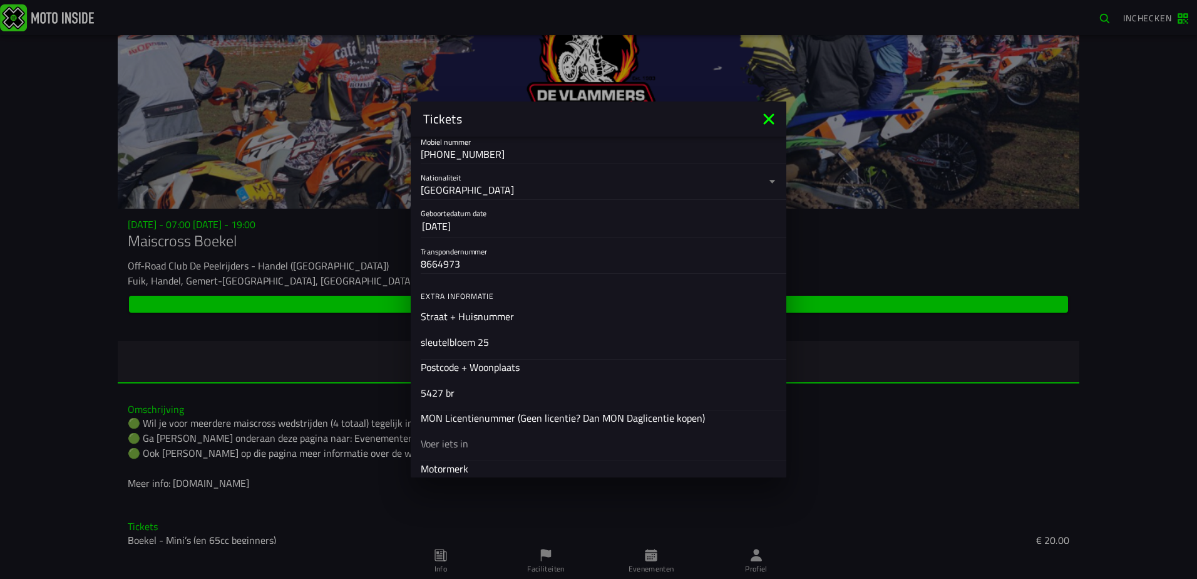
type input "5427 br"
click at [463, 449] on input "text" at bounding box center [599, 443] width 356 height 15
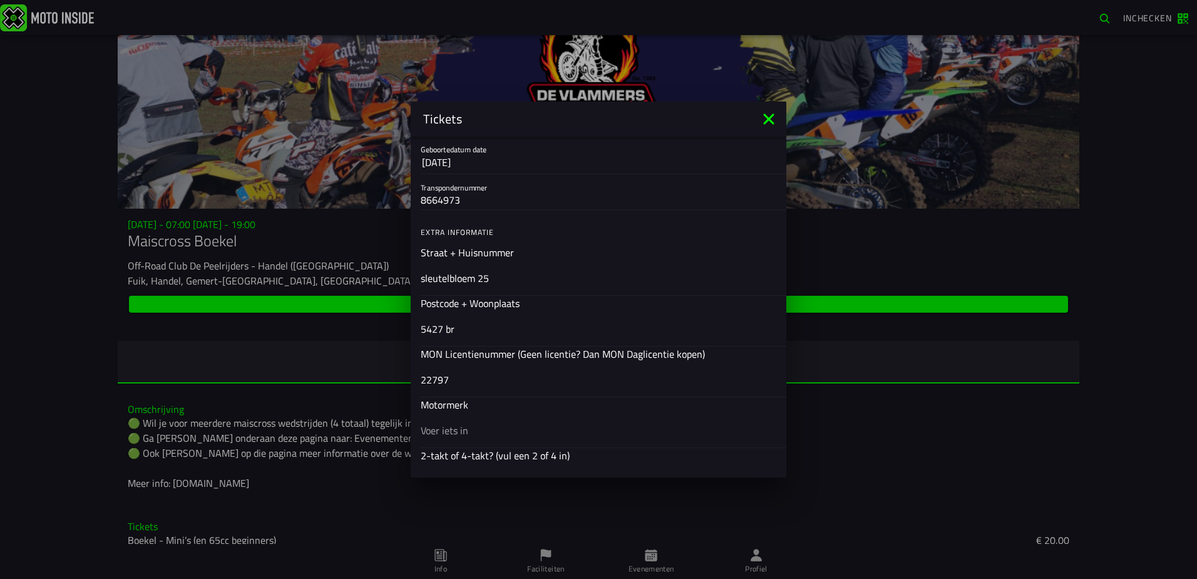
scroll to position [376, 0]
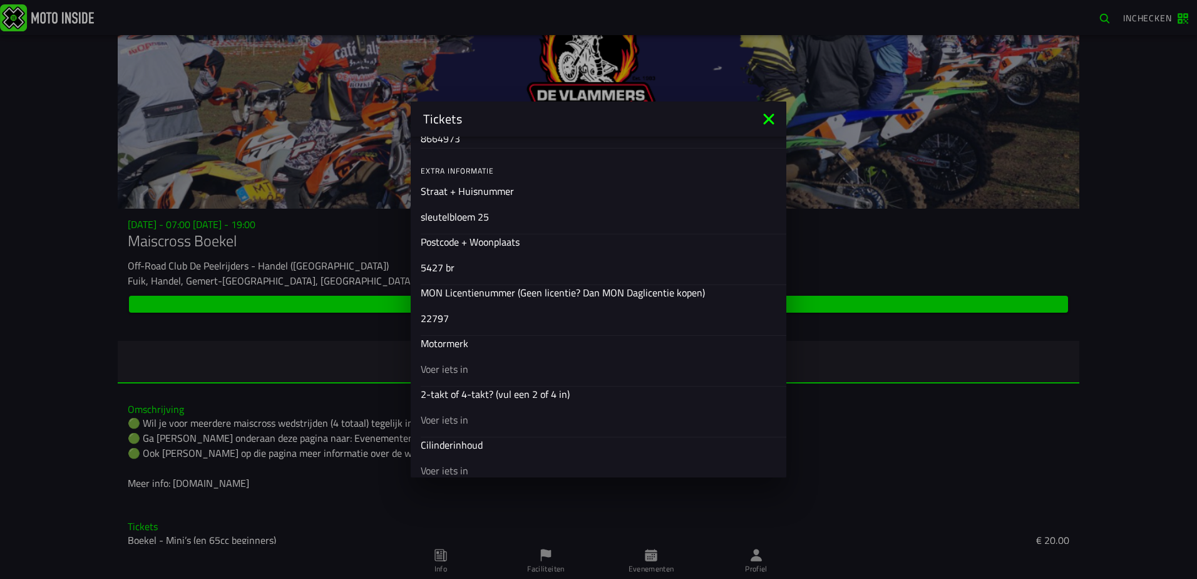
type input "22797"
click at [456, 376] on div at bounding box center [599, 368] width 356 height 35
click at [456, 376] on input "text" at bounding box center [599, 368] width 356 height 15
type input "honda"
click at [454, 421] on input "text" at bounding box center [599, 419] width 356 height 15
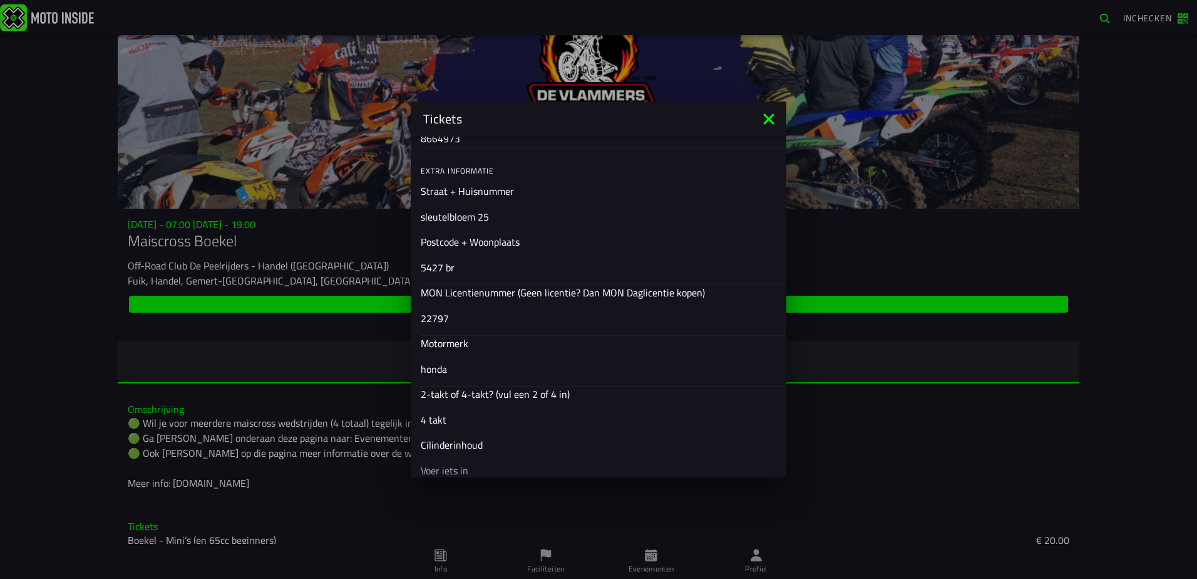
scroll to position [438, 0]
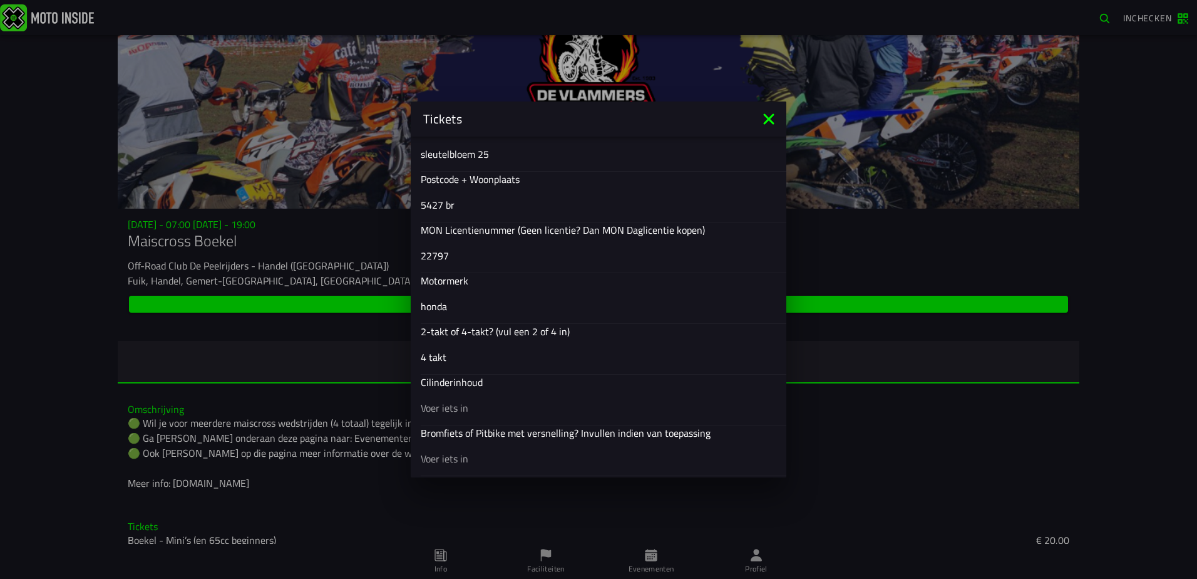
type input "4 takt"
click at [454, 414] on input "text" at bounding box center [599, 407] width 356 height 15
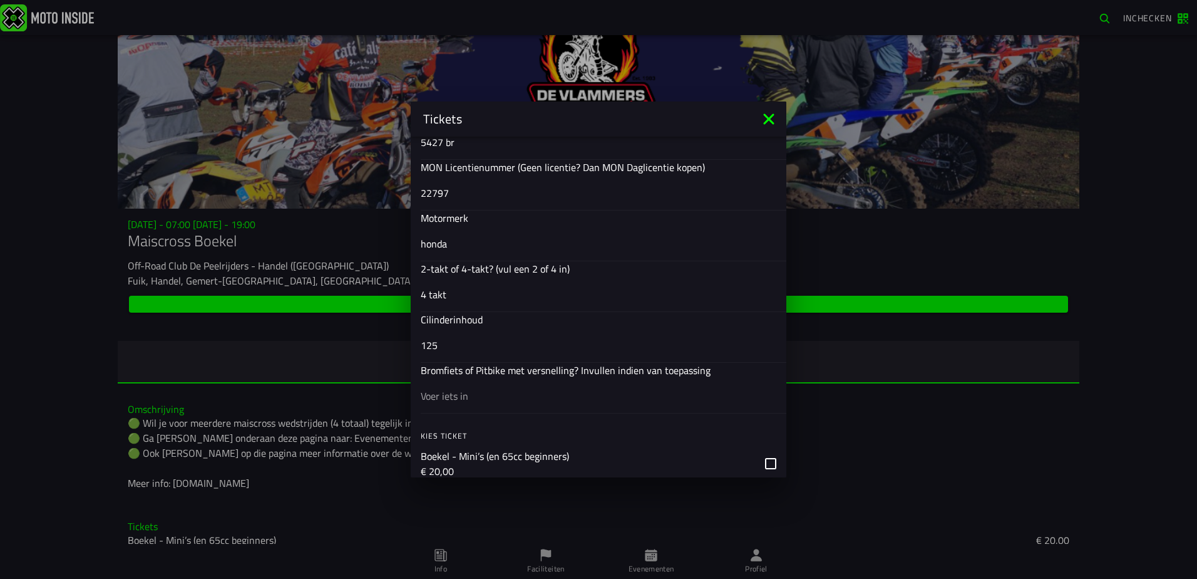
type input "125"
click at [461, 397] on input "text" at bounding box center [599, 395] width 356 height 15
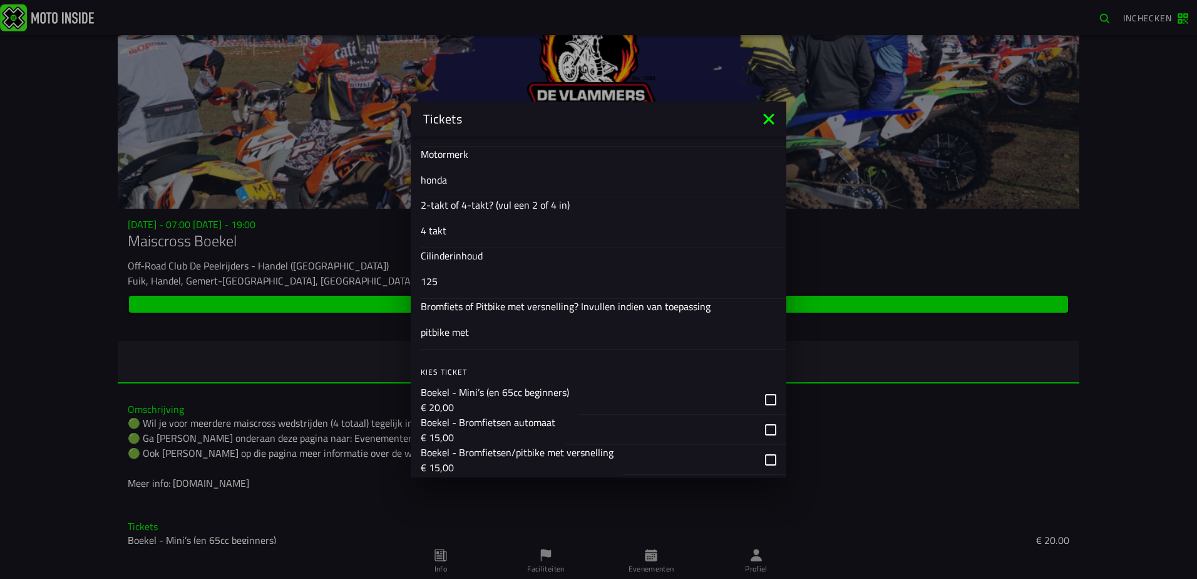
scroll to position [751, 0]
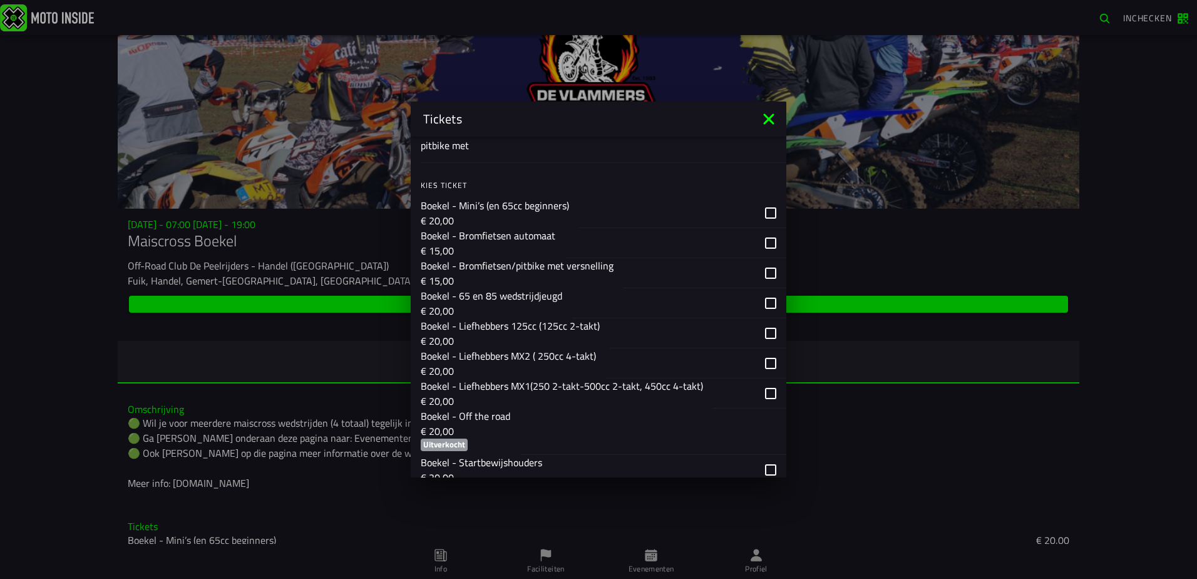
type input "pitbike met"
click at [761, 271] on div "button" at bounding box center [705, 273] width 163 height 30
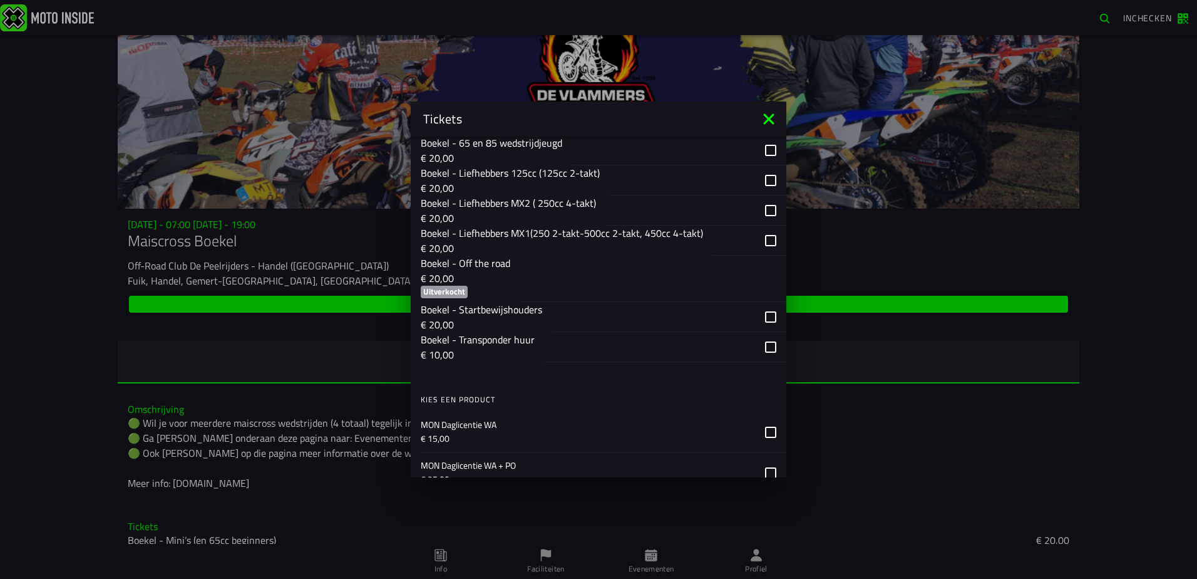
scroll to position [1029, 0]
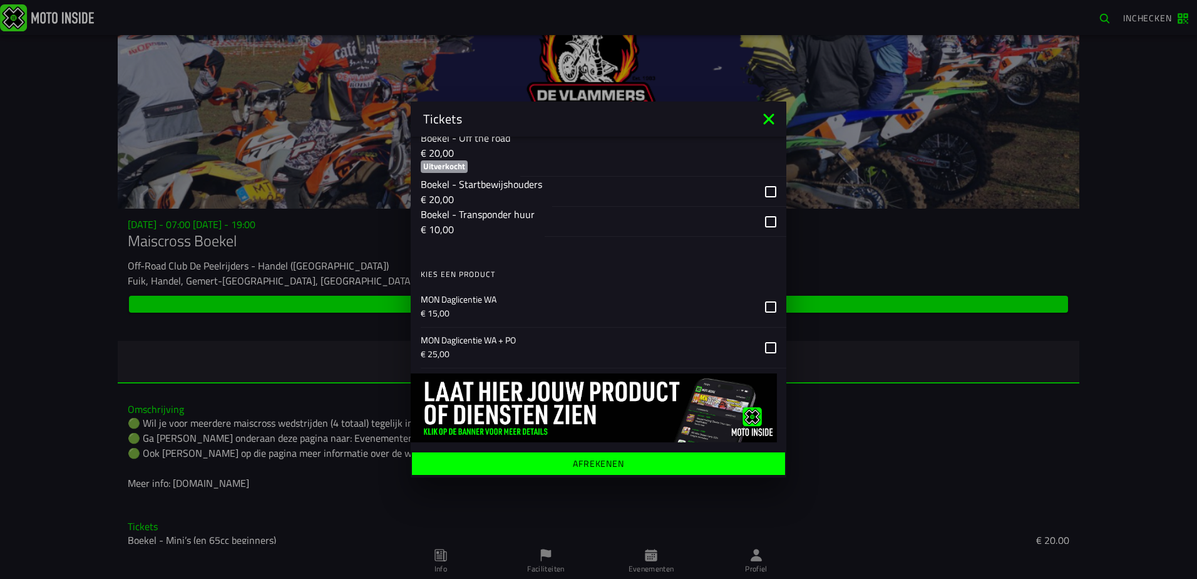
click at [587, 461] on ion-label "Afrekenen" at bounding box center [598, 463] width 51 height 9
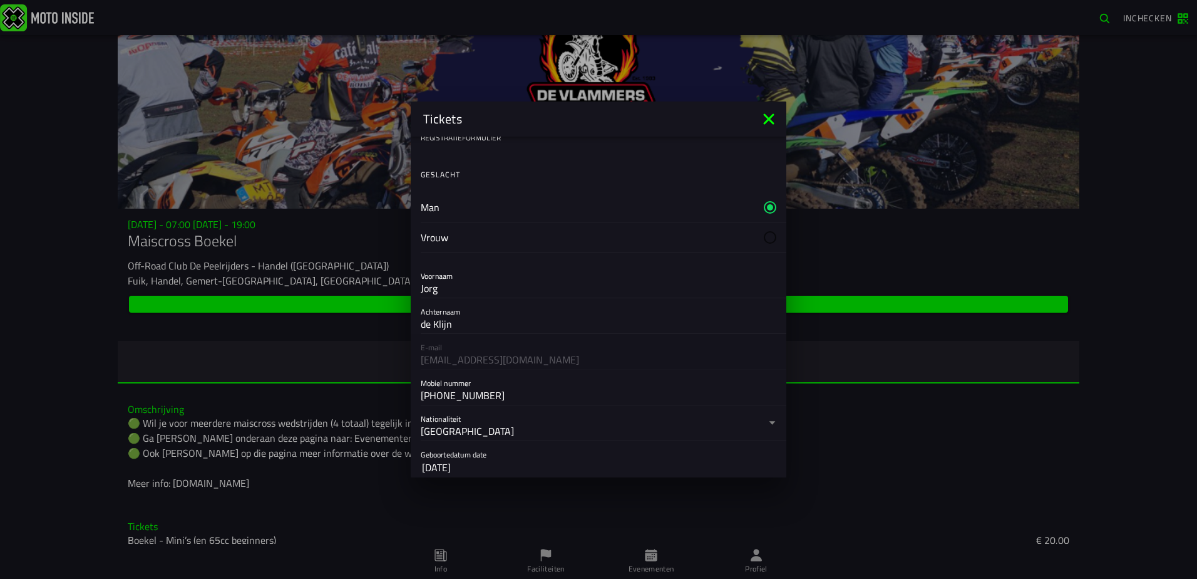
scroll to position [0, 0]
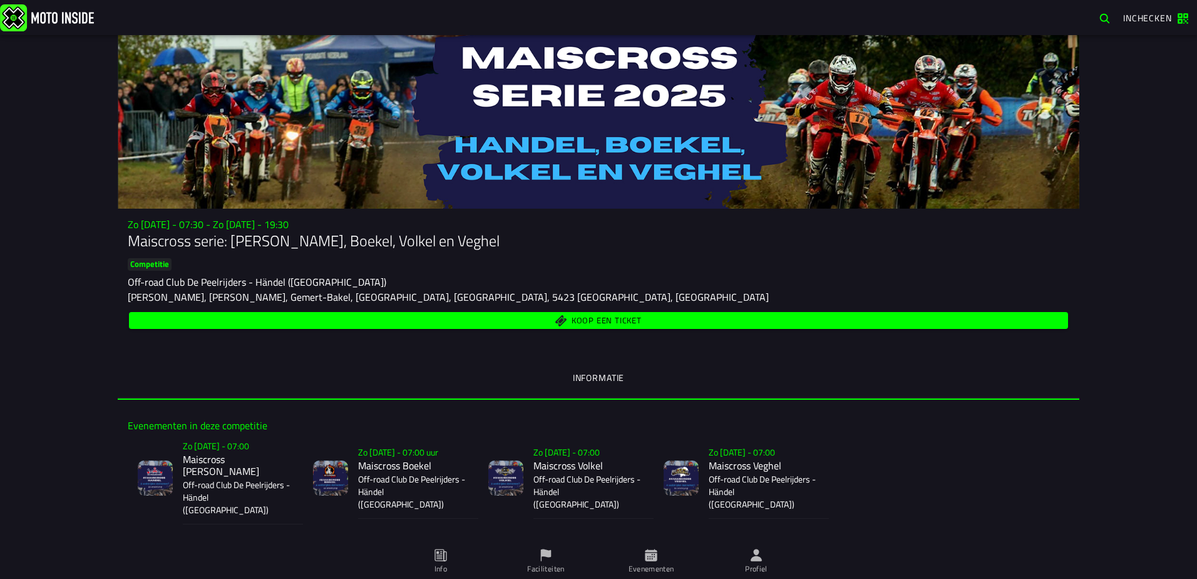
click at [589, 319] on span "Koop een ticket" at bounding box center [607, 321] width 70 height 8
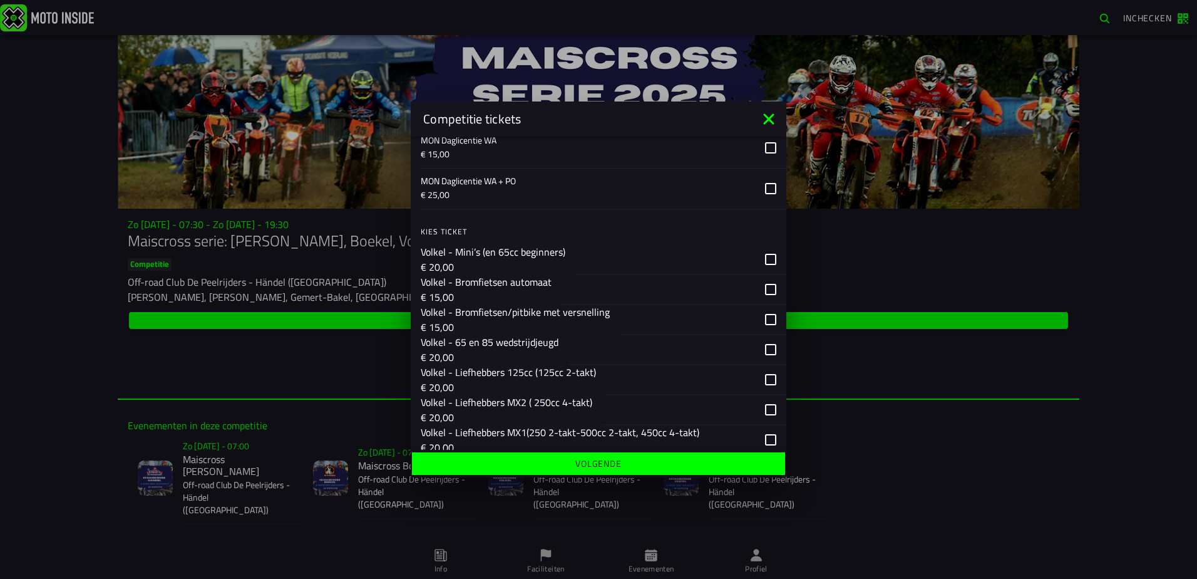
scroll to position [1378, 0]
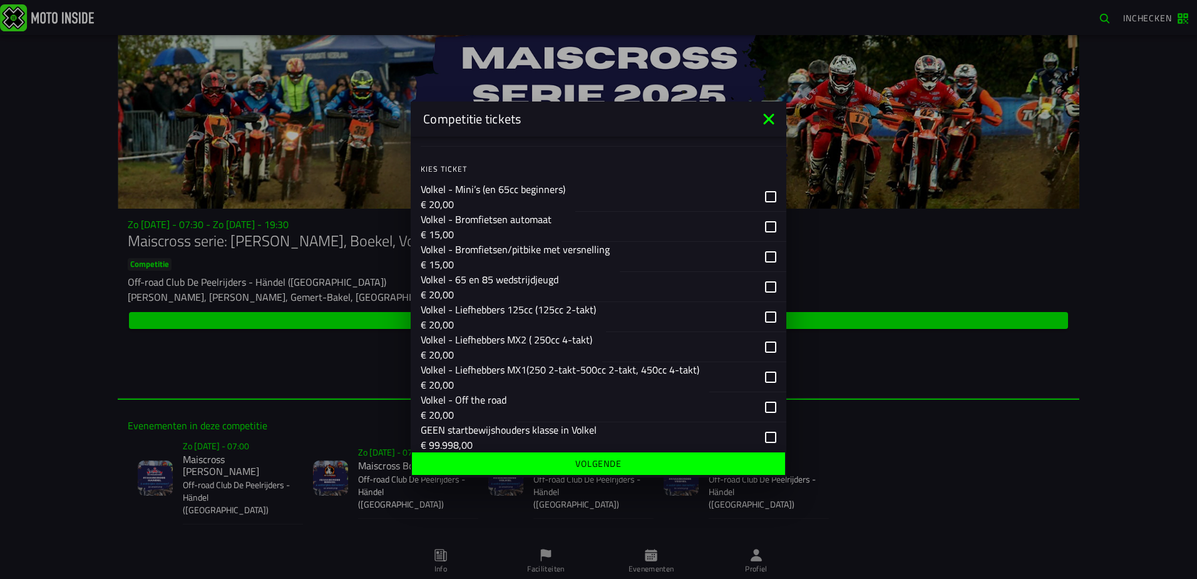
click at [763, 257] on div "button" at bounding box center [703, 257] width 167 height 30
click at [0, 0] on slot "Volgende" at bounding box center [0, 0] width 0 height 0
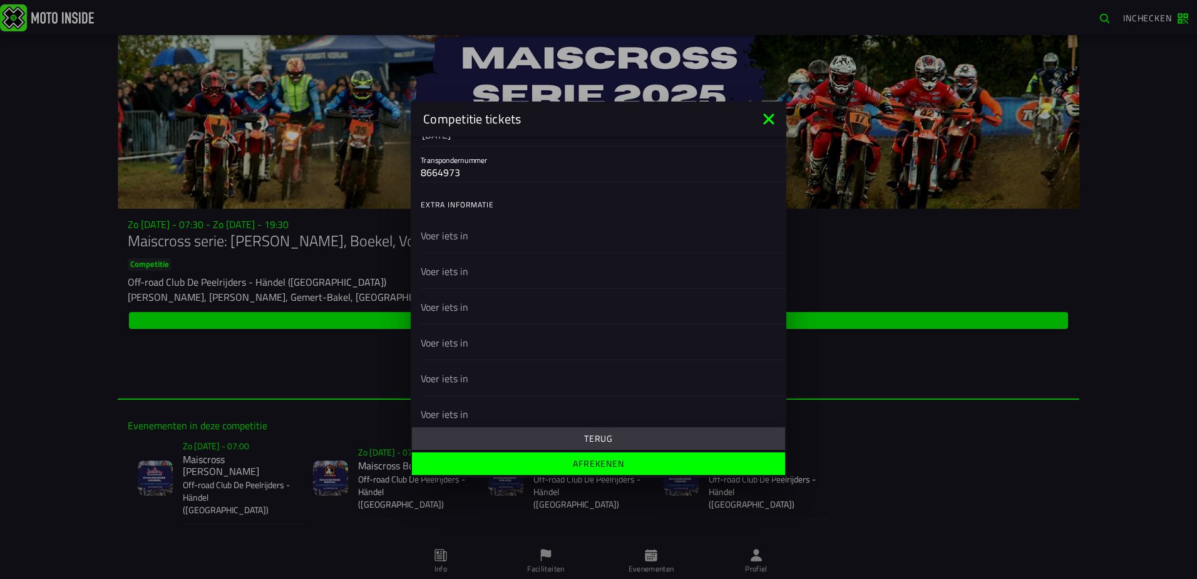
scroll to position [389, 0]
click at [0, 0] on slot "Afrekenen" at bounding box center [0, 0] width 0 height 0
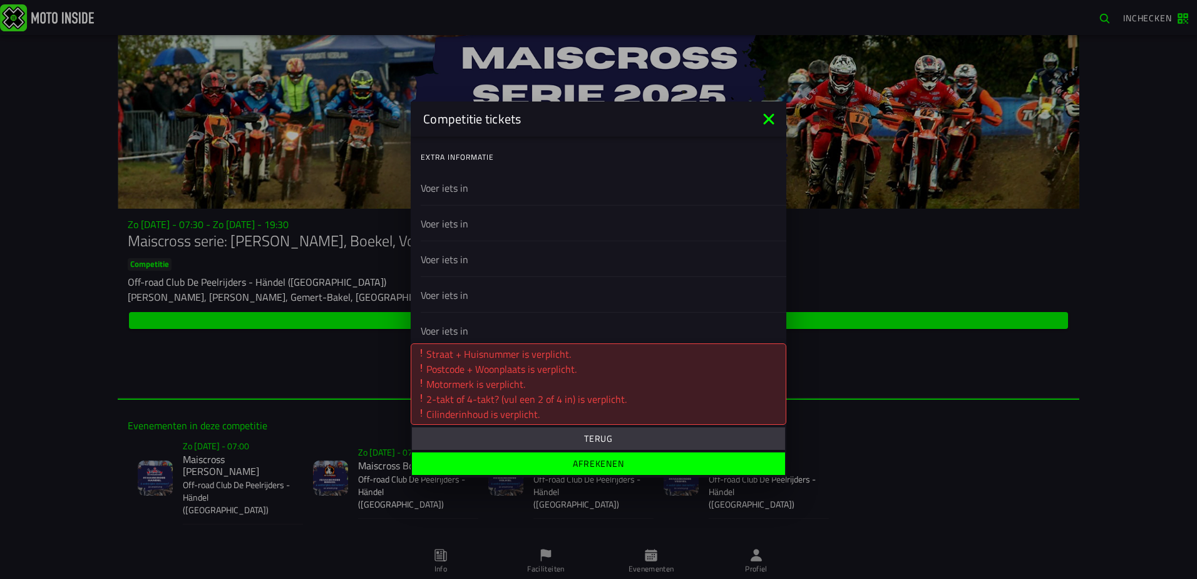
click at [584, 298] on input "text" at bounding box center [599, 294] width 356 height 15
click at [455, 312] on input "text" at bounding box center [599, 313] width 356 height 15
type input "sluetelbloem 25"
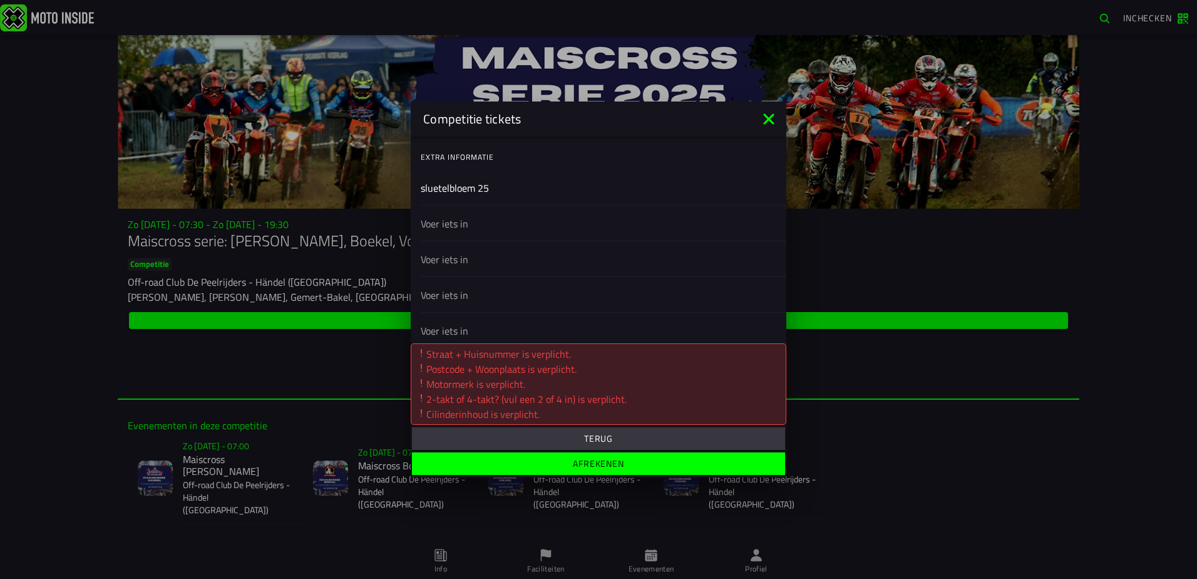
click at [450, 229] on input "text" at bounding box center [599, 223] width 356 height 15
type input "5427br"
click at [454, 262] on input "text" at bounding box center [599, 259] width 356 height 15
type input "honda"
click at [461, 300] on input "text" at bounding box center [599, 294] width 356 height 15
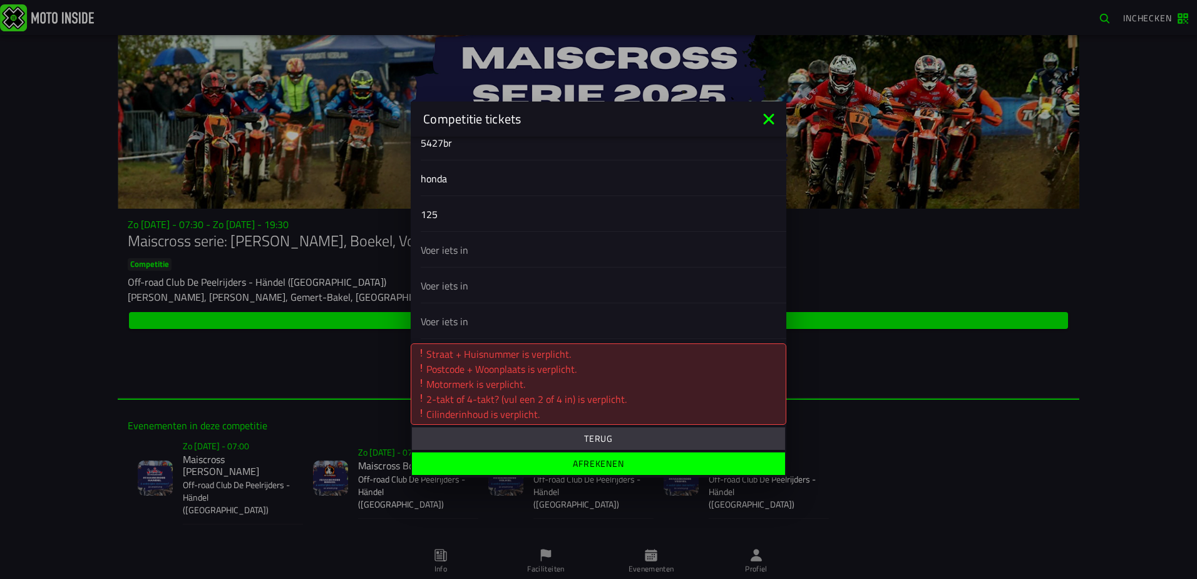
scroll to position [471, 0]
type input "125"
click at [443, 246] on input "text" at bounding box center [599, 249] width 356 height 15
type input "4 takt"
click at [440, 211] on input "125" at bounding box center [599, 213] width 356 height 15
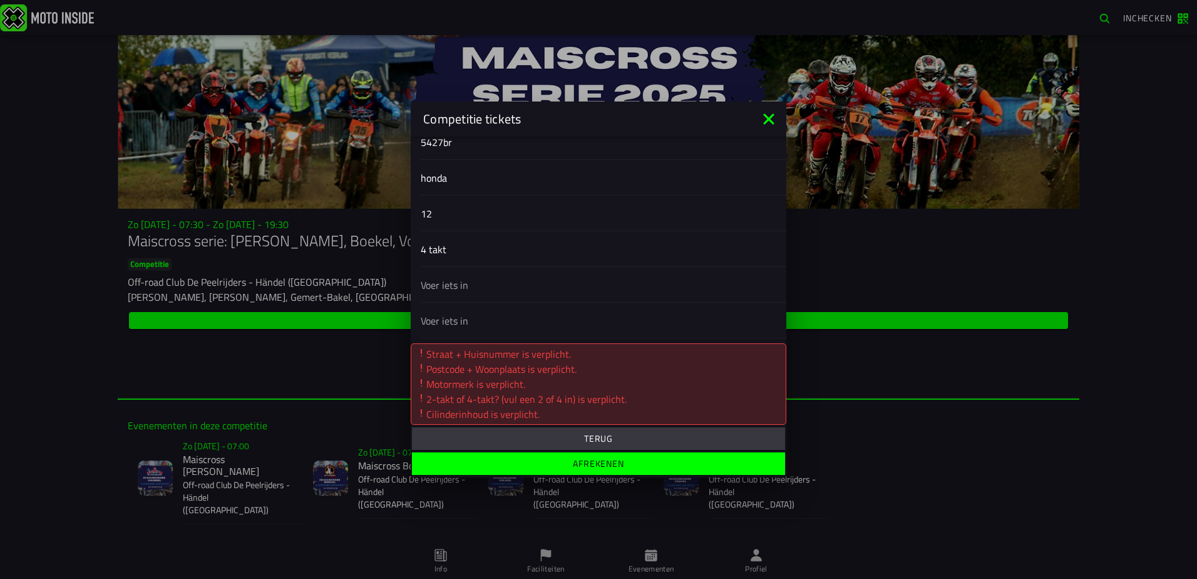
type input "1"
type input "4 takt"
click at [434, 256] on input "4 takt" at bounding box center [599, 249] width 356 height 15
type input "4"
click at [0, 0] on slot "Afrekenen" at bounding box center [0, 0] width 0 height 0
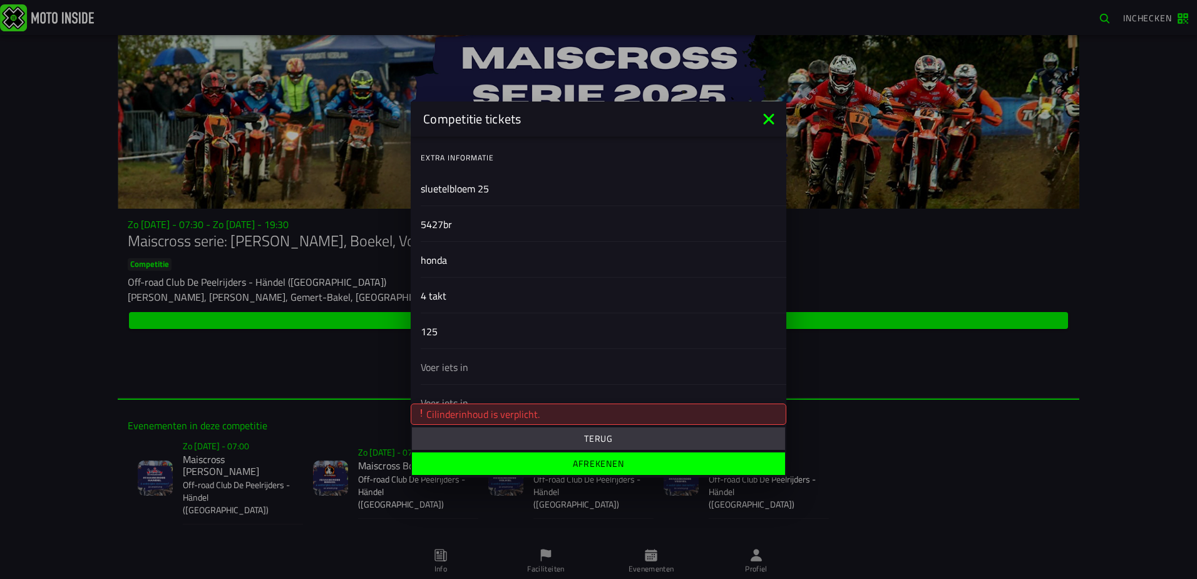
scroll to position [411, 0]
click at [468, 312] on input "125" at bounding box center [599, 309] width 356 height 15
type input "125 cc"
click at [0, 0] on slot "Afrekenen" at bounding box center [0, 0] width 0 height 0
click at [447, 341] on input "text" at bounding box center [599, 345] width 356 height 15
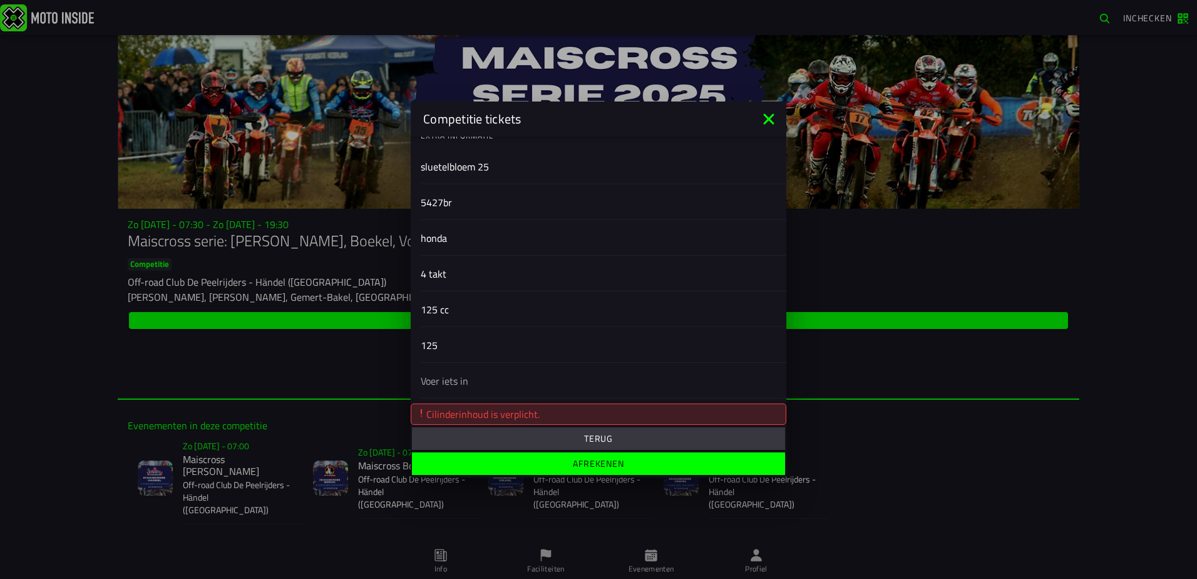
type input "125"
click at [0, 0] on slot "Afrekenen" at bounding box center [0, 0] width 0 height 0
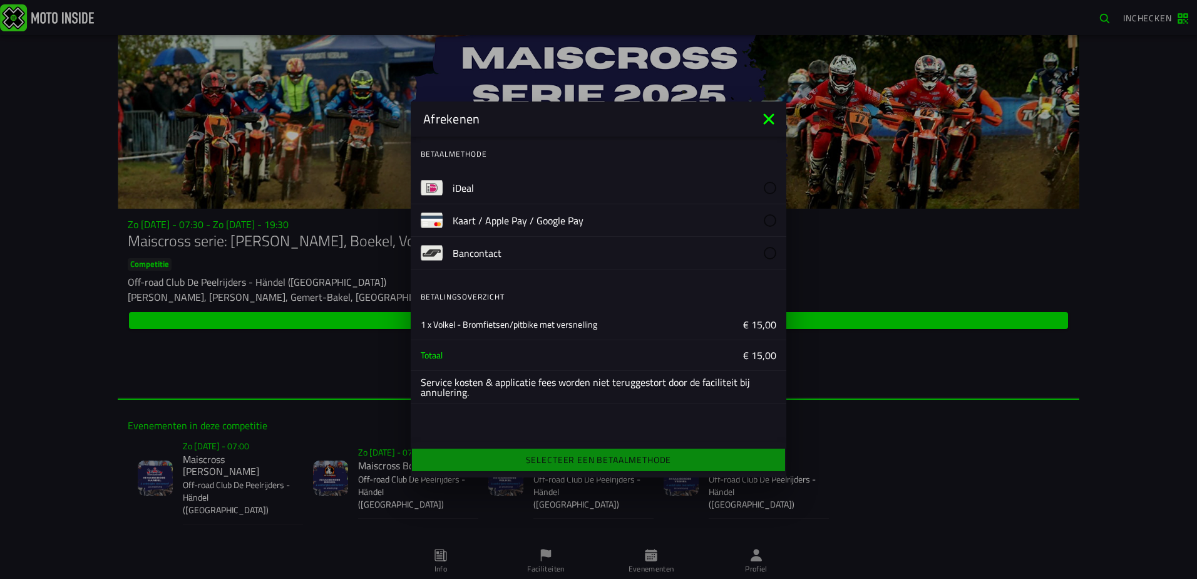
click at [497, 189] on label "iDeal" at bounding box center [615, 188] width 324 height 32
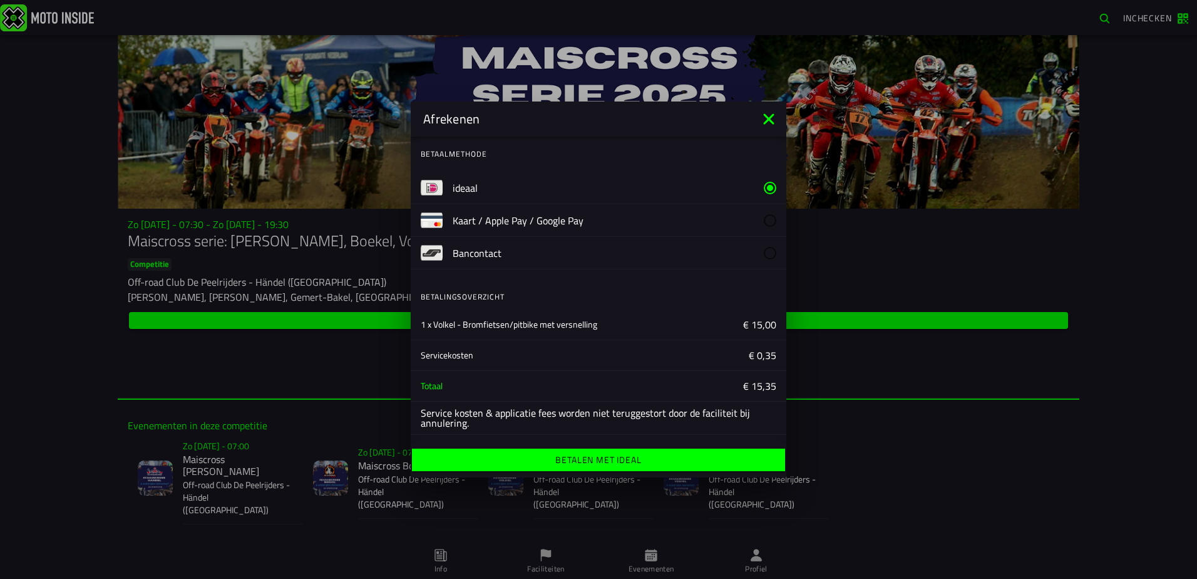
click at [585, 456] on font "Betalen met iDeal" at bounding box center [598, 459] width 86 height 13
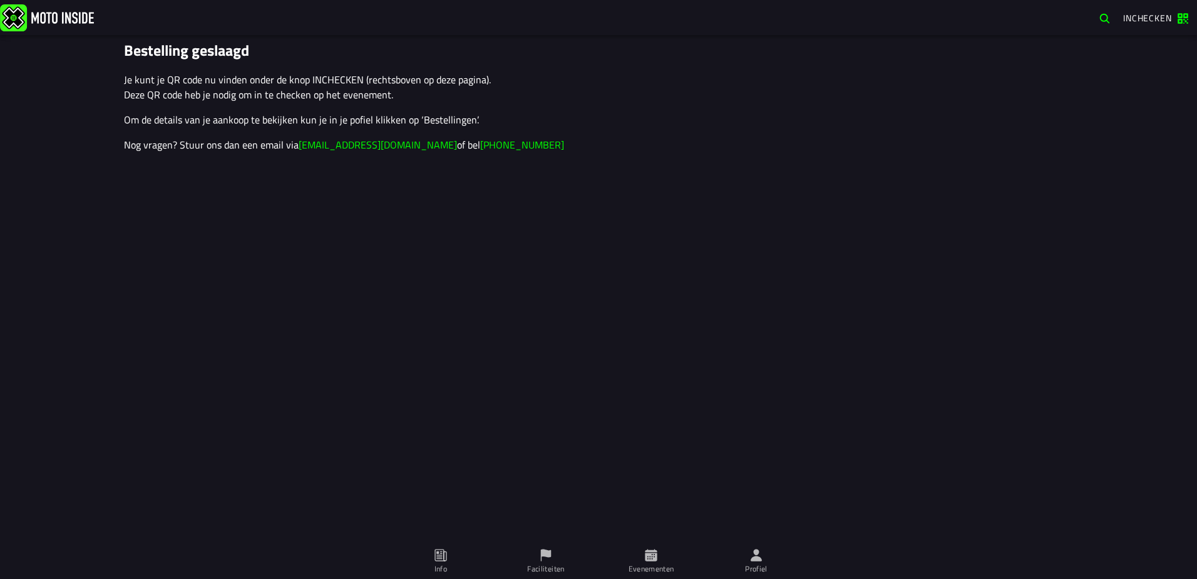
click at [651, 562] on span "Evenementen" at bounding box center [651, 561] width 90 height 35
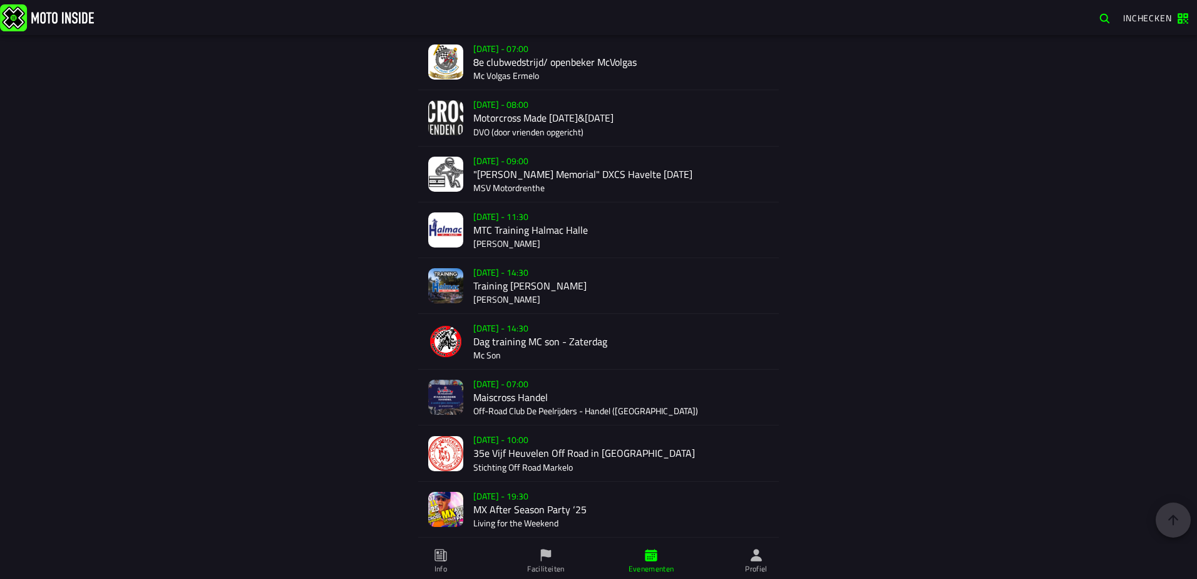
scroll to position [2115, 0]
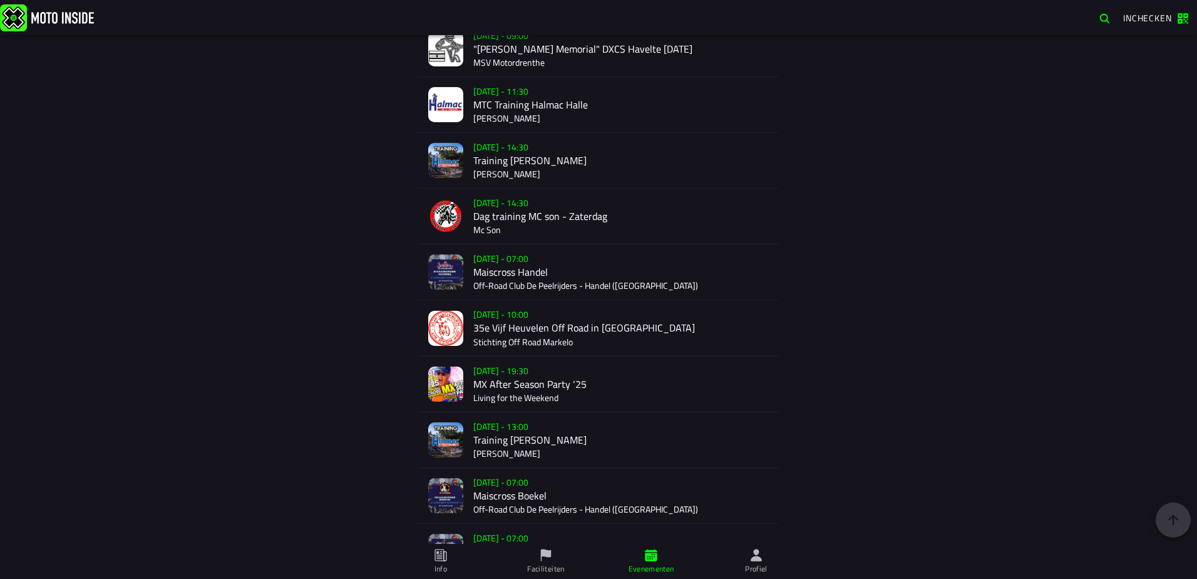
click at [493, 490] on div "[DATE] - 07:00 Maiscross Boekel Off-Road Club De Peelrijders - Handel ([GEOGRAP…" at bounding box center [621, 495] width 296 height 55
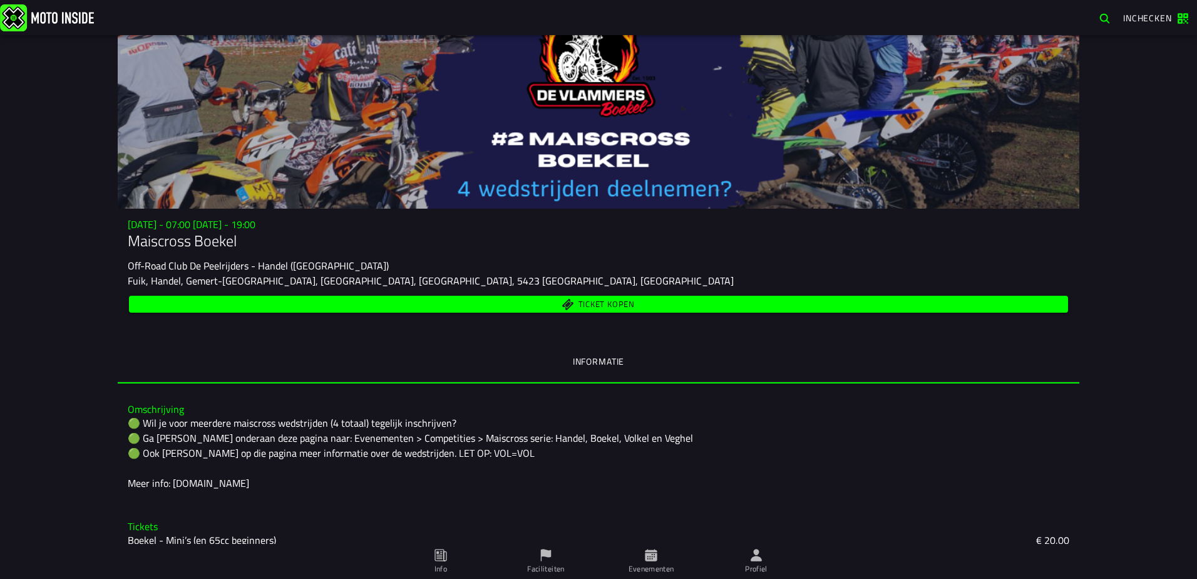
click at [589, 303] on span "Ticket kopen" at bounding box center [607, 305] width 56 height 8
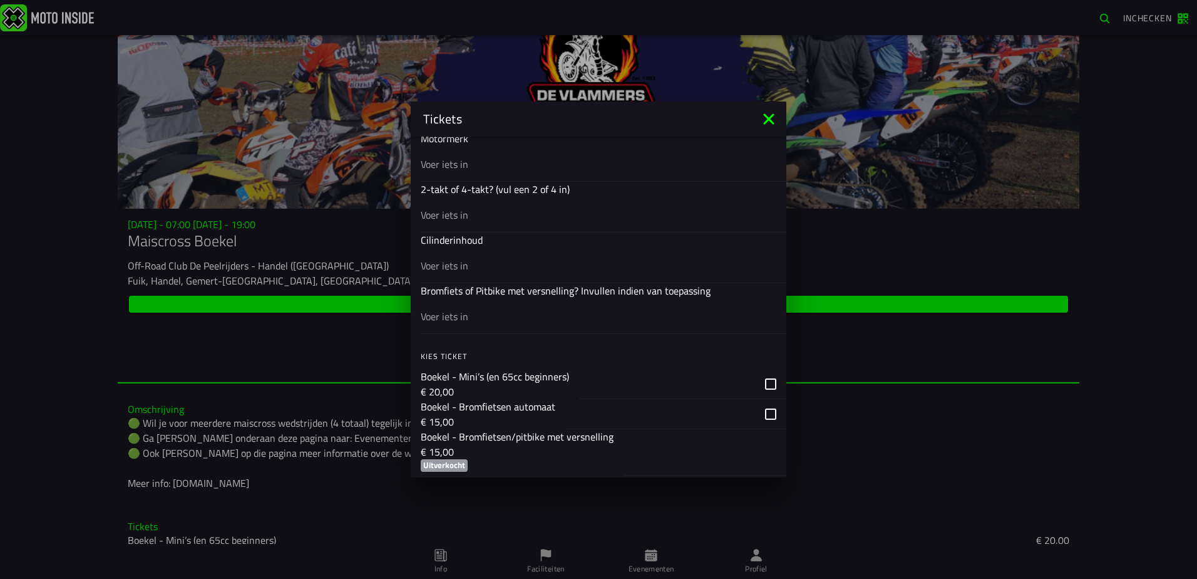
scroll to position [689, 0]
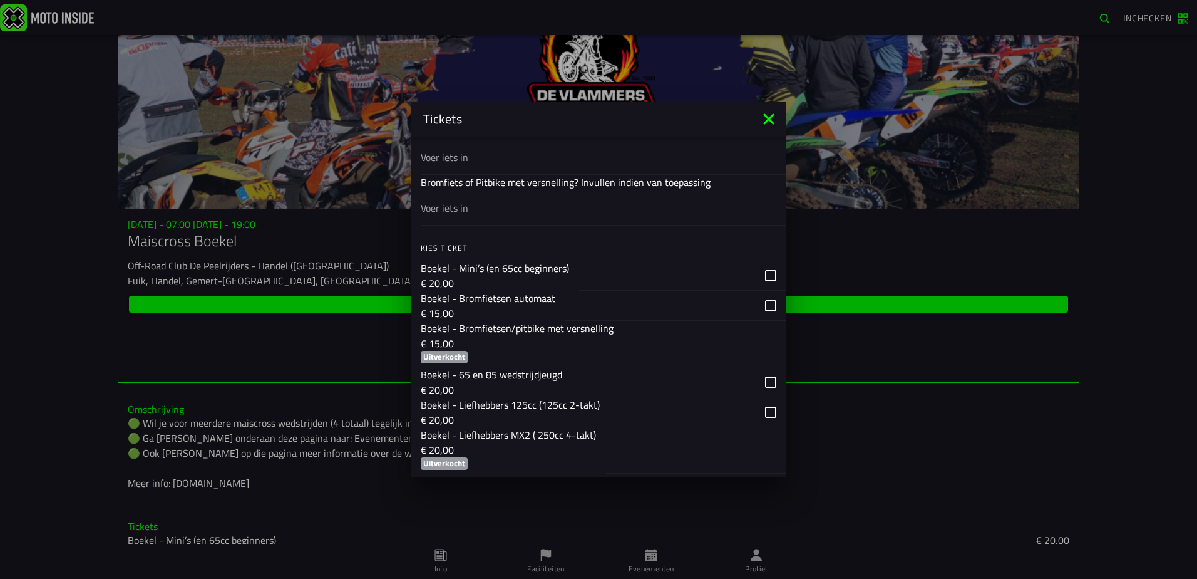
click at [768, 117] on icon at bounding box center [768, 118] width 11 height 11
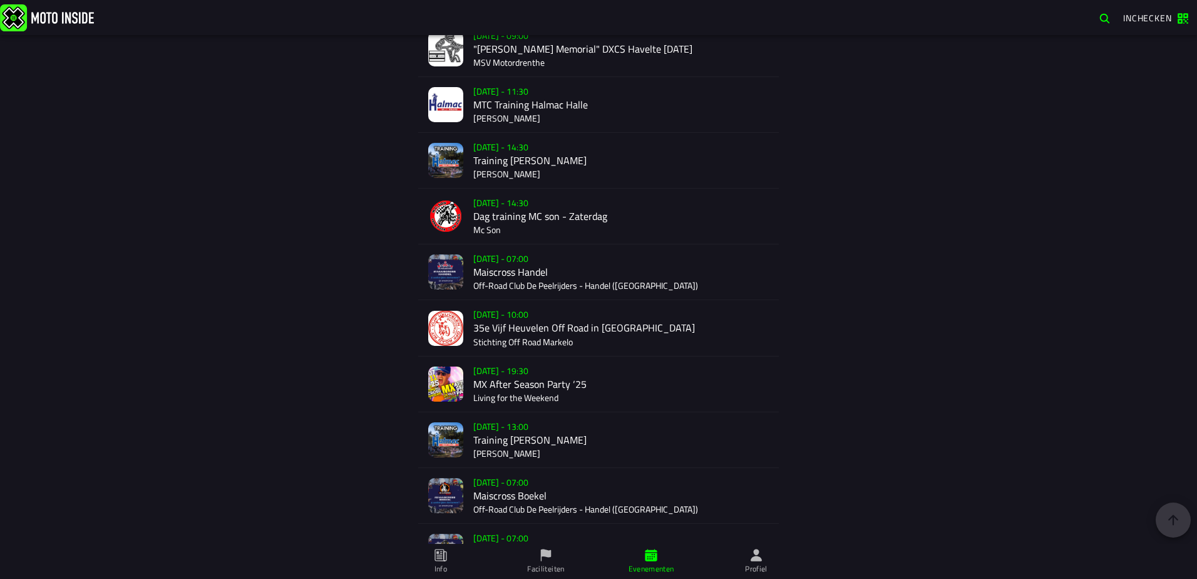
click at [487, 264] on div "[DATE] - 07:00 Maiscross Handel Off-Road Club De Peelrijders - Handel (NB)" at bounding box center [621, 271] width 296 height 55
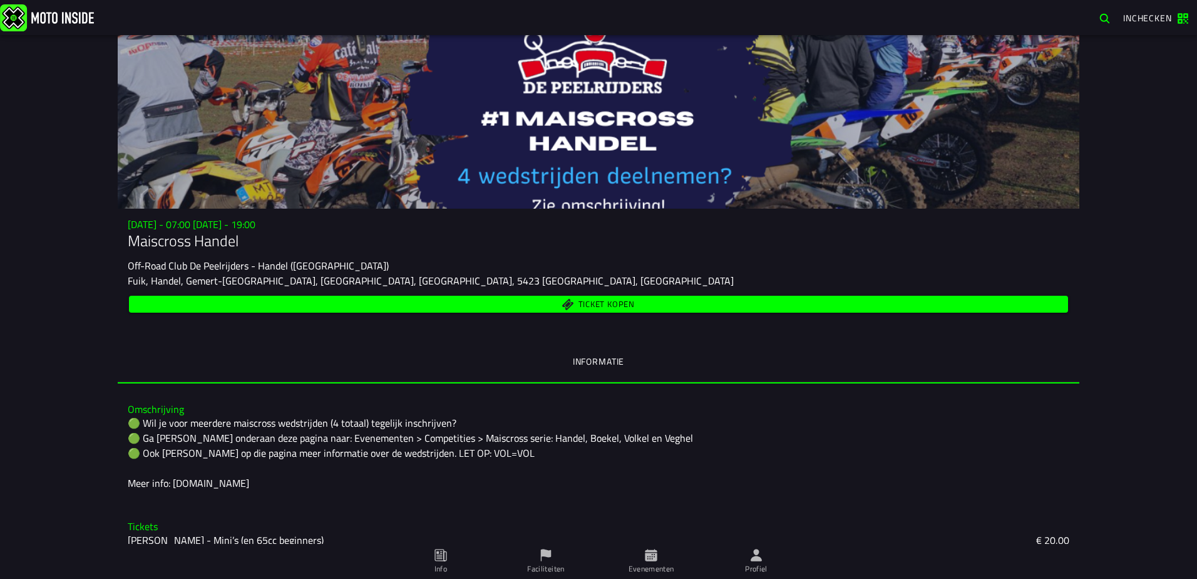
click at [597, 297] on button "Ticket kopen" at bounding box center [598, 304] width 939 height 17
